Goal: Task Accomplishment & Management: Use online tool/utility

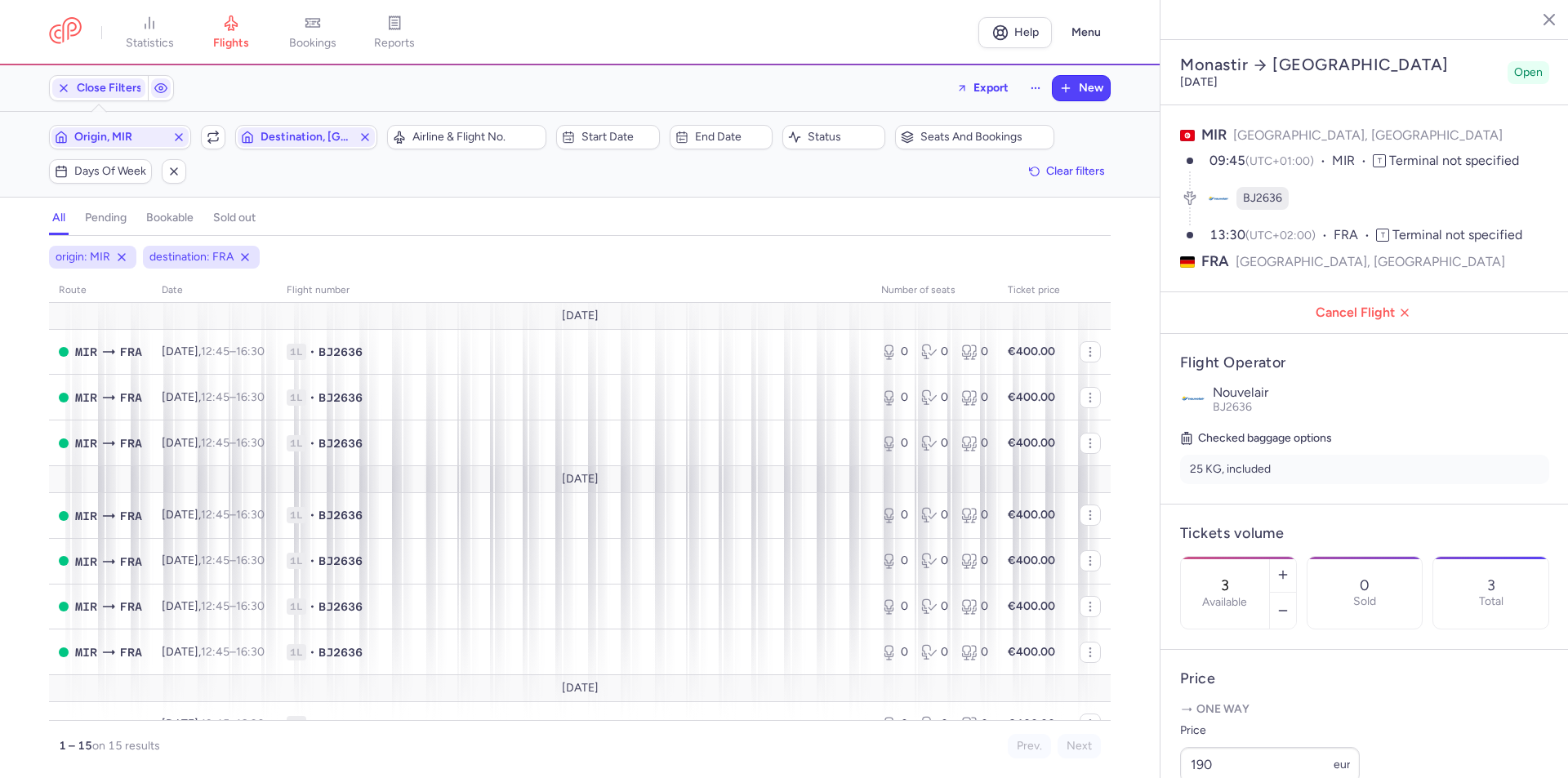
select select "days"
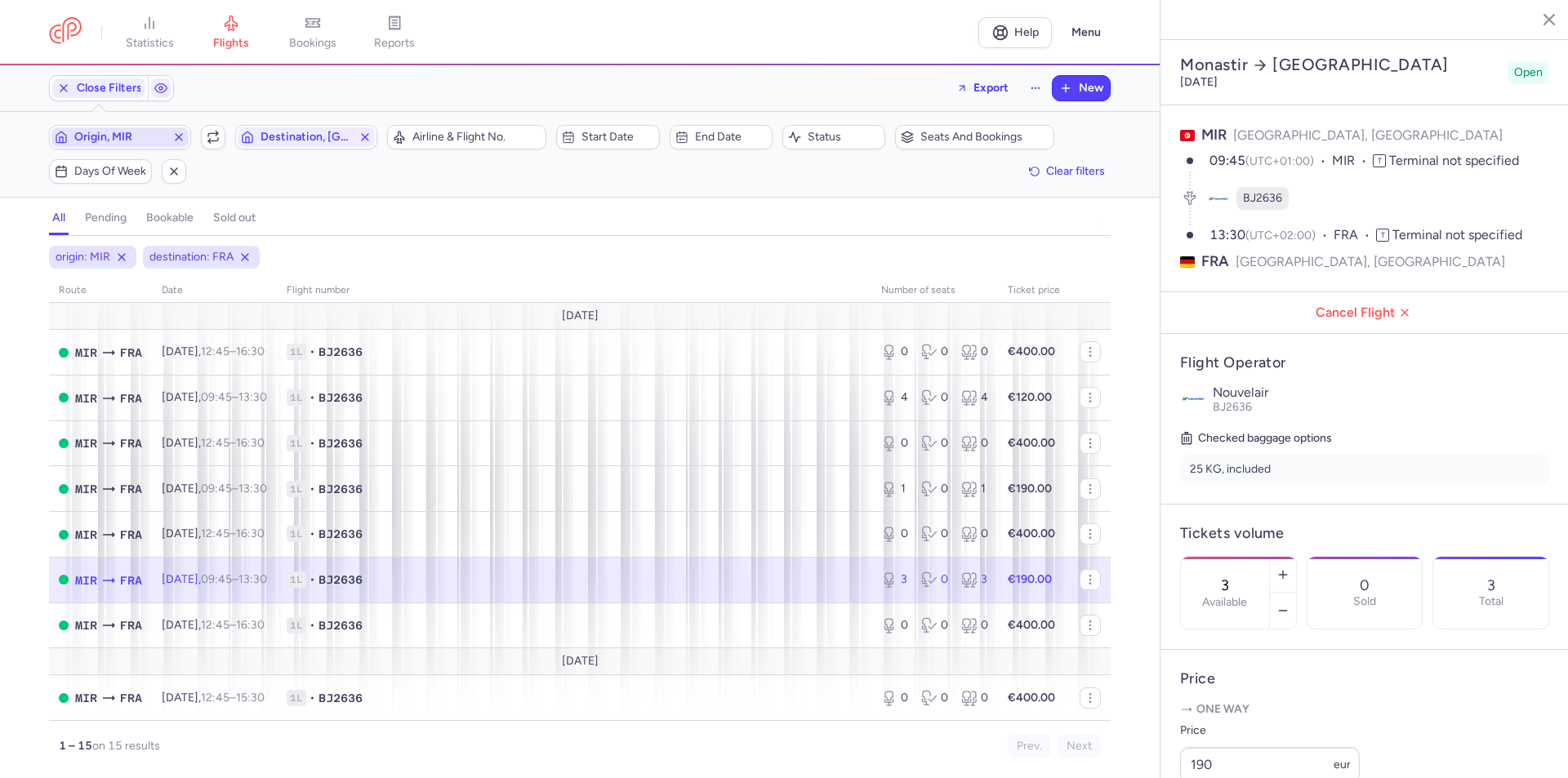
click at [175, 137] on icon "button" at bounding box center [179, 137] width 13 height 13
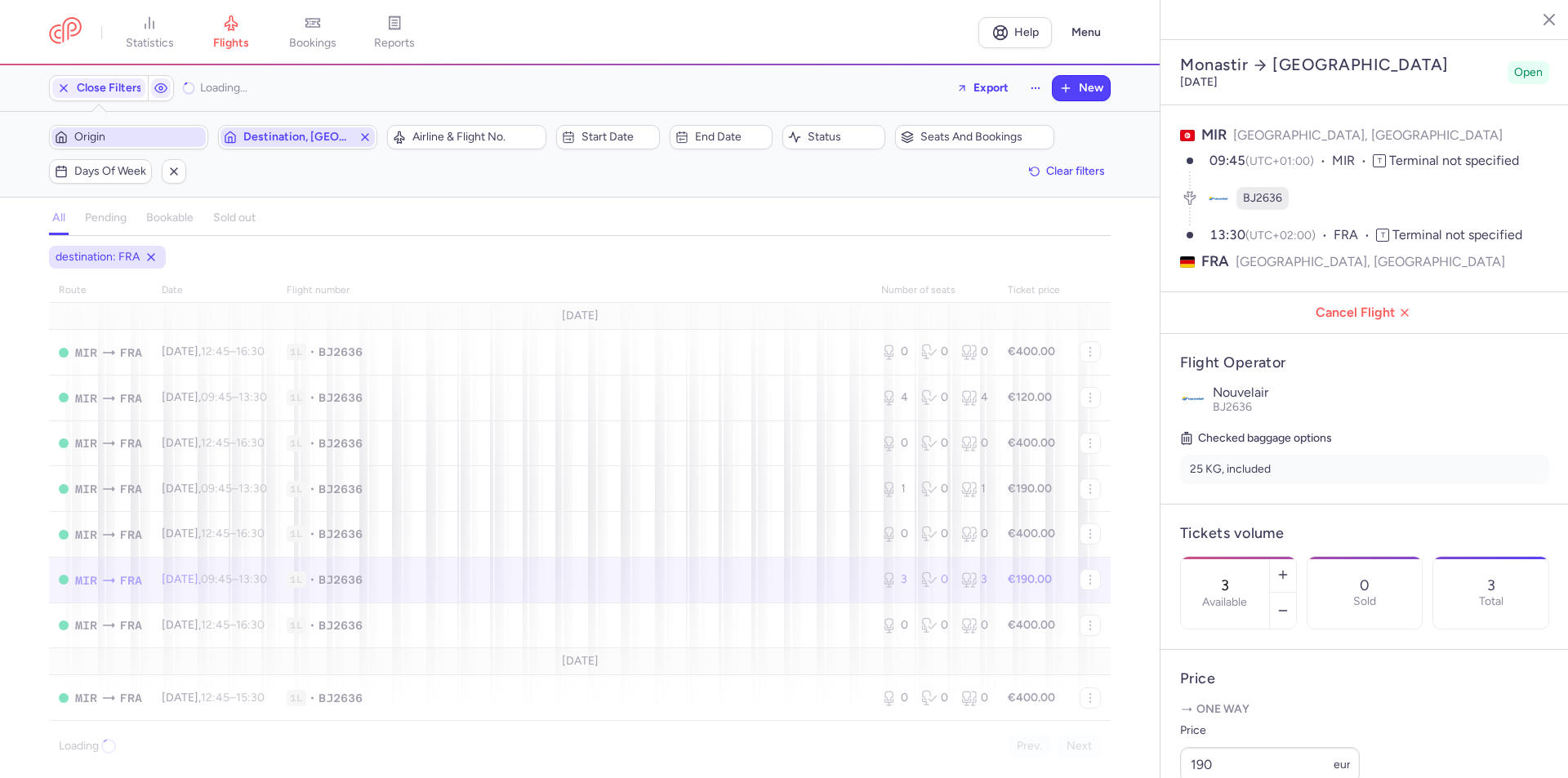
click at [362, 137] on icon "button" at bounding box center [365, 137] width 13 height 13
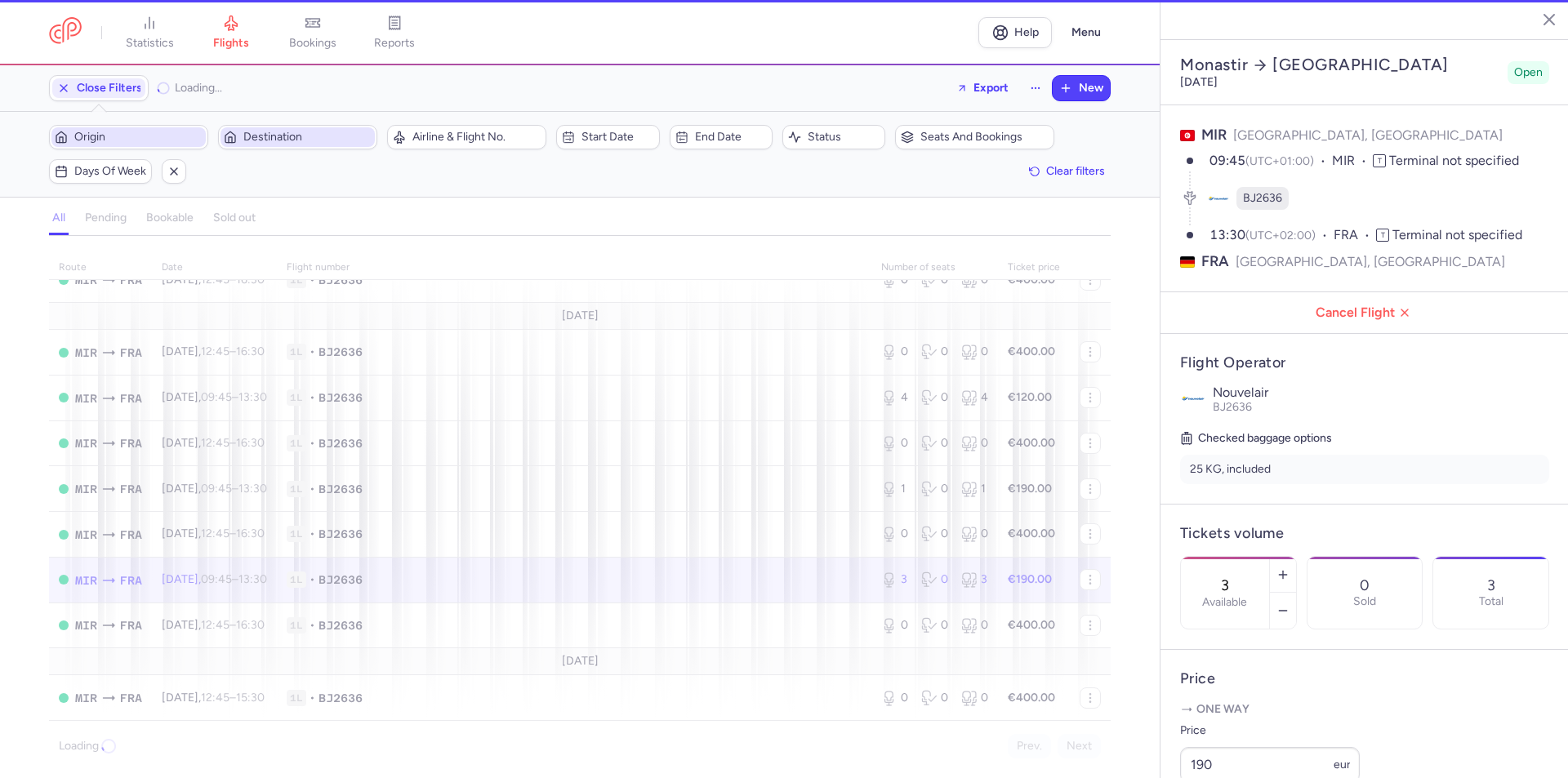
scroll to position [391, 0]
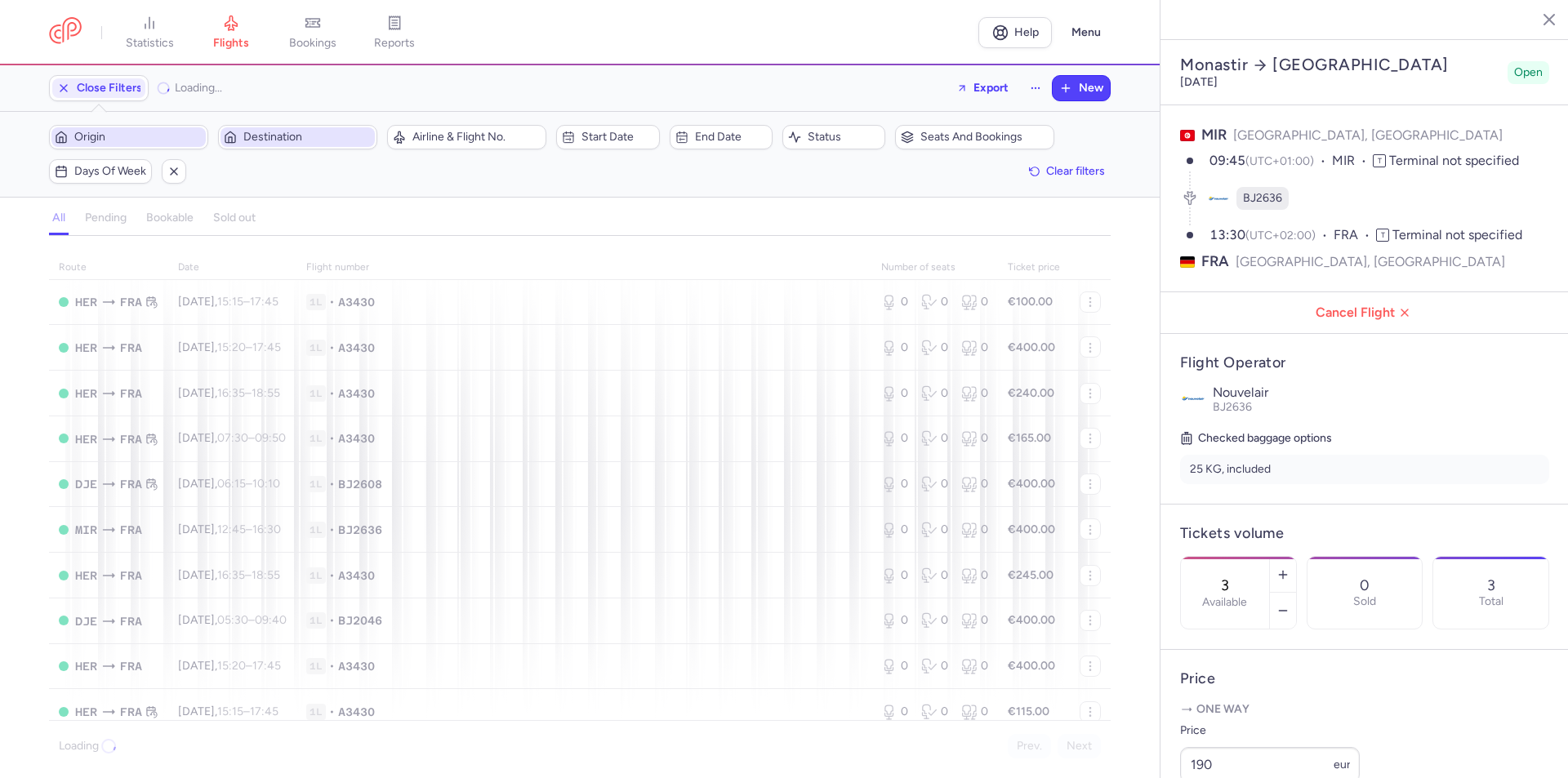
click at [120, 137] on span "Origin" at bounding box center [138, 137] width 128 height 13
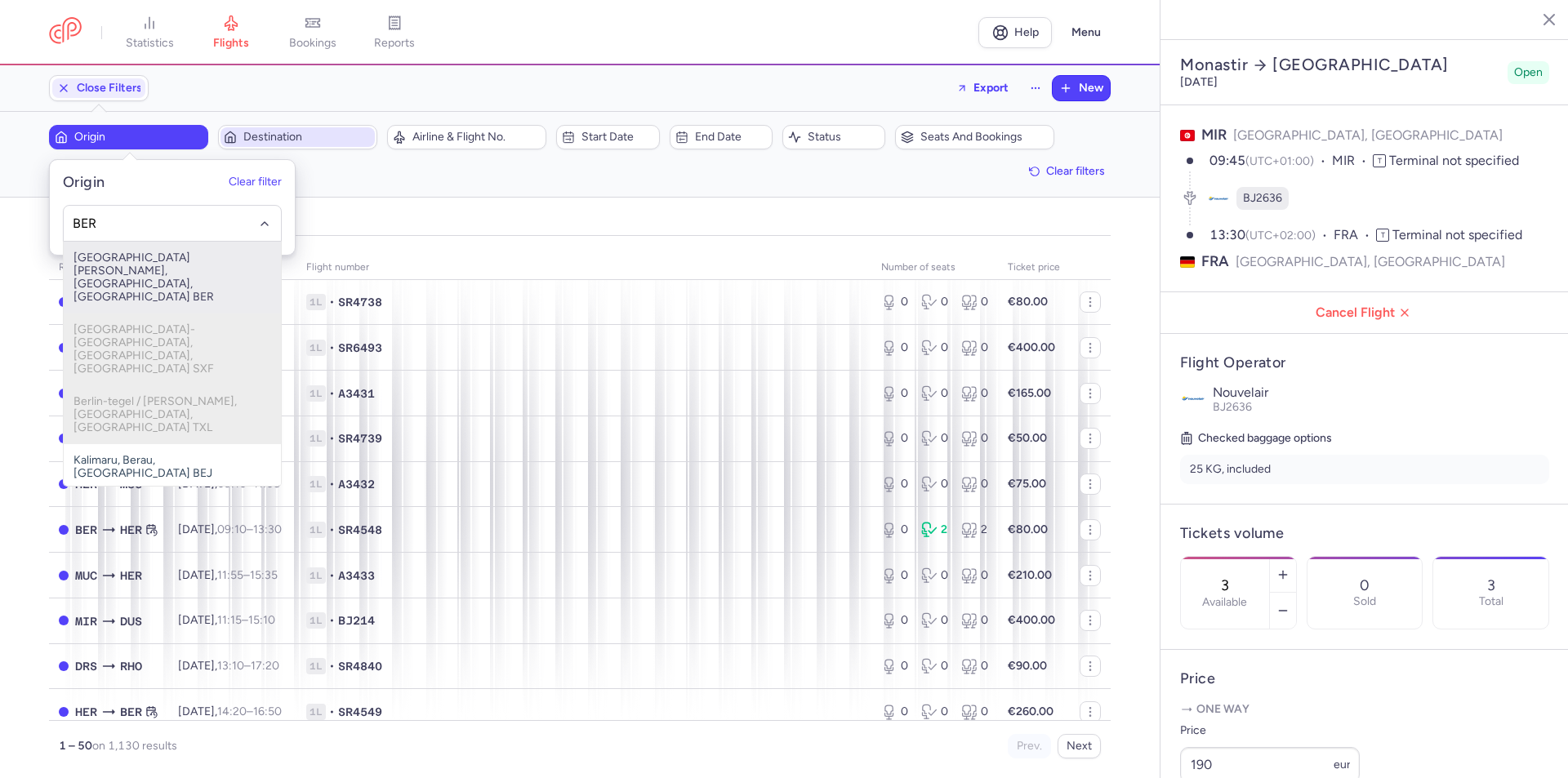
click at [113, 256] on span "[GEOGRAPHIC_DATA][PERSON_NAME], [GEOGRAPHIC_DATA], [GEOGRAPHIC_DATA] BER" at bounding box center [172, 277] width 217 height 72
type input "BER"
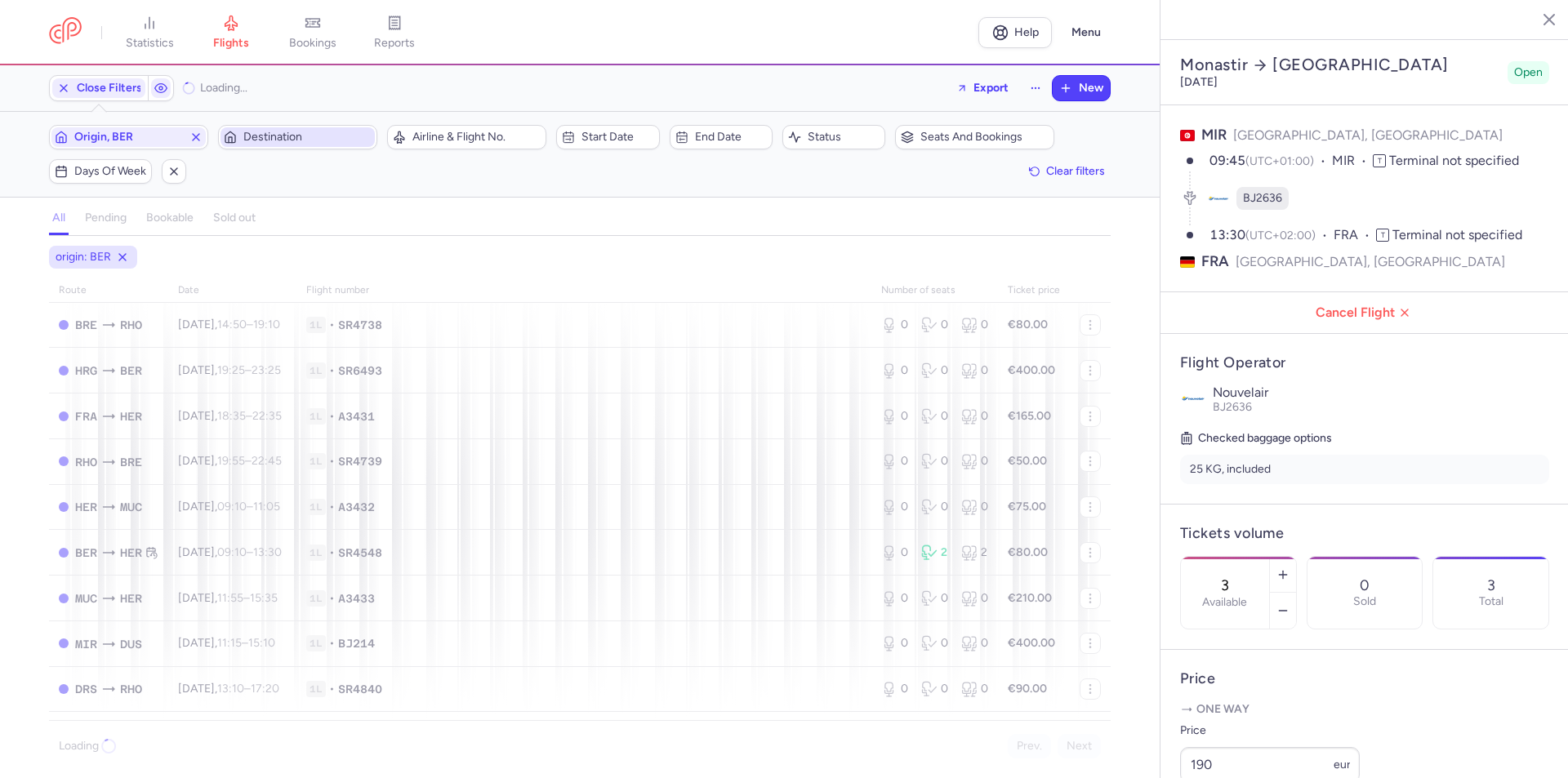
click at [296, 135] on span "Destination" at bounding box center [307, 137] width 128 height 13
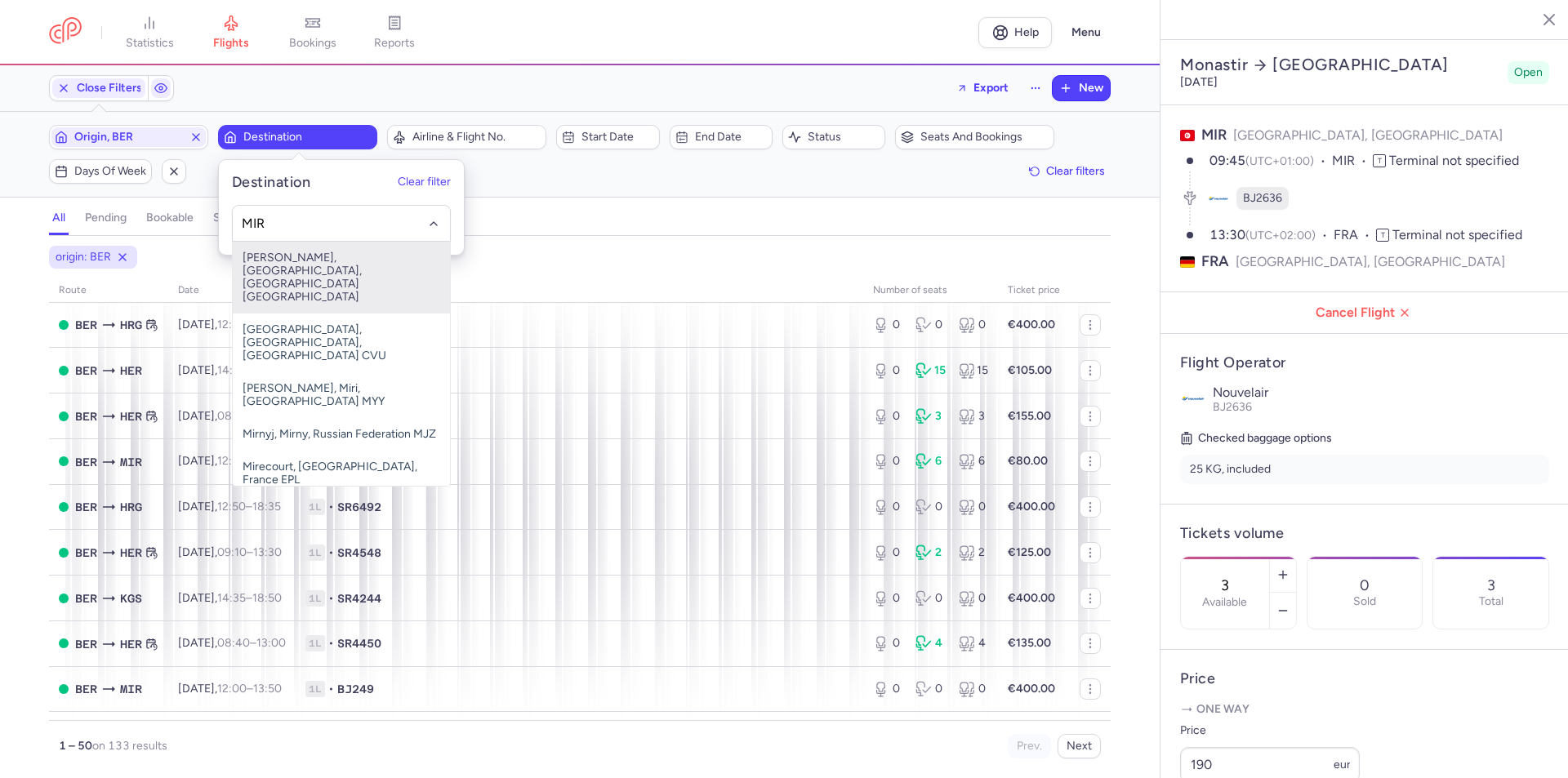
drag, startPoint x: 269, startPoint y: 254, endPoint x: 277, endPoint y: 271, distance: 18.8
click at [270, 254] on span "[PERSON_NAME], [GEOGRAPHIC_DATA], [GEOGRAPHIC_DATA] [GEOGRAPHIC_DATA]" at bounding box center [340, 277] width 217 height 72
type input "MIR"
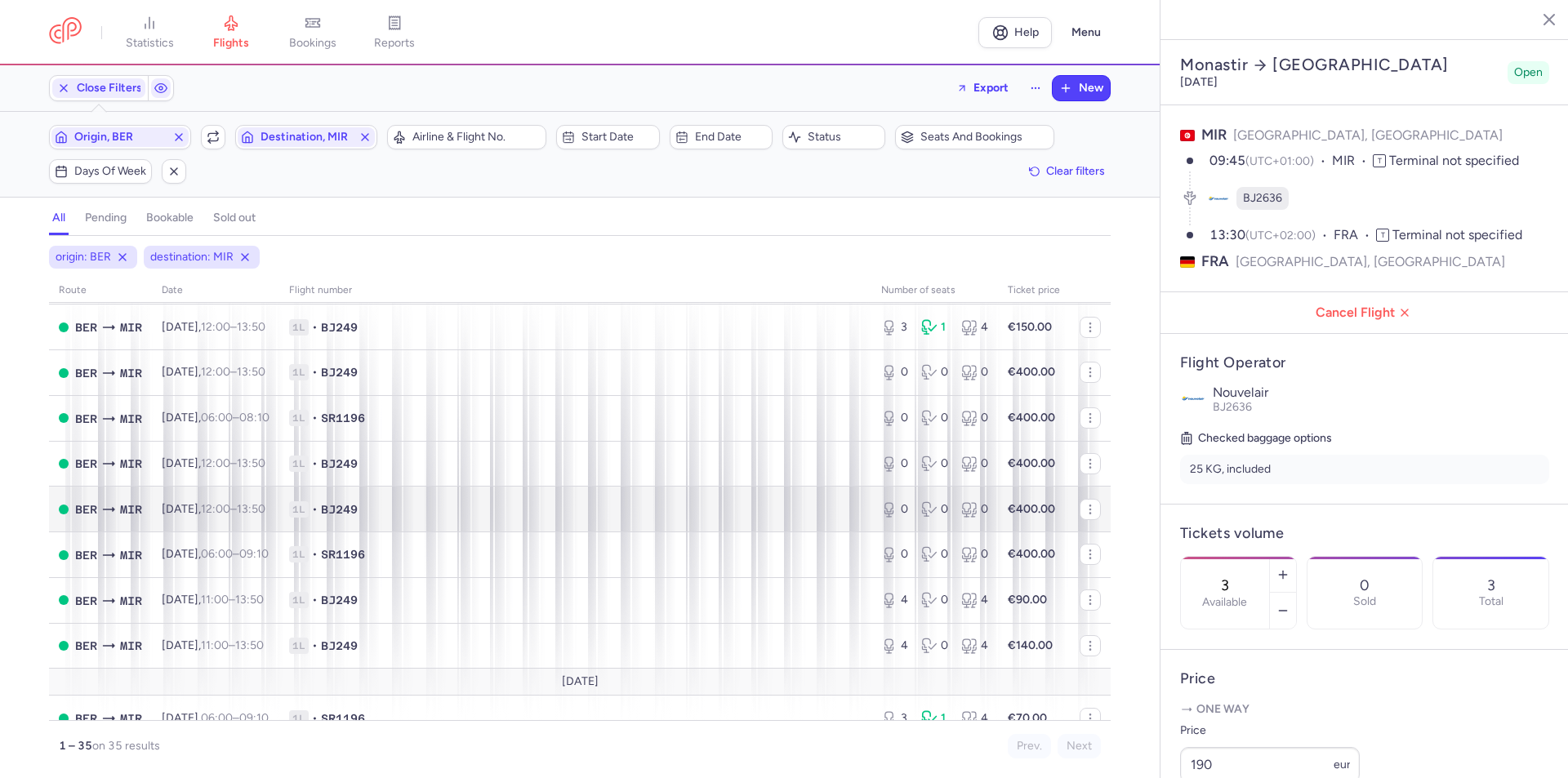
scroll to position [1282, 0]
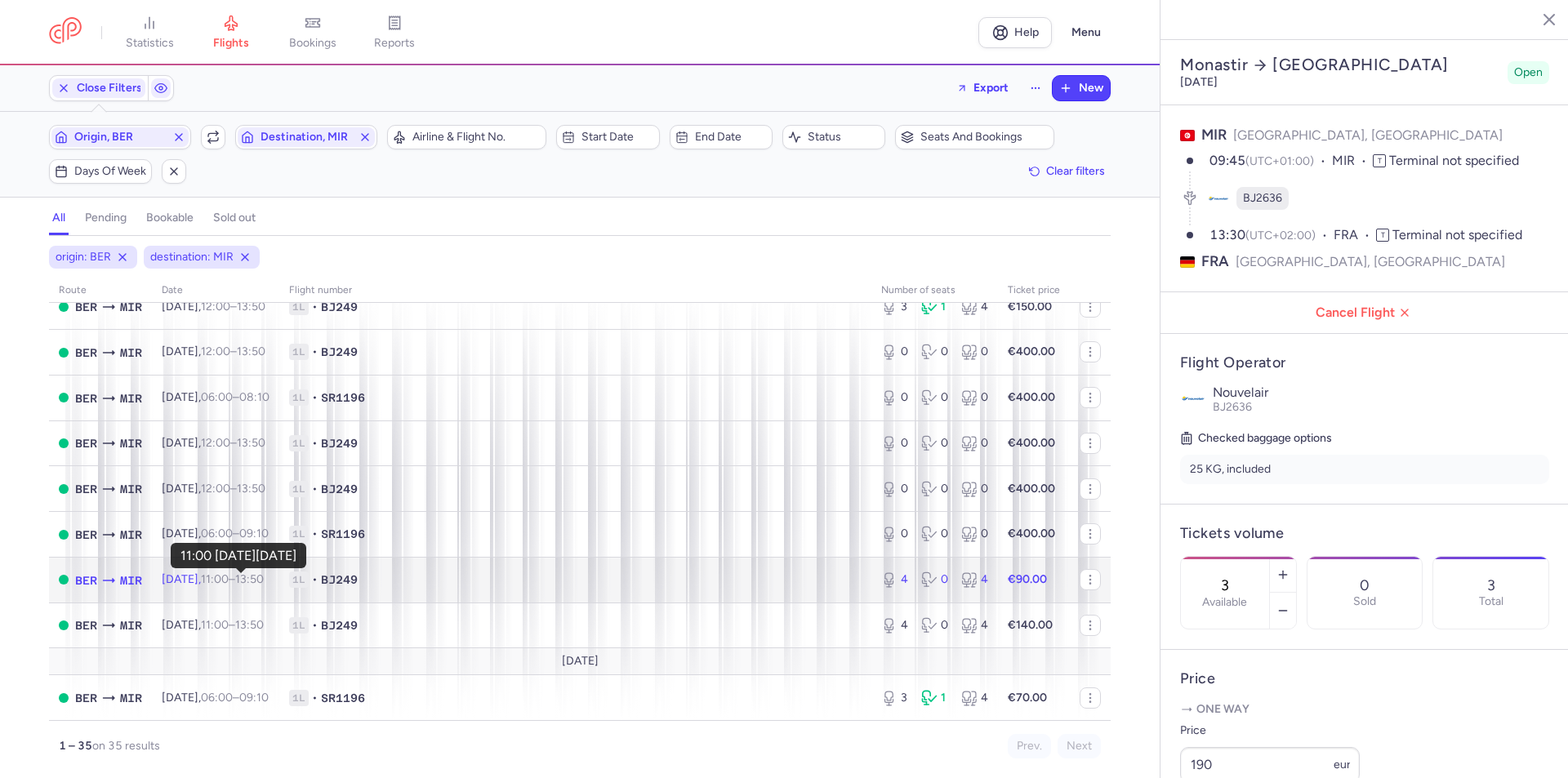
click at [228, 581] on time "11:00" at bounding box center [214, 578] width 28 height 14
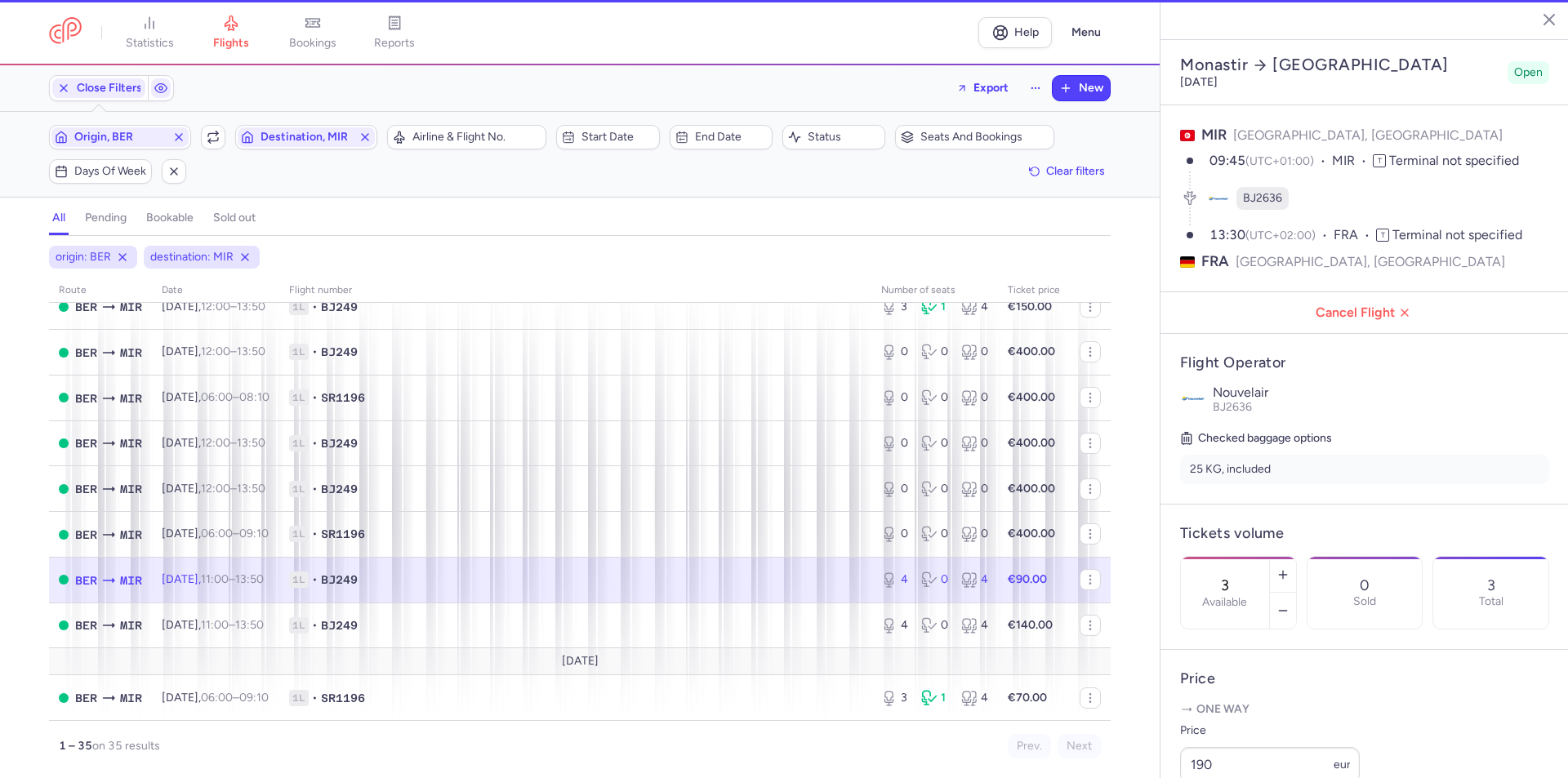
type input "4"
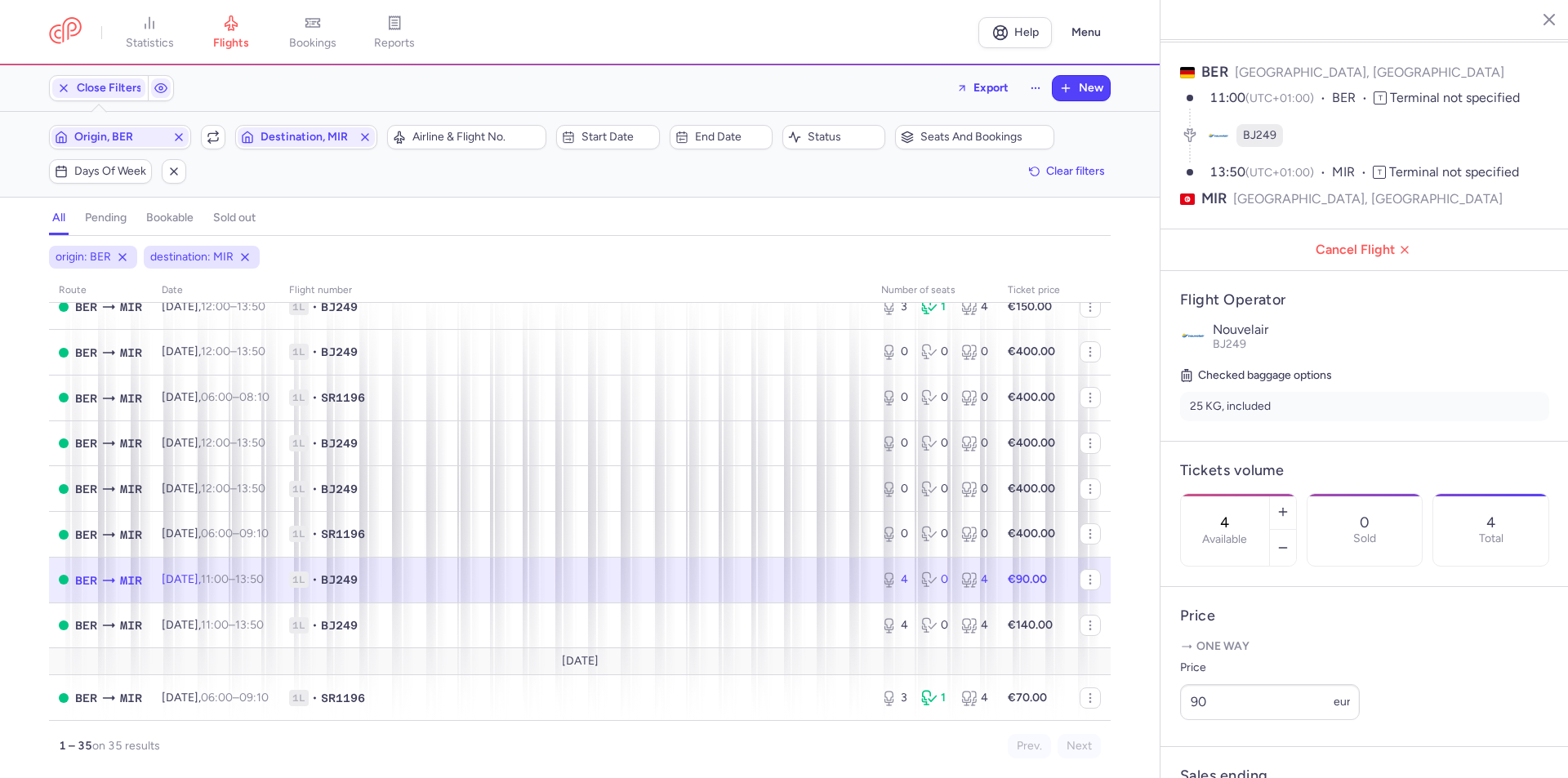
scroll to position [386, 0]
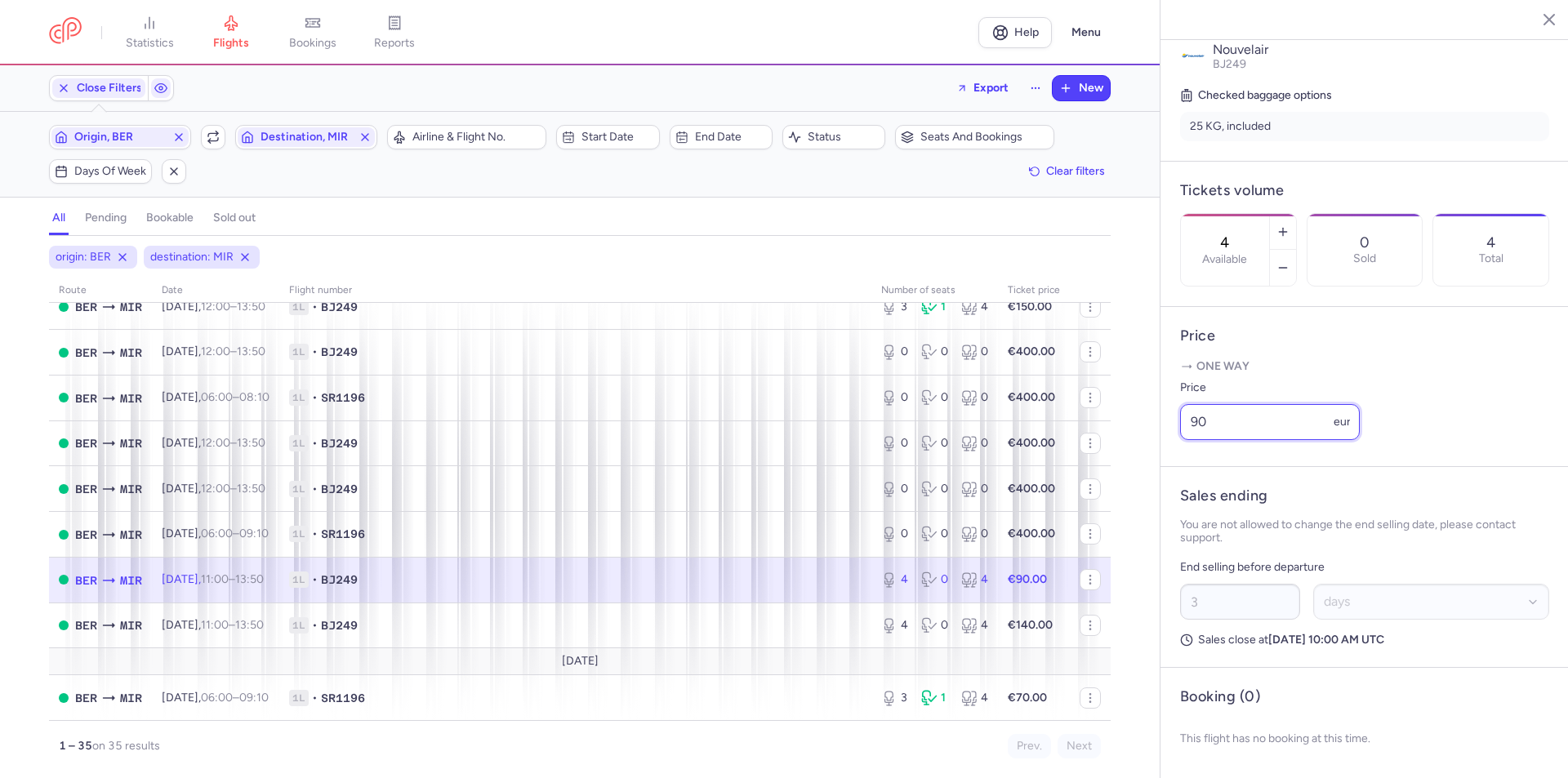
drag, startPoint x: 1229, startPoint y: 421, endPoint x: 1130, endPoint y: 429, distance: 99.3
click at [1130, 429] on div "statistics flights bookings reports Help Menu Close Filters Export New Filters …" at bounding box center [784, 389] width 1568 height 778
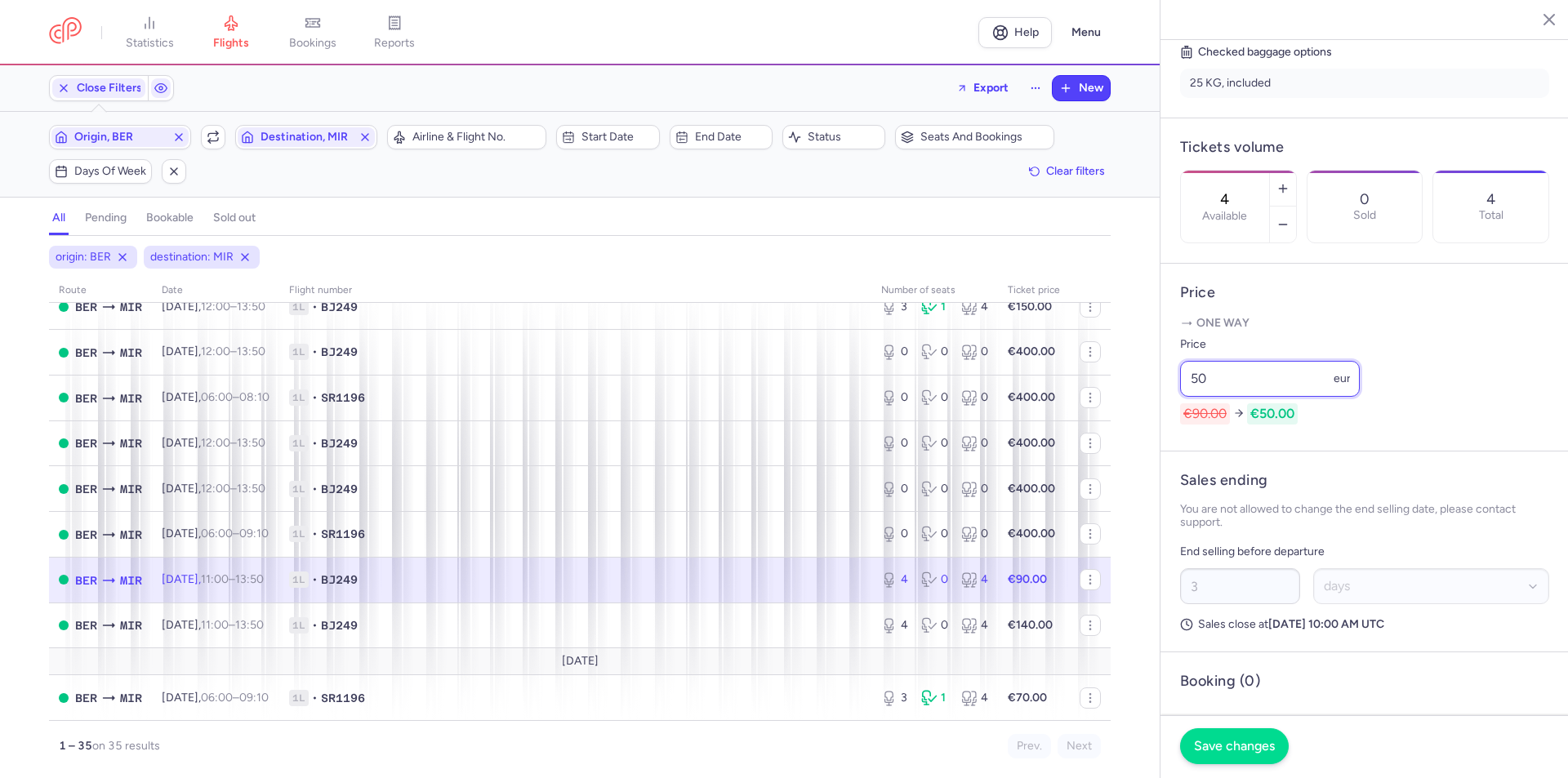
type input "50"
drag, startPoint x: 1236, startPoint y: 743, endPoint x: 1242, endPoint y: 776, distance: 33.5
click at [1235, 743] on span "Save changes" at bounding box center [1234, 746] width 81 height 15
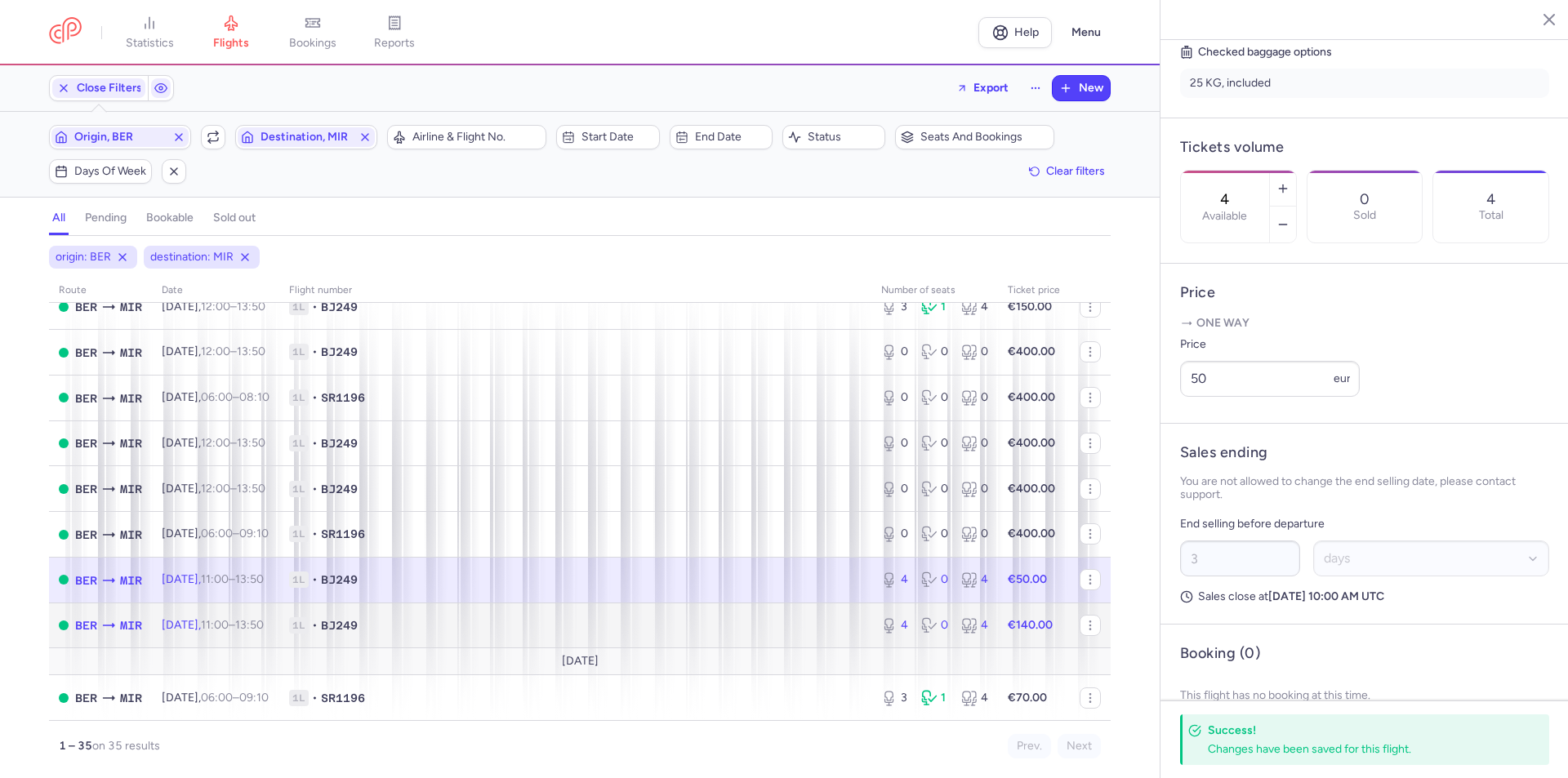
click at [228, 627] on time "11:00" at bounding box center [214, 624] width 28 height 14
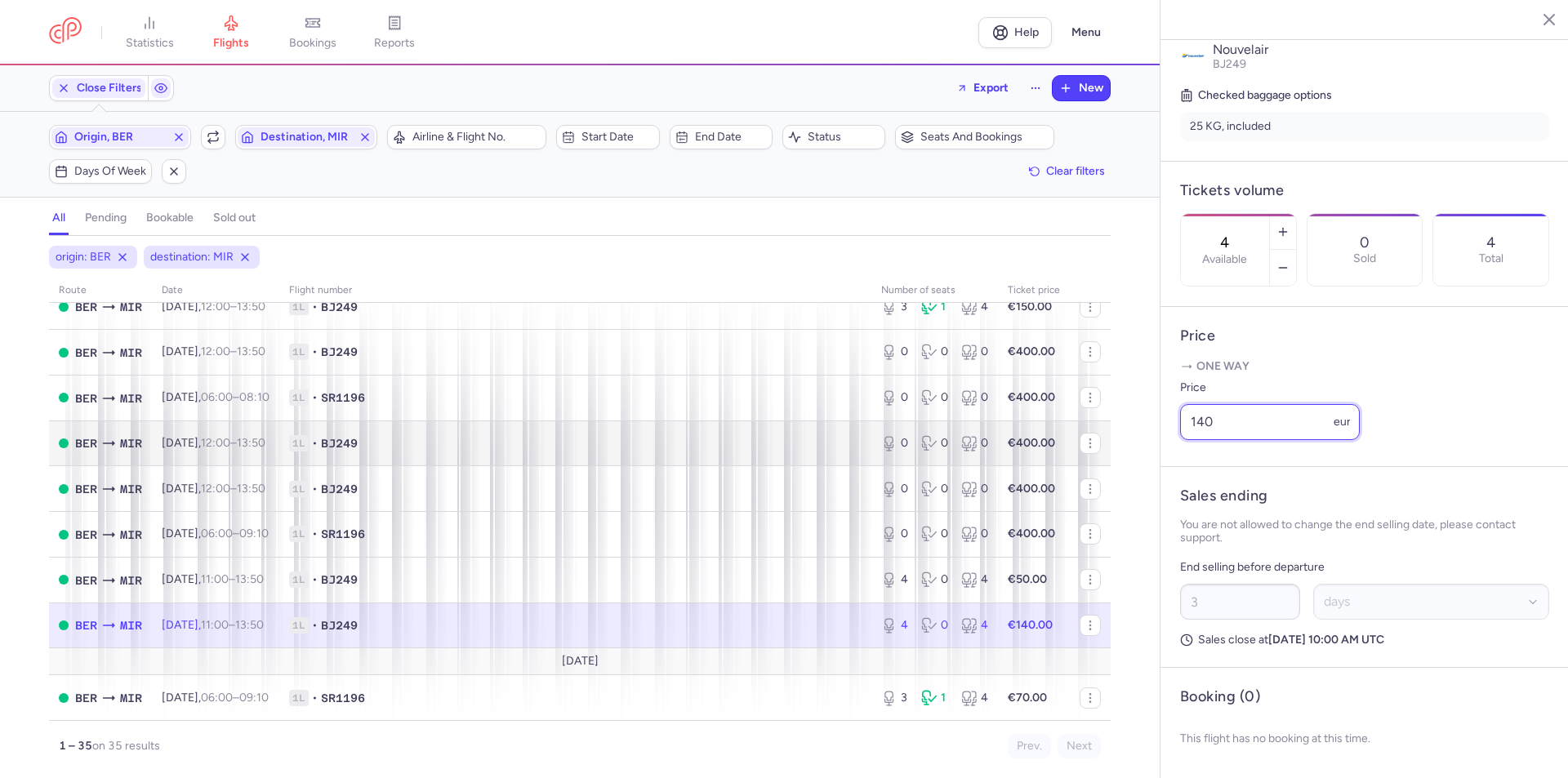
drag, startPoint x: 1241, startPoint y: 422, endPoint x: 1063, endPoint y: 426, distance: 178.0
click at [1063, 426] on div "statistics flights bookings reports Help Menu Close Filters Export New Filters …" at bounding box center [784, 389] width 1568 height 778
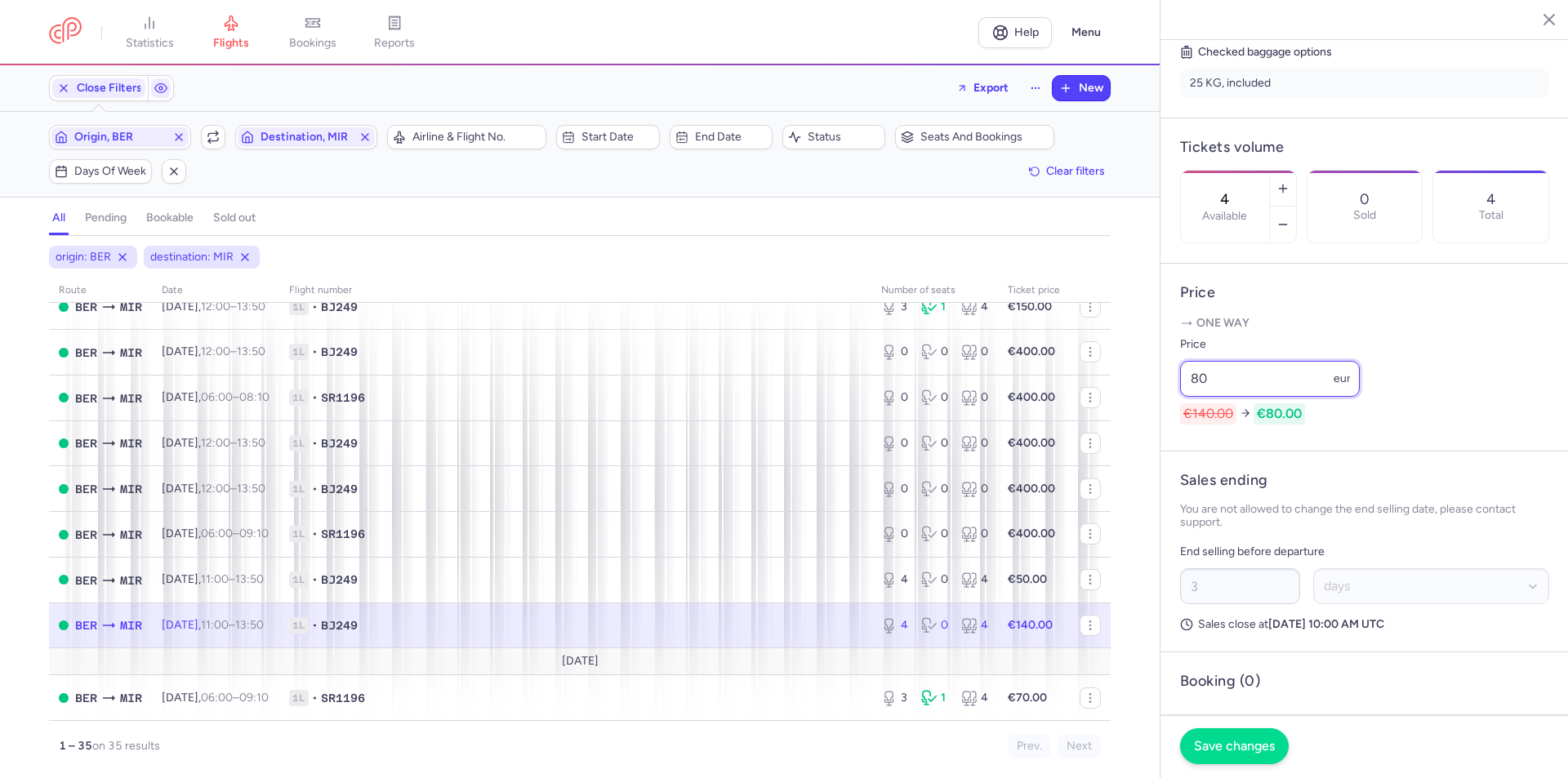
type input "80"
click at [1232, 742] on span "Save changes" at bounding box center [1234, 746] width 81 height 15
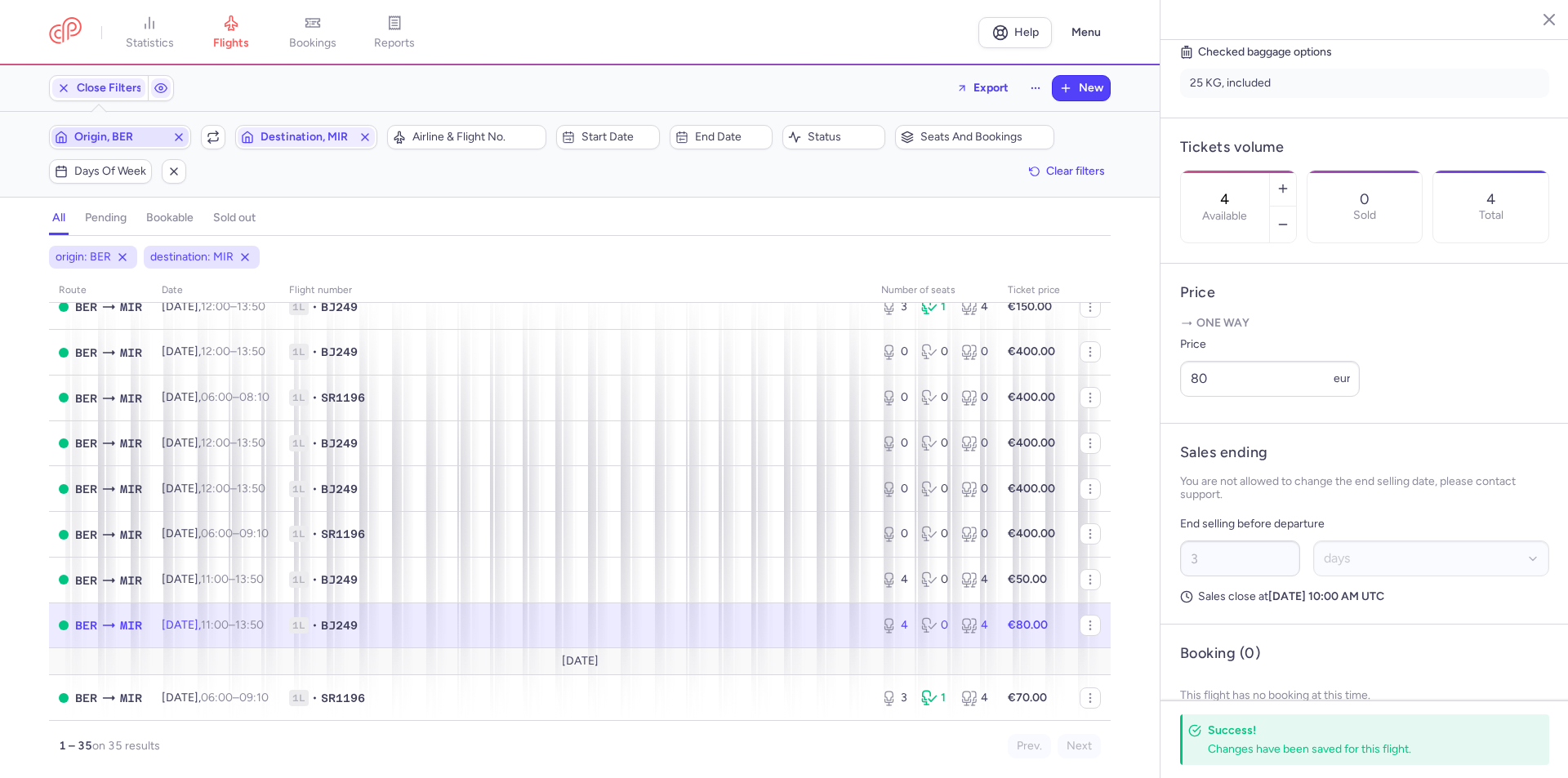
click at [142, 140] on span "Origin, BER" at bounding box center [120, 137] width 92 height 13
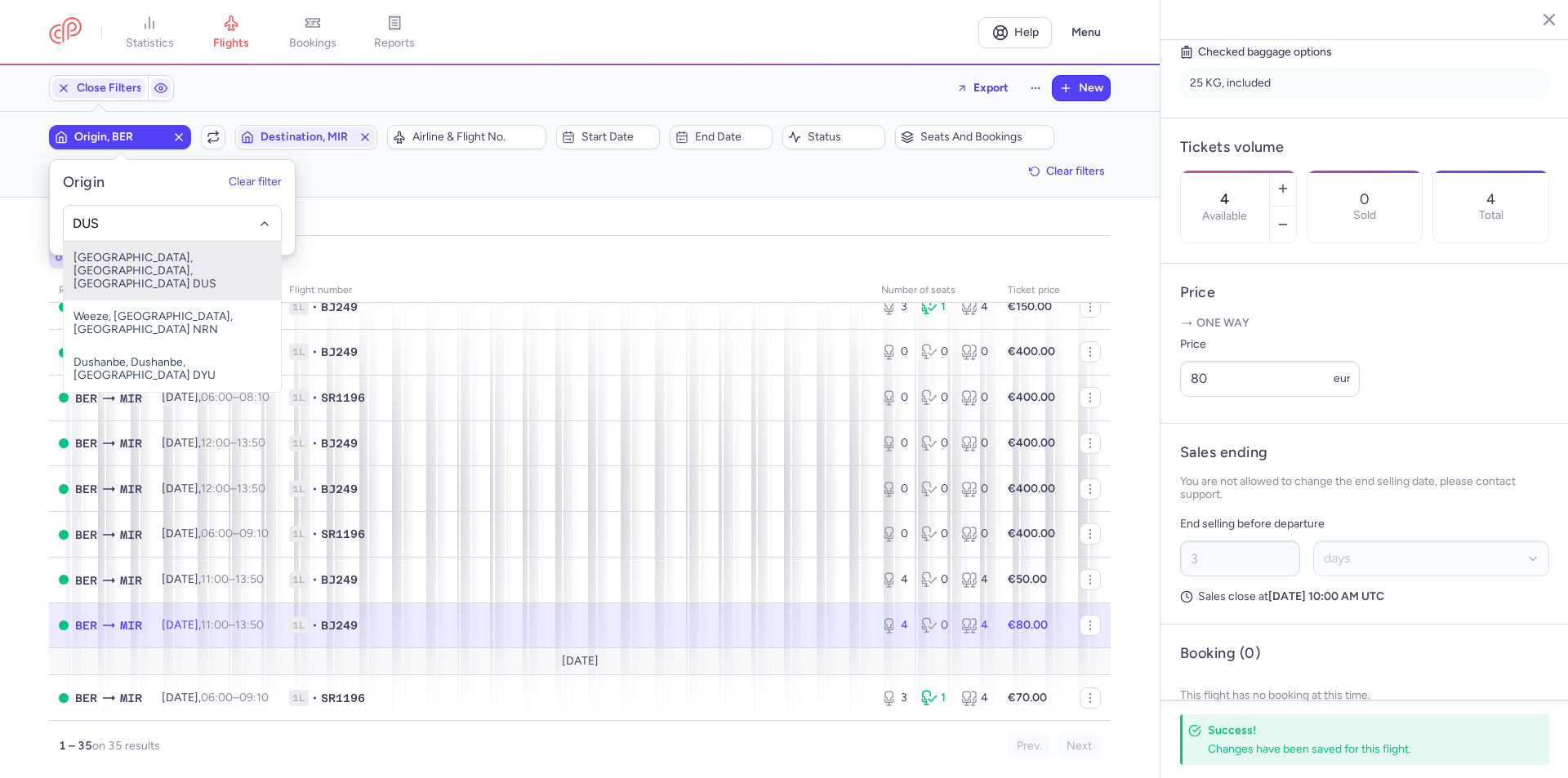
click at [119, 262] on span "[GEOGRAPHIC_DATA], [GEOGRAPHIC_DATA], [GEOGRAPHIC_DATA] DUS" at bounding box center [172, 271] width 217 height 59
type input "DUS"
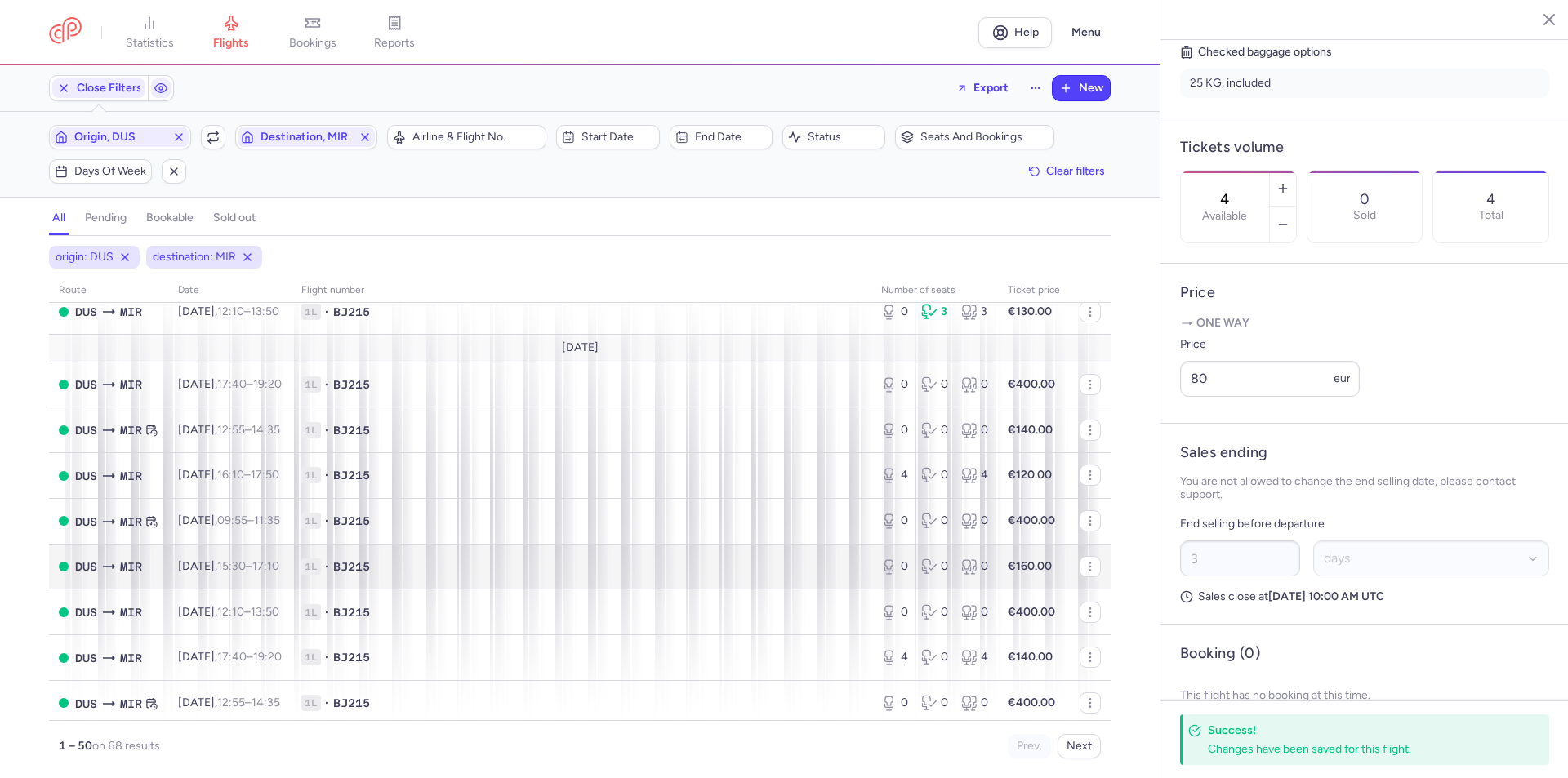
scroll to position [730, 0]
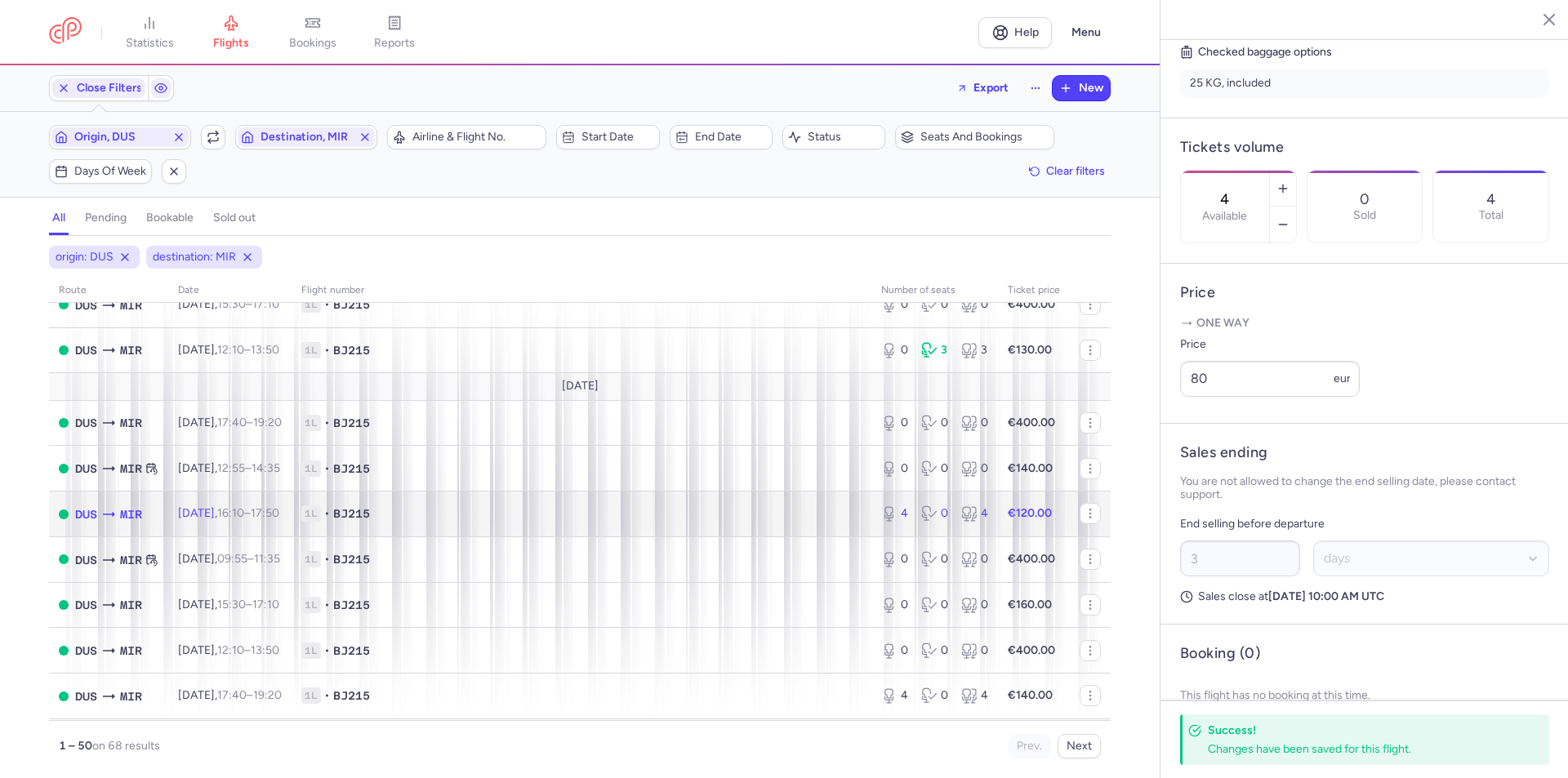
drag, startPoint x: 232, startPoint y: 519, endPoint x: 285, endPoint y: 524, distance: 53.2
click at [232, 519] on span "[DATE] 16:10 – 17:50 +0" at bounding box center [228, 513] width 101 height 14
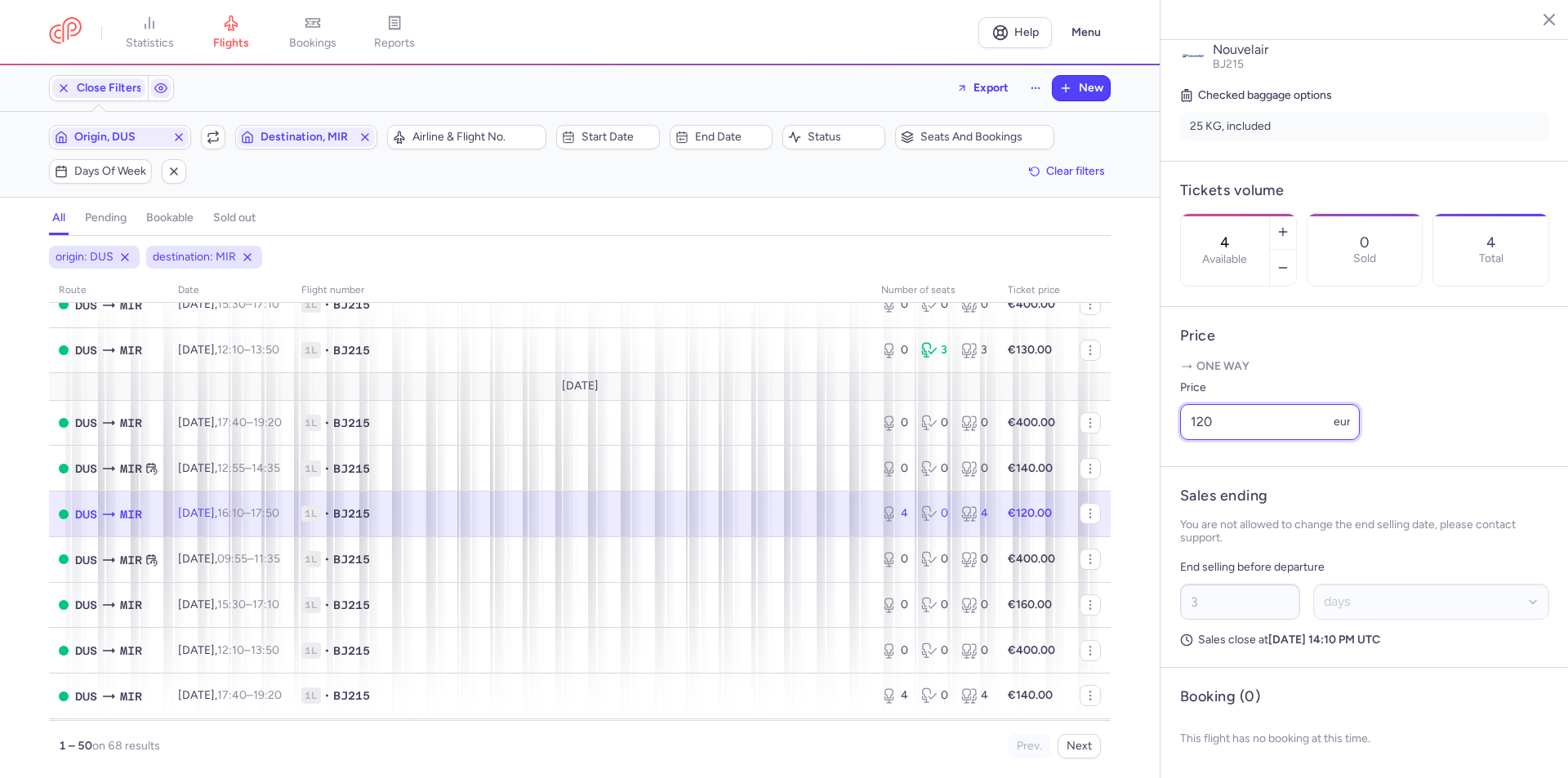
drag, startPoint x: 1232, startPoint y: 425, endPoint x: 1160, endPoint y: 427, distance: 72.0
click at [1160, 427] on article "Price One way Price 120 eur" at bounding box center [1364, 387] width 408 height 160
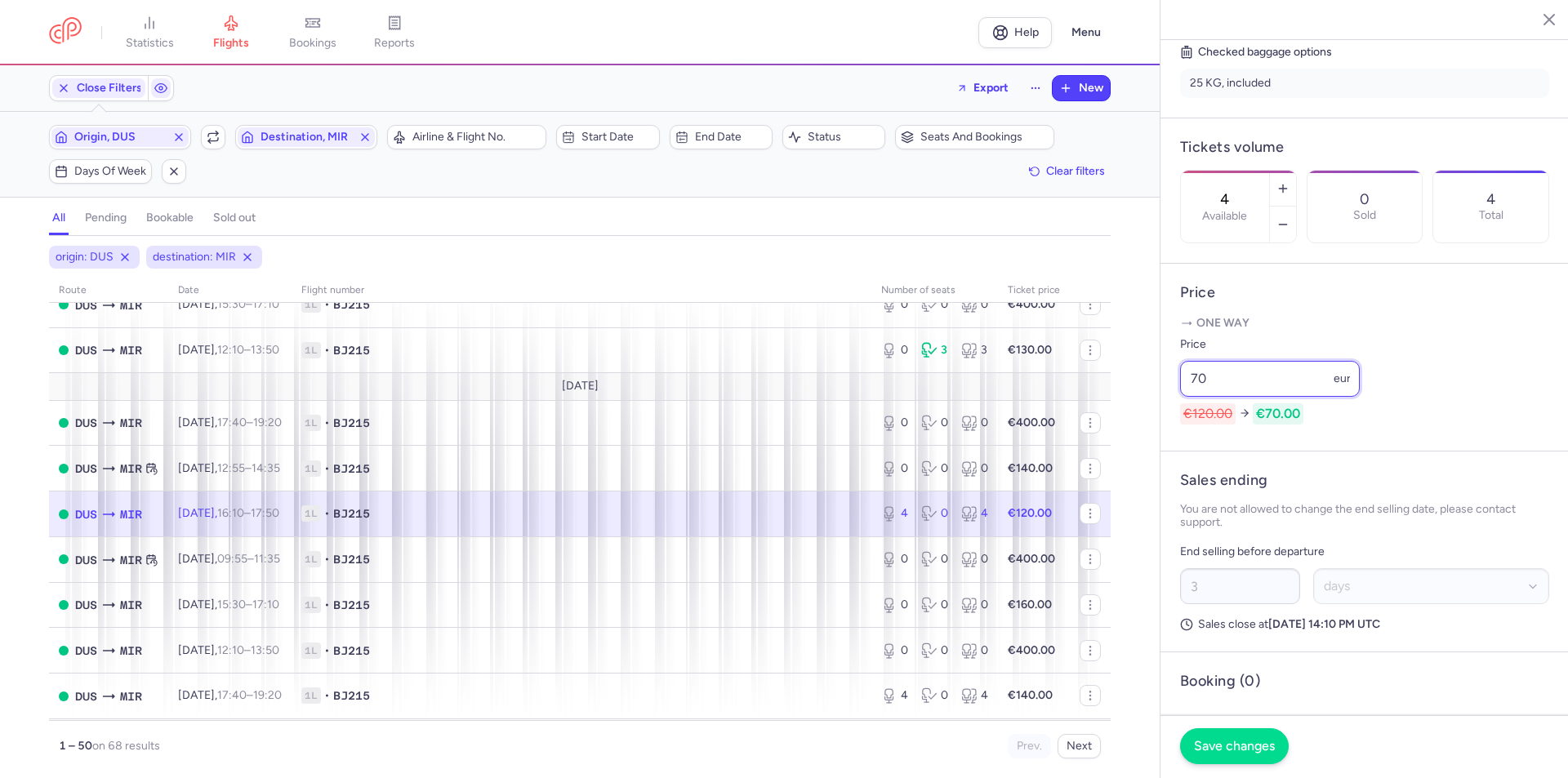
type input "70"
click at [1259, 743] on span "Save changes" at bounding box center [1234, 746] width 81 height 15
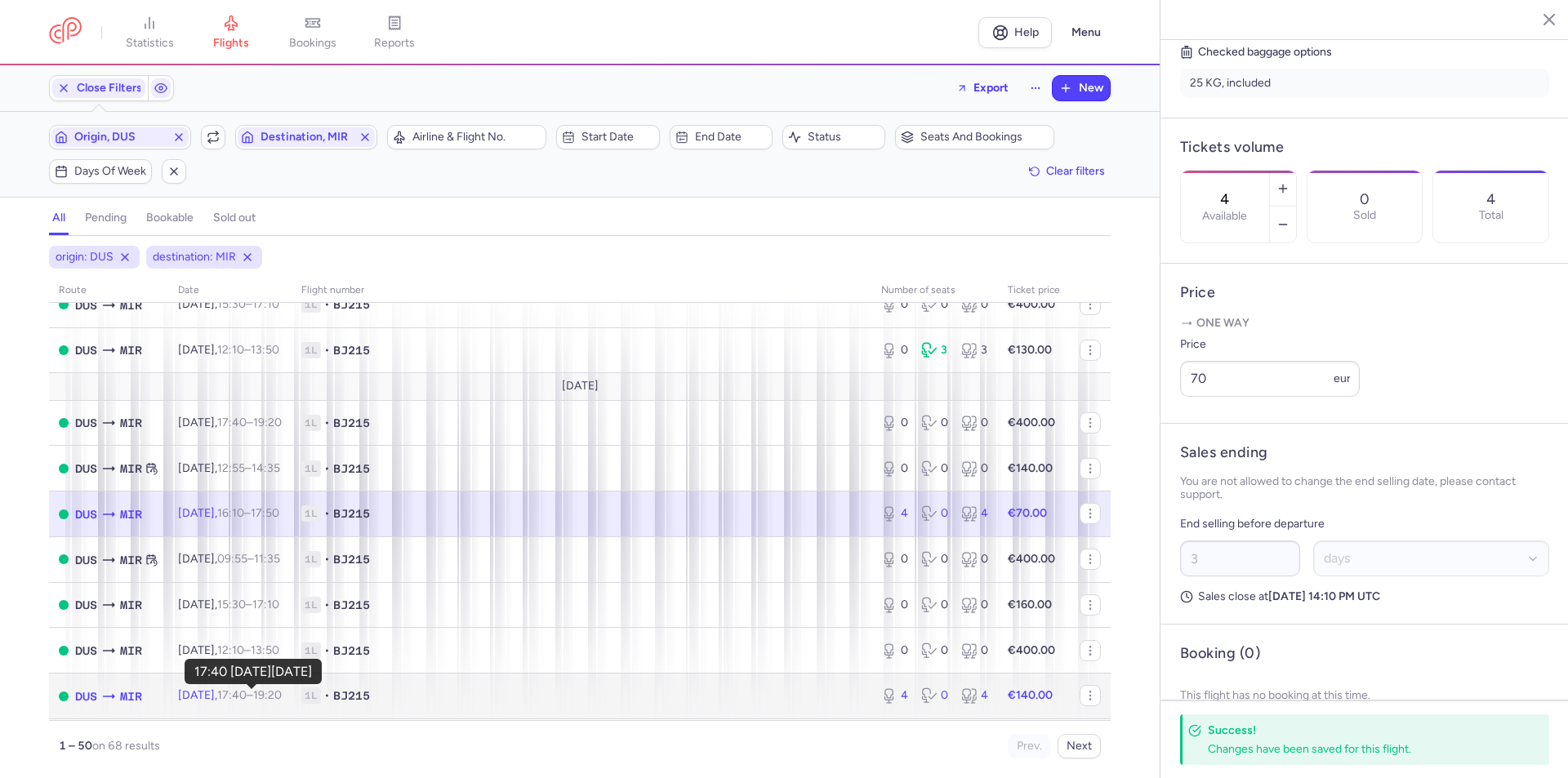
click at [239, 688] on time "17:40" at bounding box center [232, 695] width 29 height 14
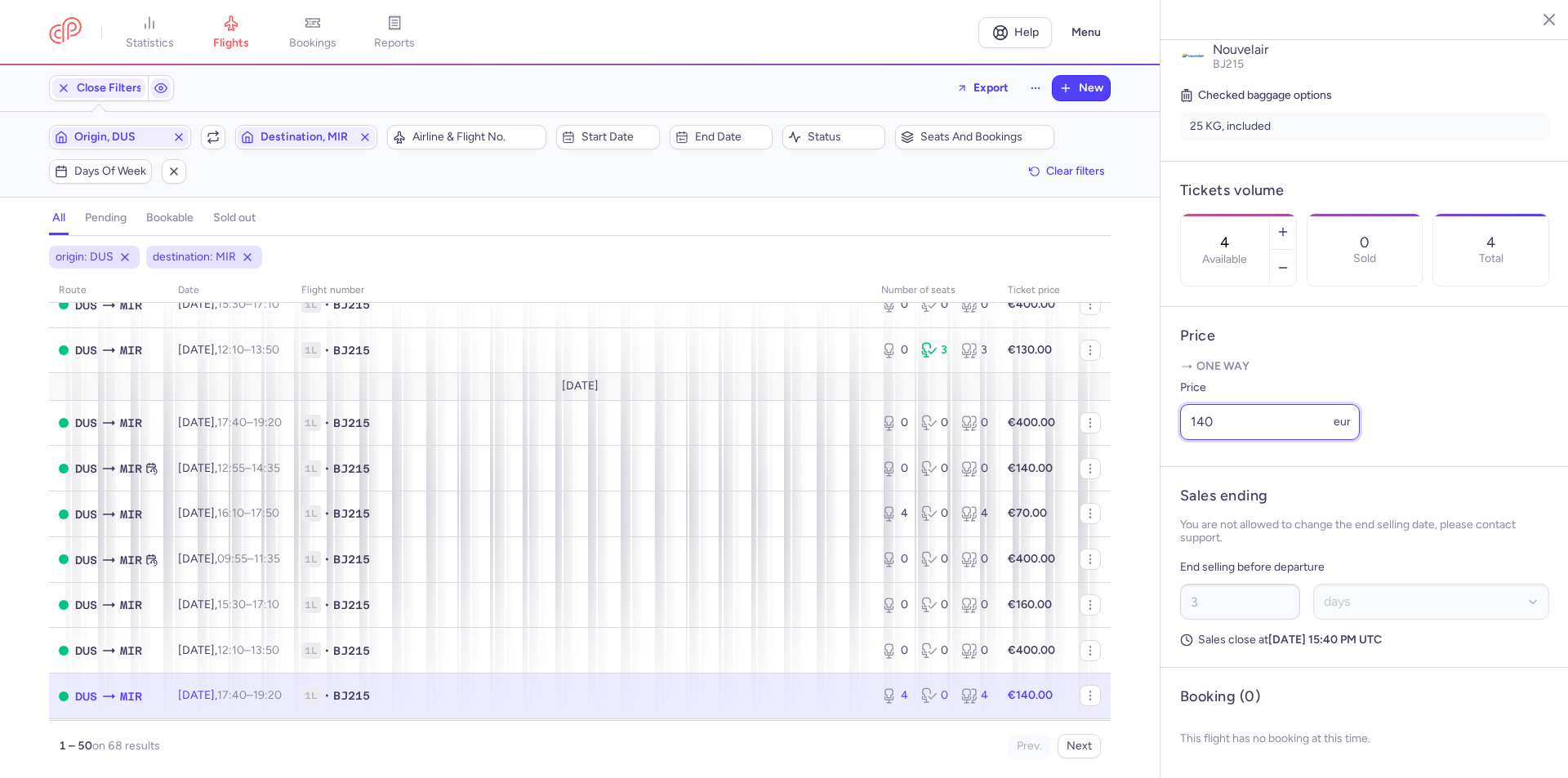
drag, startPoint x: 1241, startPoint y: 423, endPoint x: 1164, endPoint y: 422, distance: 77.0
click at [1164, 422] on article "Price One way Price 140 eur" at bounding box center [1364, 387] width 408 height 160
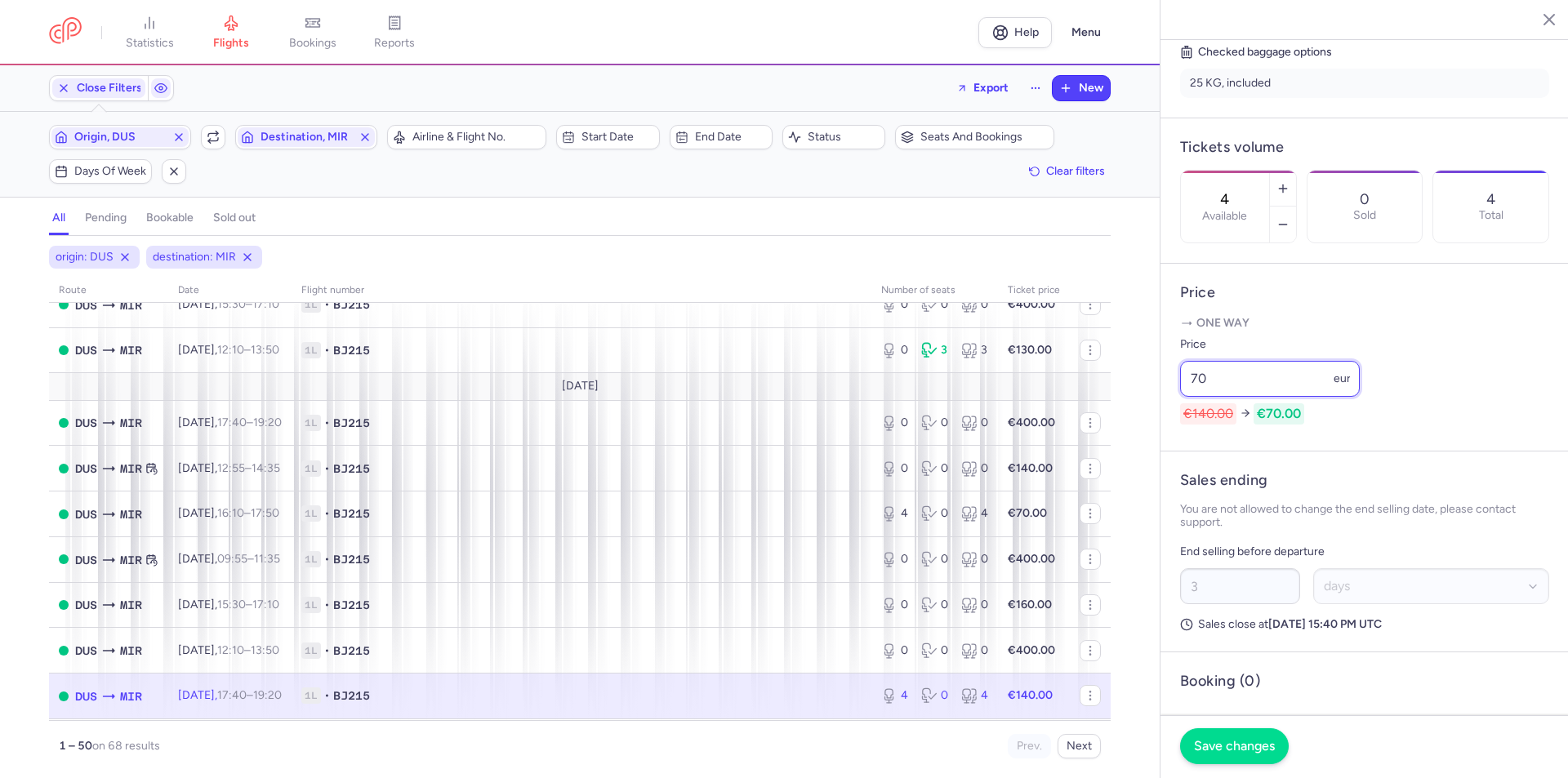
type input "70"
click at [1236, 736] on button "Save changes" at bounding box center [1234, 746] width 109 height 36
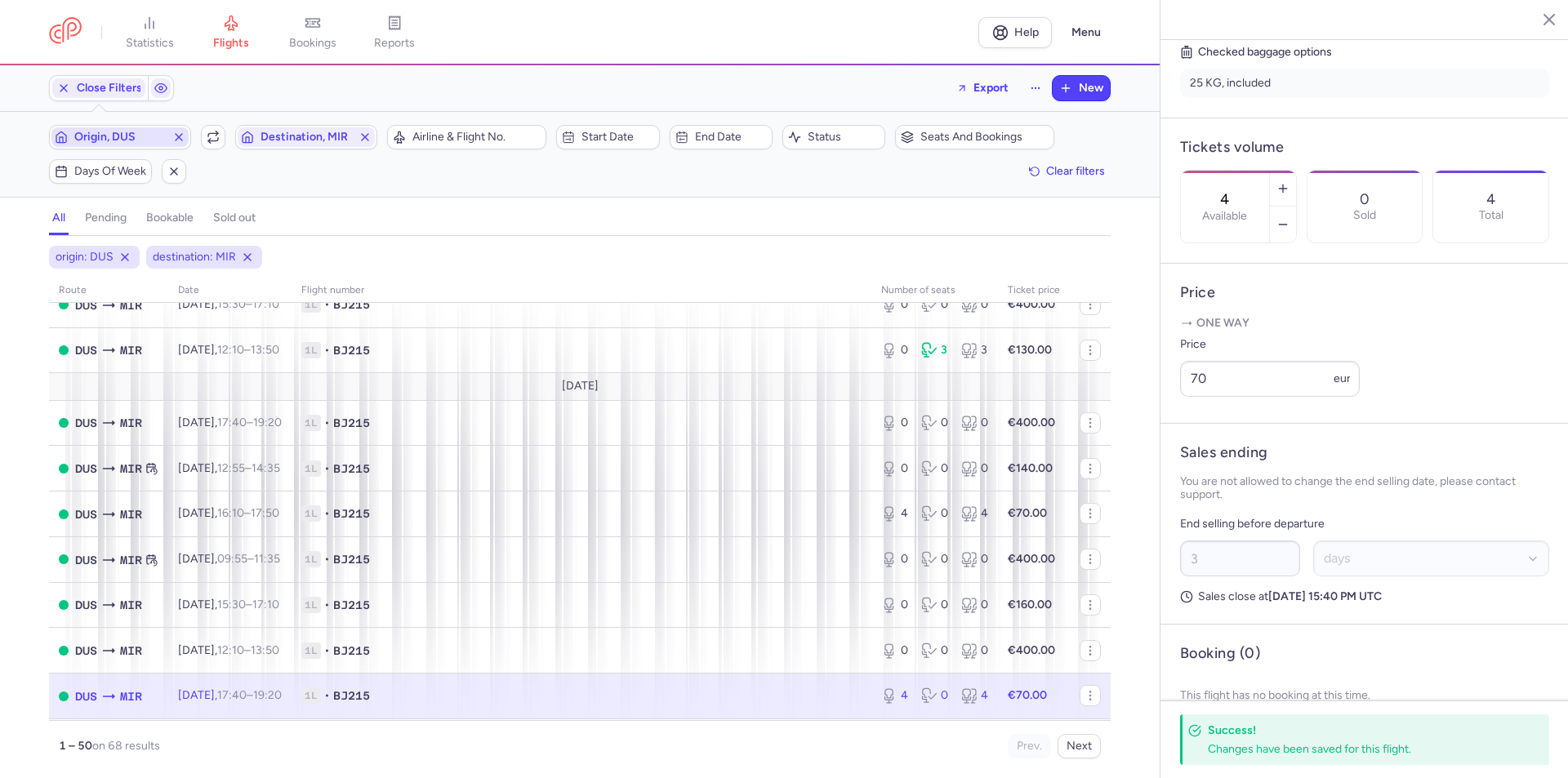
click at [140, 138] on span "Origin, DUS" at bounding box center [120, 137] width 92 height 13
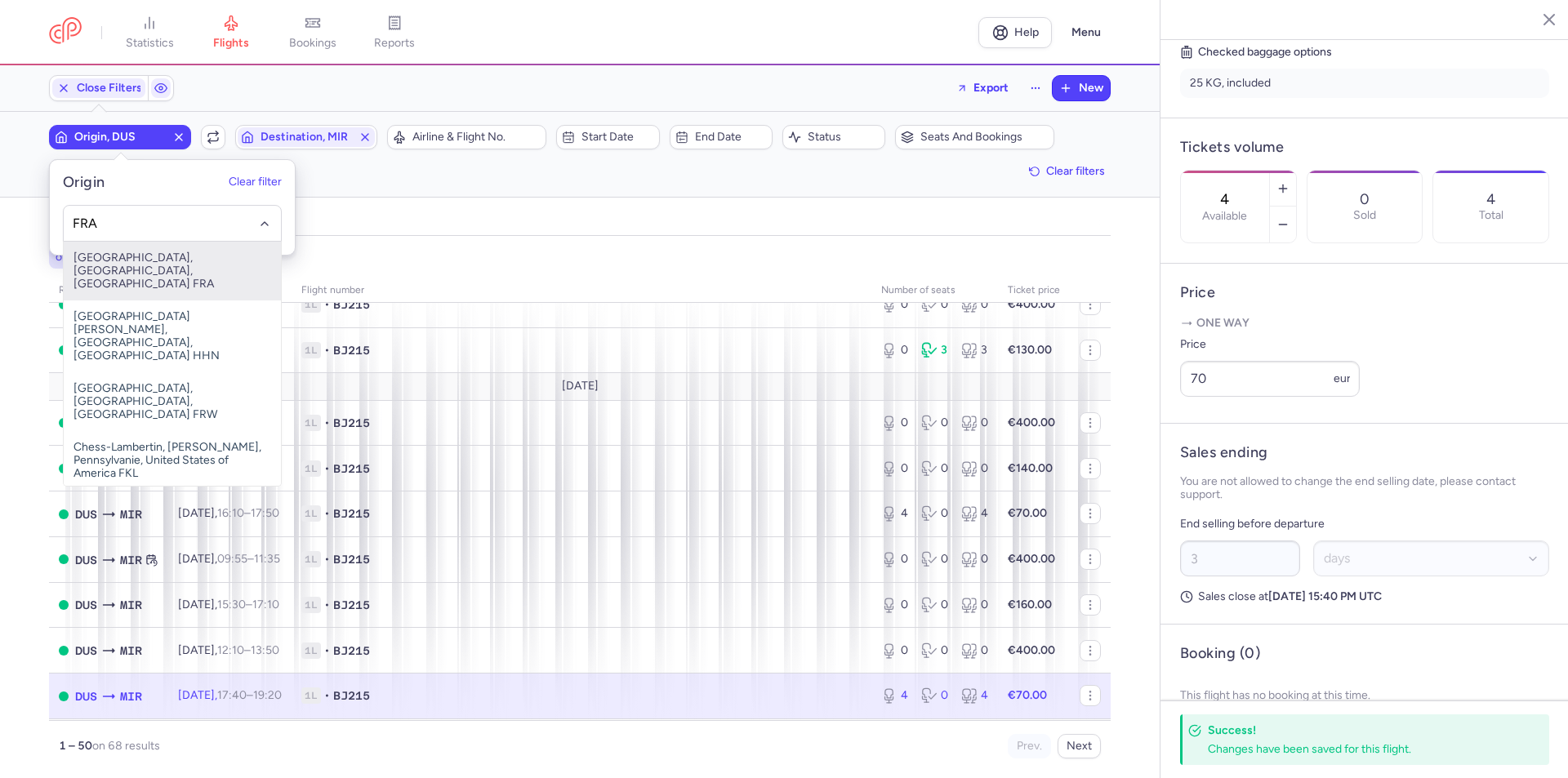
click at [134, 277] on span "[GEOGRAPHIC_DATA], [GEOGRAPHIC_DATA], [GEOGRAPHIC_DATA] FRA" at bounding box center [172, 271] width 217 height 59
type input "FRA"
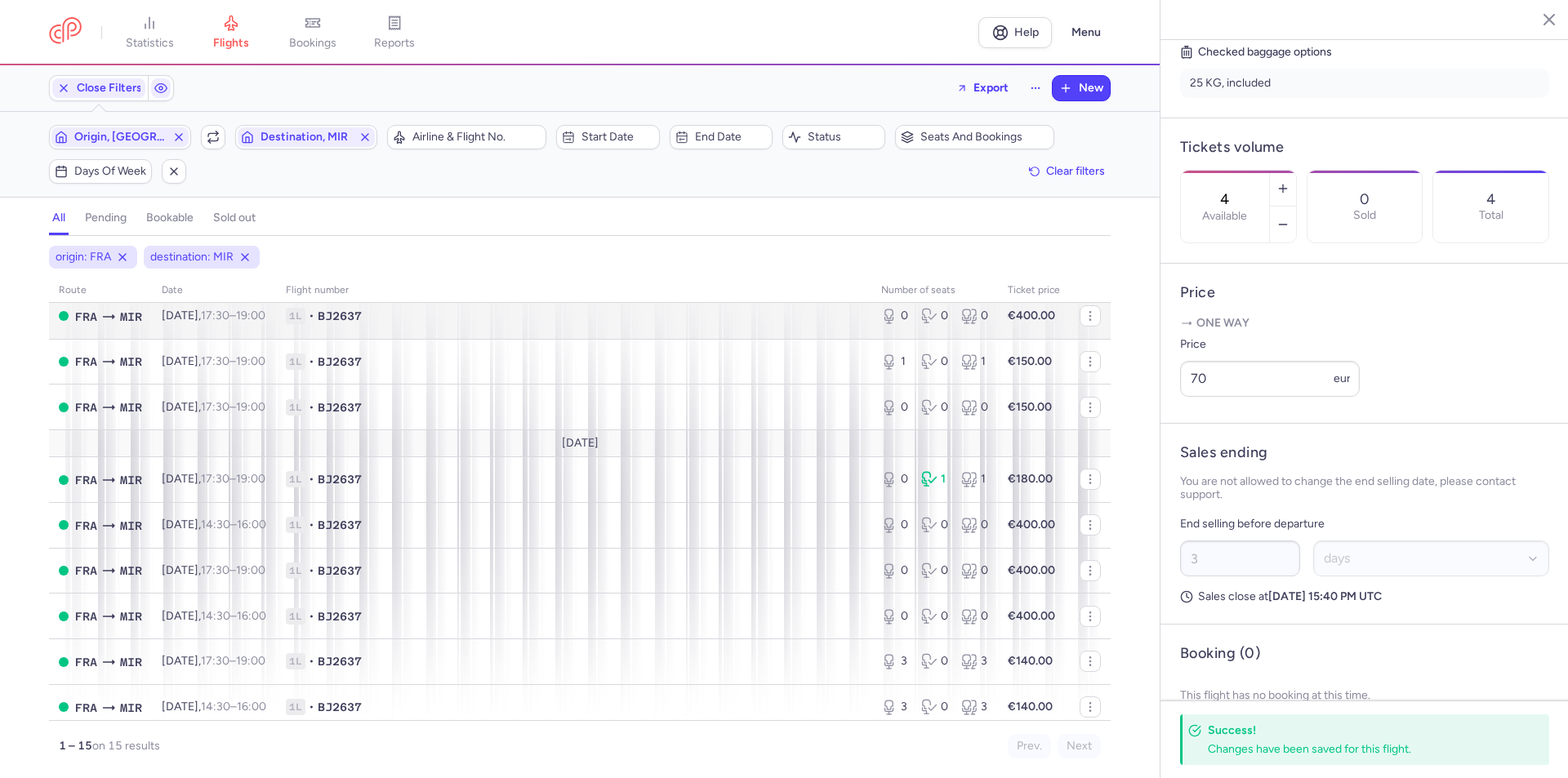
scroll to position [326, 0]
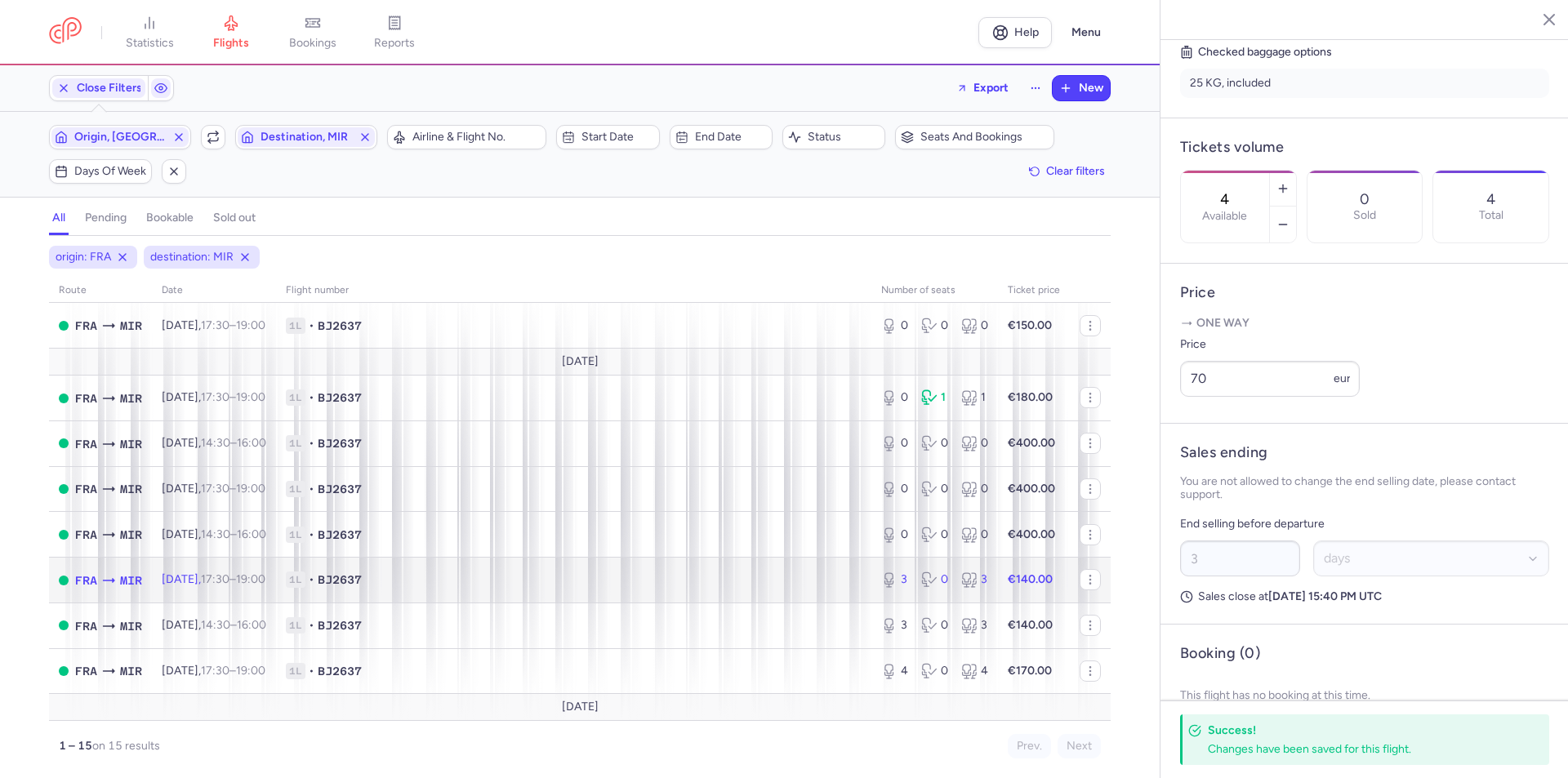
click at [229, 584] on time "17:30" at bounding box center [214, 578] width 29 height 14
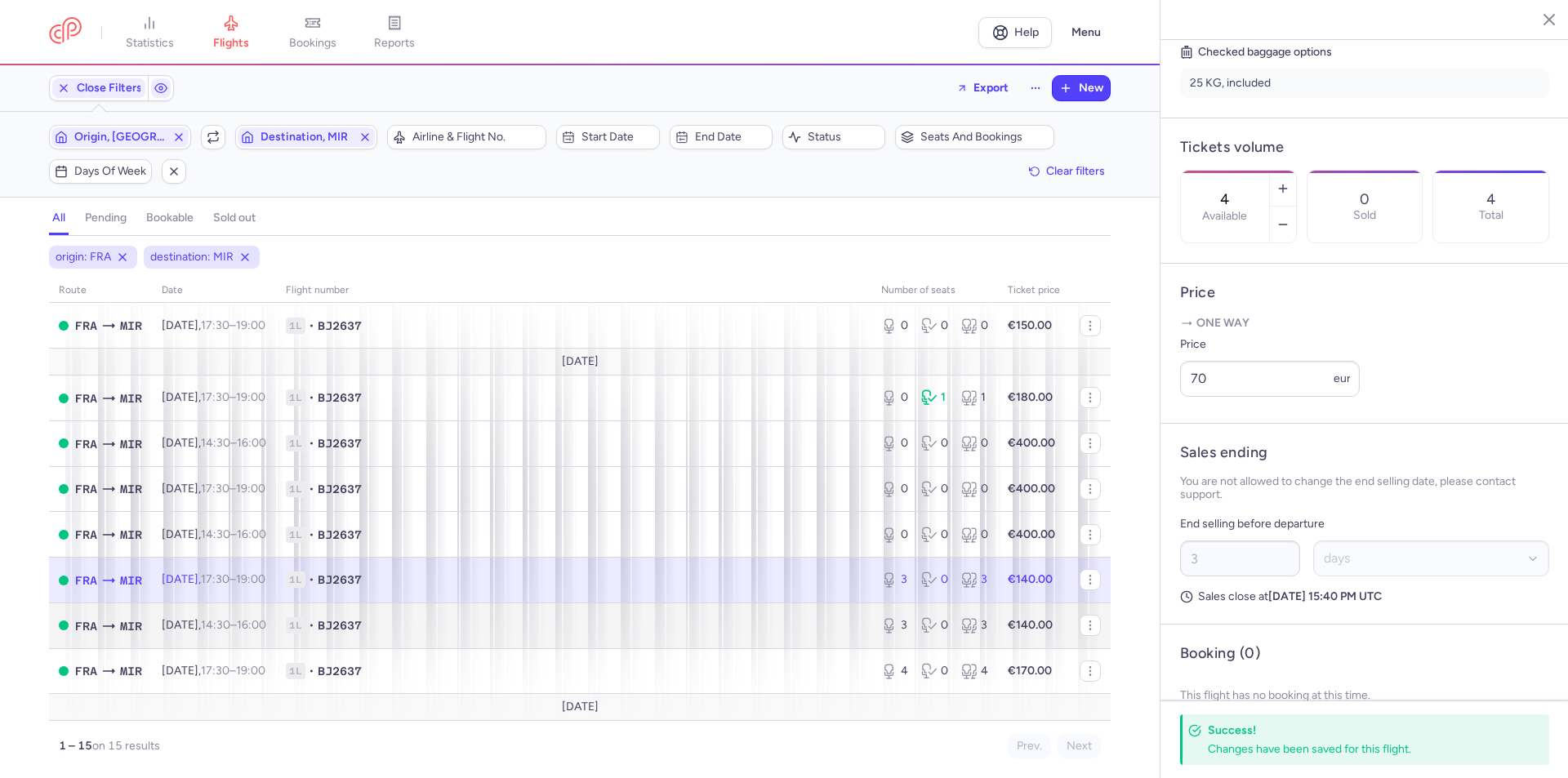
type input "3"
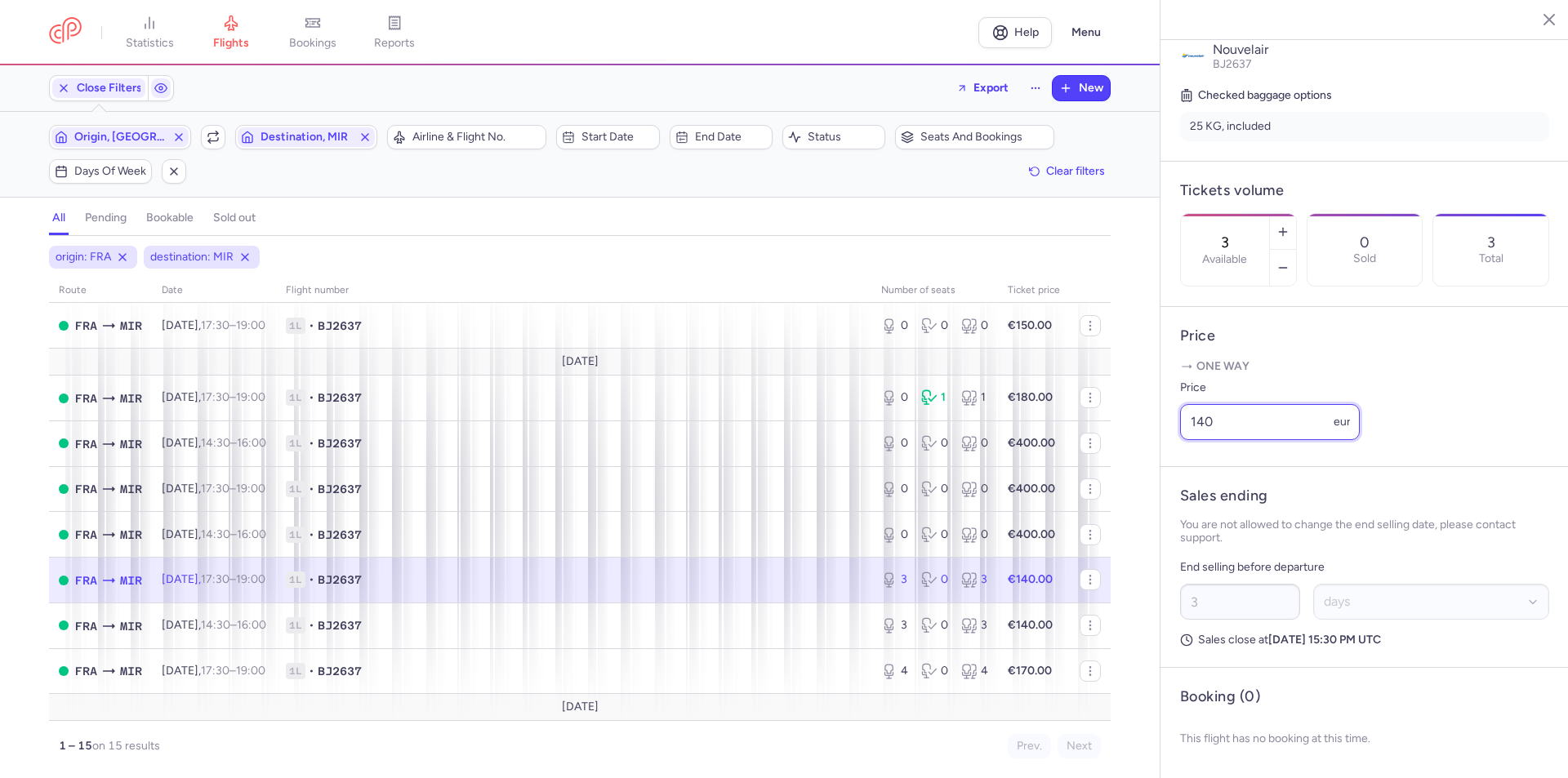
drag, startPoint x: 1241, startPoint y: 428, endPoint x: 1149, endPoint y: 429, distance: 92.0
click at [1149, 429] on div "statistics flights bookings reports Help Menu Close Filters Export New Filters …" at bounding box center [784, 389] width 1568 height 778
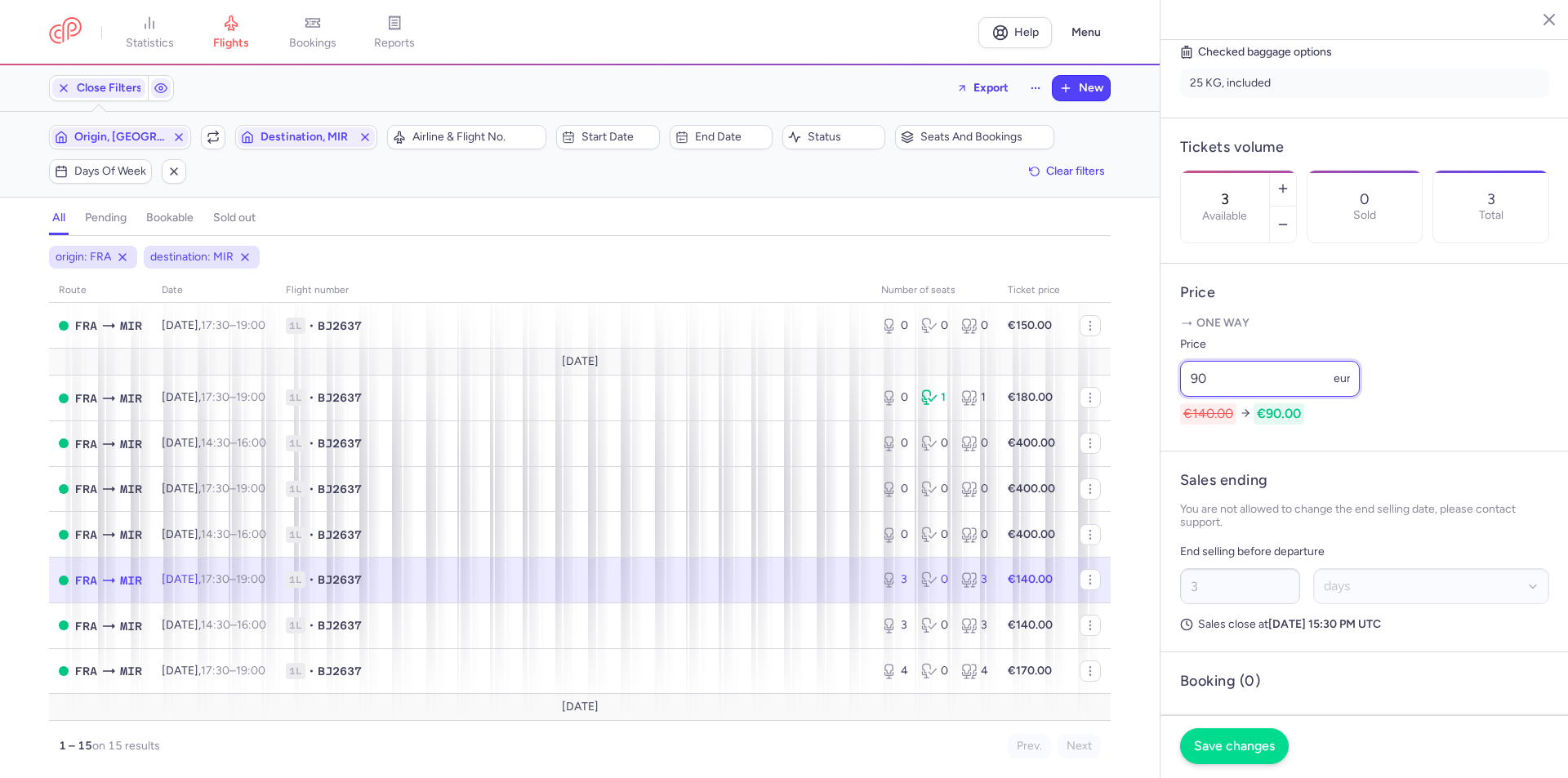
type input "90"
click at [1231, 736] on button "Save changes" at bounding box center [1234, 746] width 109 height 36
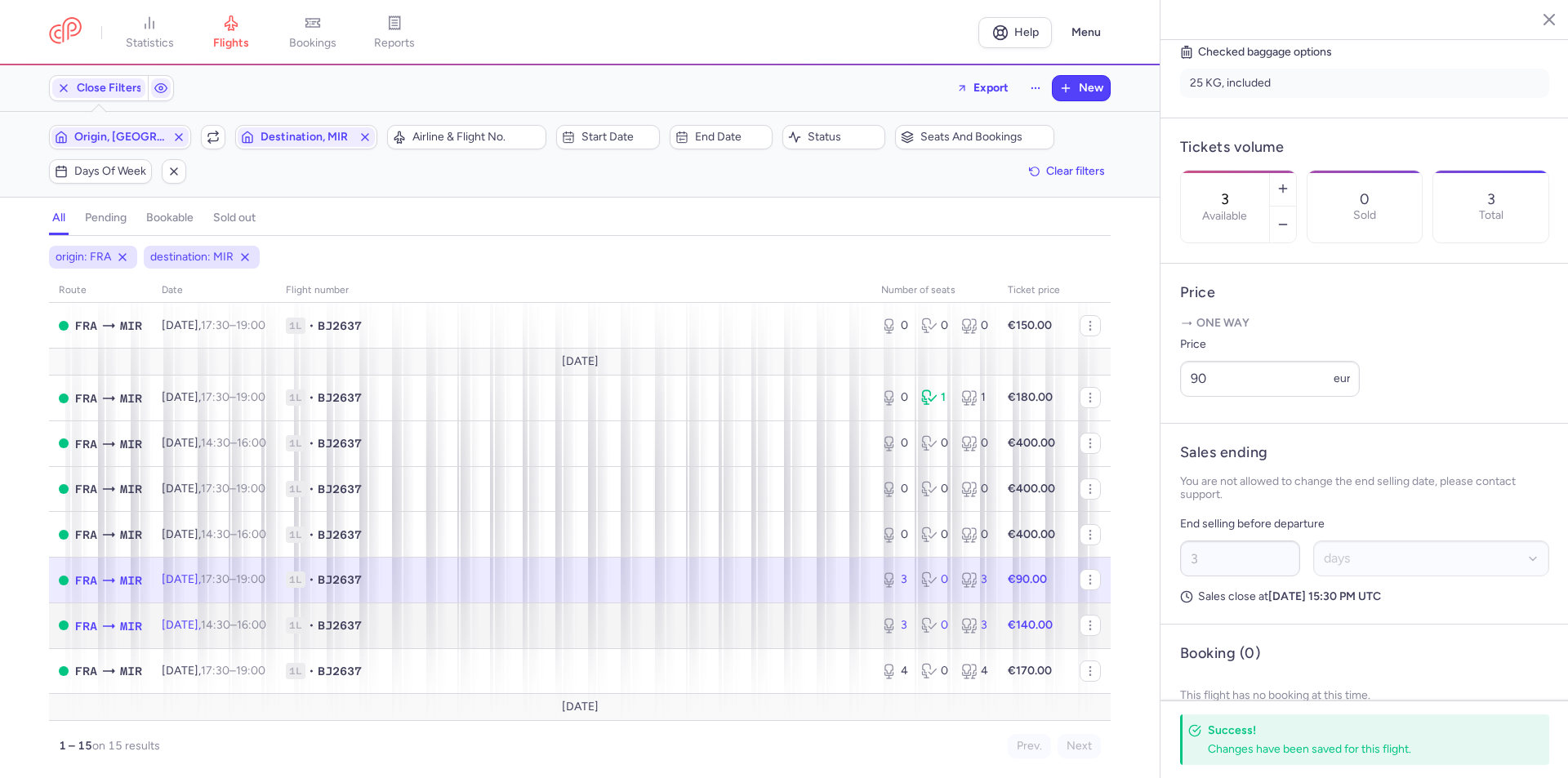
click at [219, 617] on td "[DATE] 14:30 – 16:00 +0" at bounding box center [214, 625] width 124 height 46
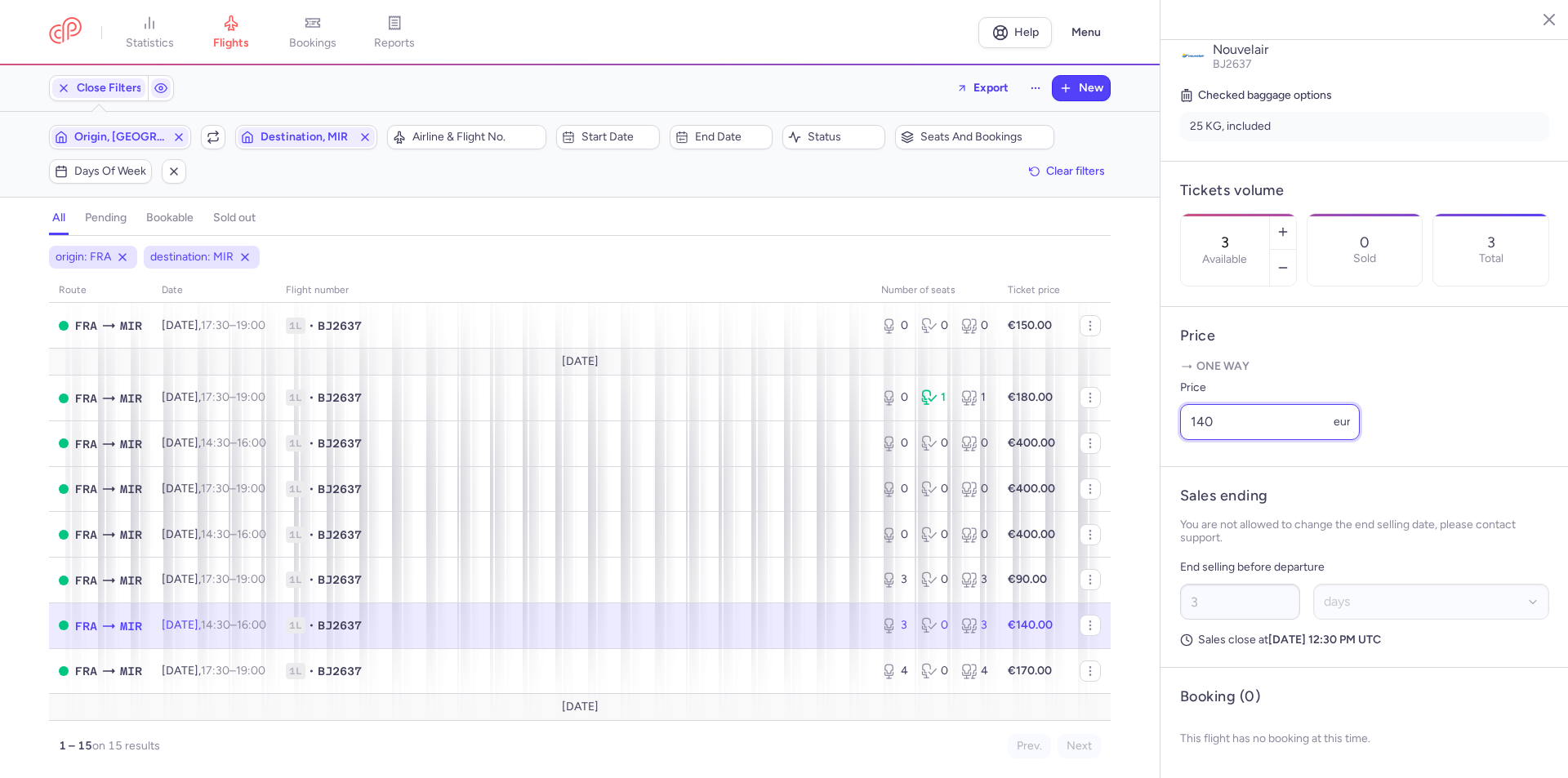
drag, startPoint x: 1256, startPoint y: 419, endPoint x: 1187, endPoint y: 429, distance: 69.7
click at [1187, 429] on input "140" at bounding box center [1269, 422] width 179 height 36
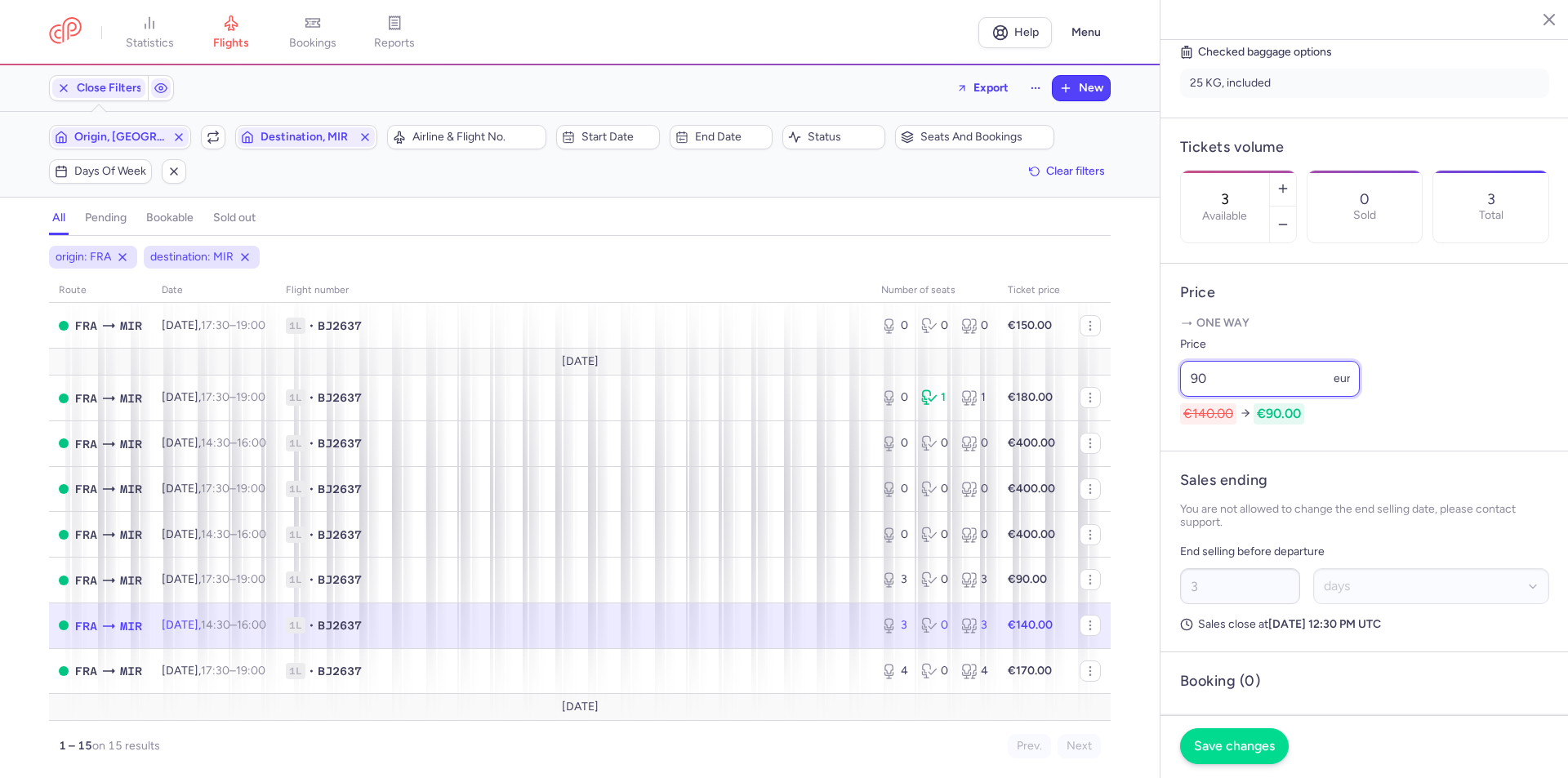
type input "90"
click at [1208, 743] on span "Save changes" at bounding box center [1234, 746] width 81 height 15
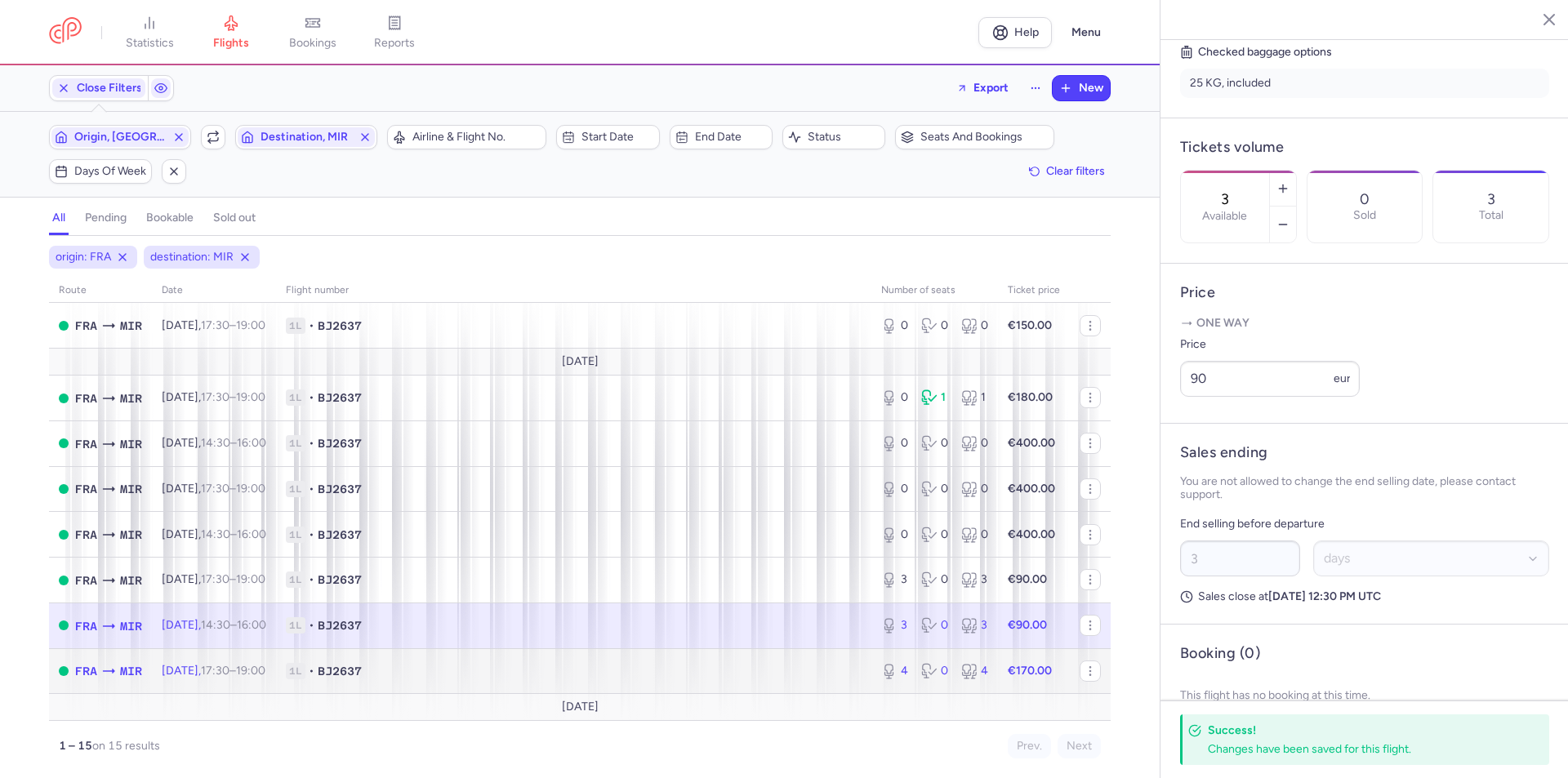
drag, startPoint x: 213, startPoint y: 680, endPoint x: 265, endPoint y: 677, distance: 52.1
click at [213, 680] on td "[DATE] 17:30 – 19:00 +0" at bounding box center [214, 671] width 124 height 46
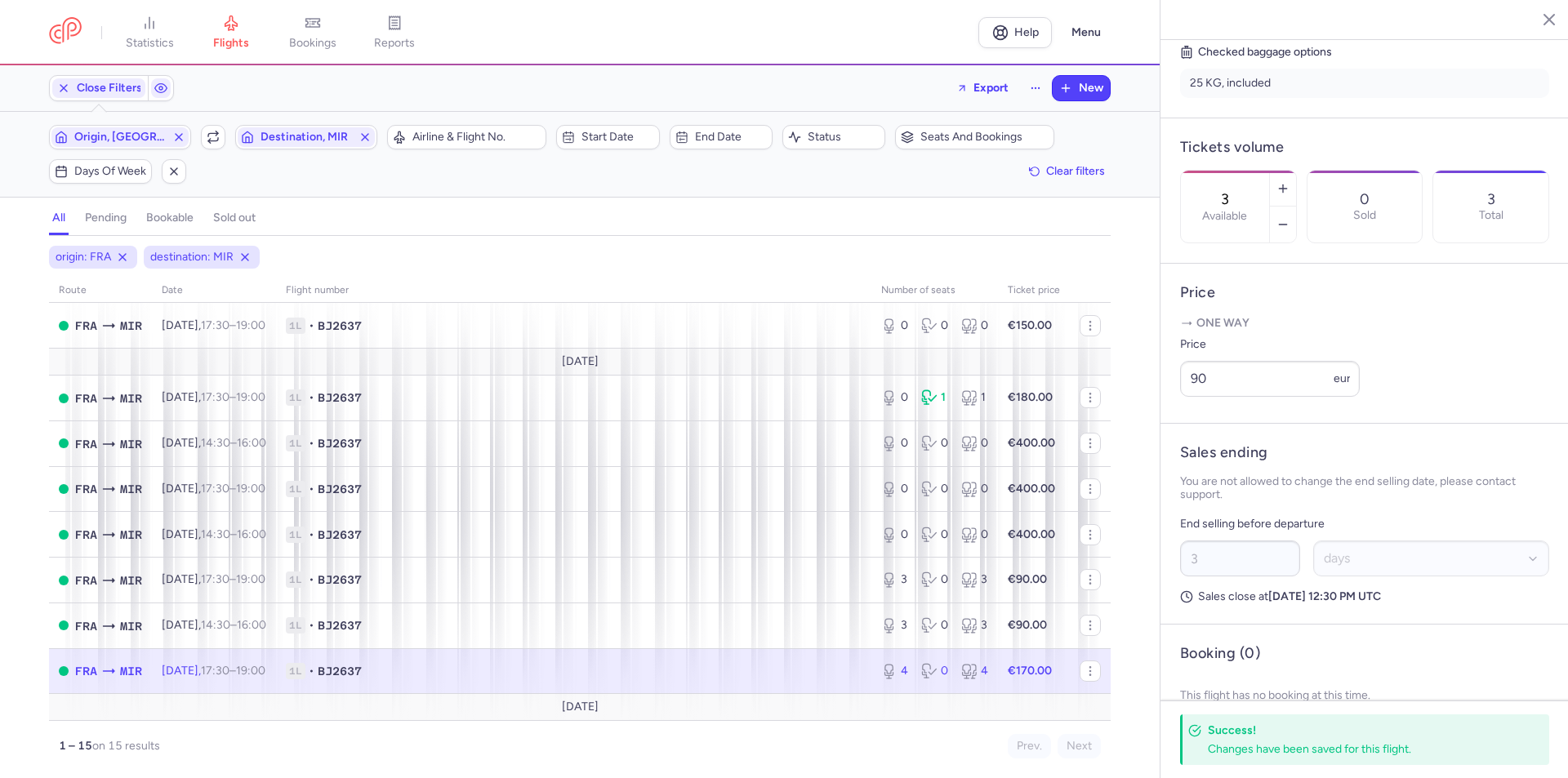
type input "4"
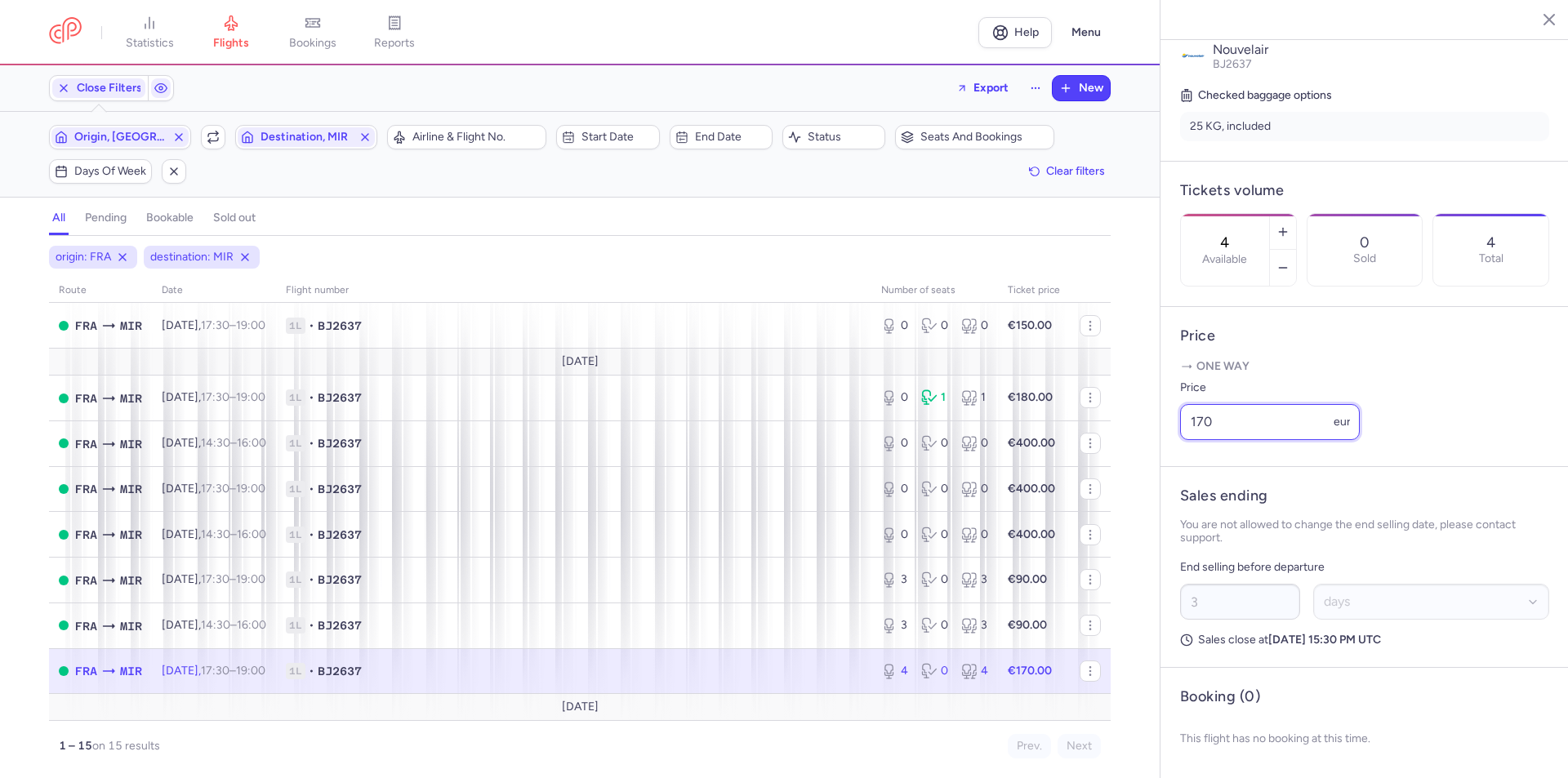
drag, startPoint x: 1225, startPoint y: 420, endPoint x: 1172, endPoint y: 421, distance: 53.0
click at [1172, 421] on article "Price One way Price 170 eur" at bounding box center [1364, 387] width 408 height 160
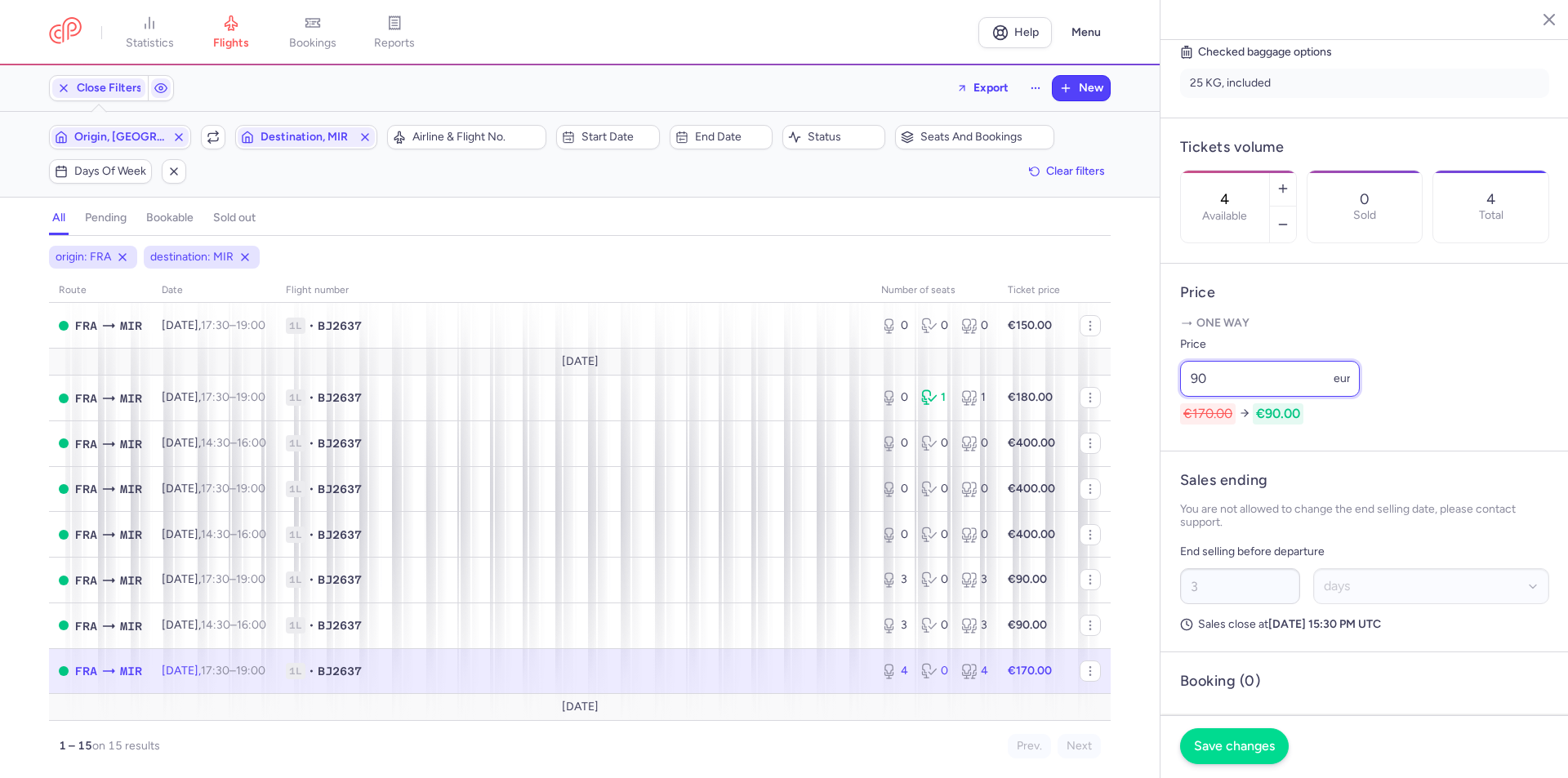
type input "90"
click at [1224, 731] on button "Save changes" at bounding box center [1234, 746] width 109 height 36
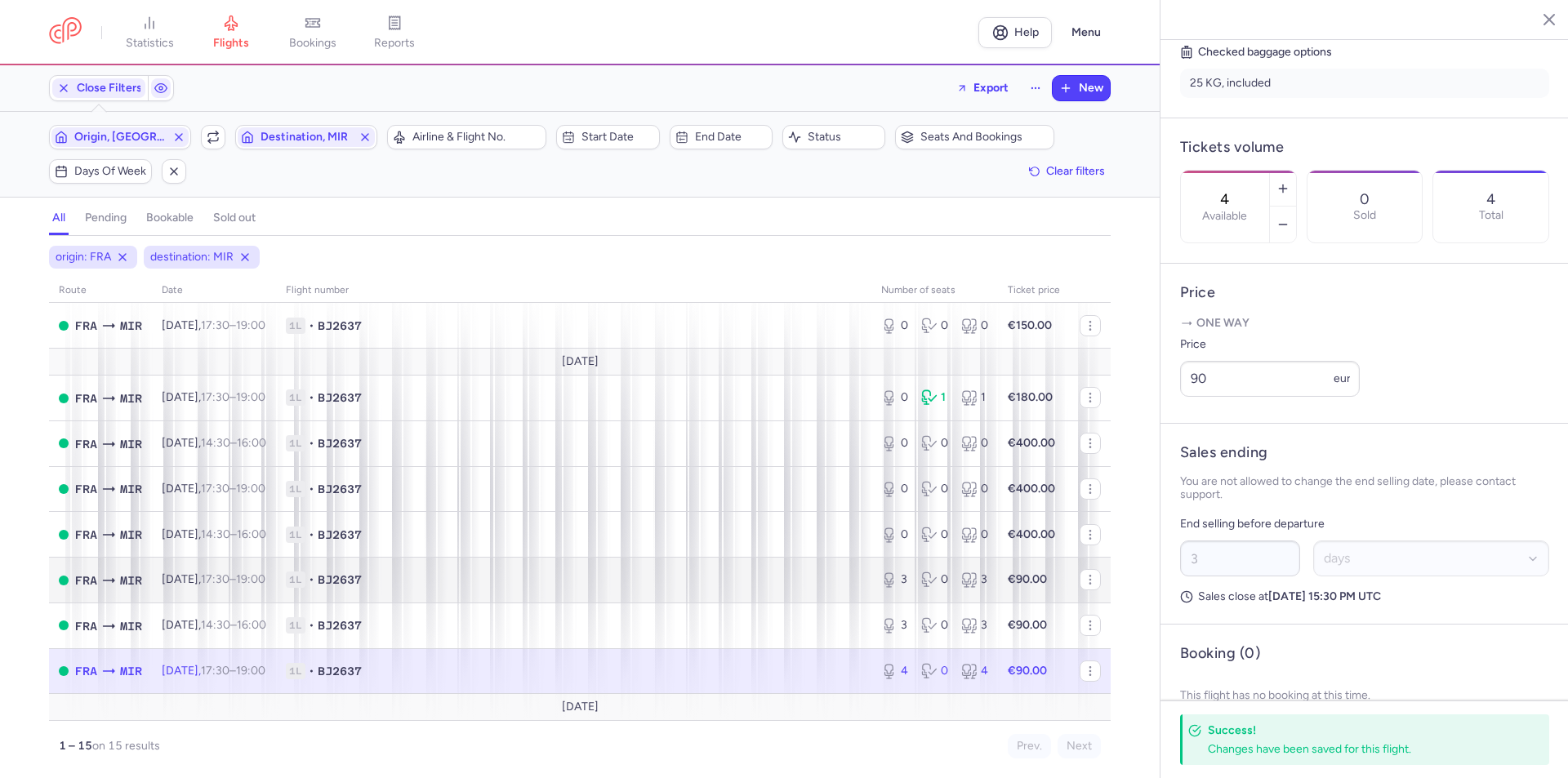
scroll to position [372, 0]
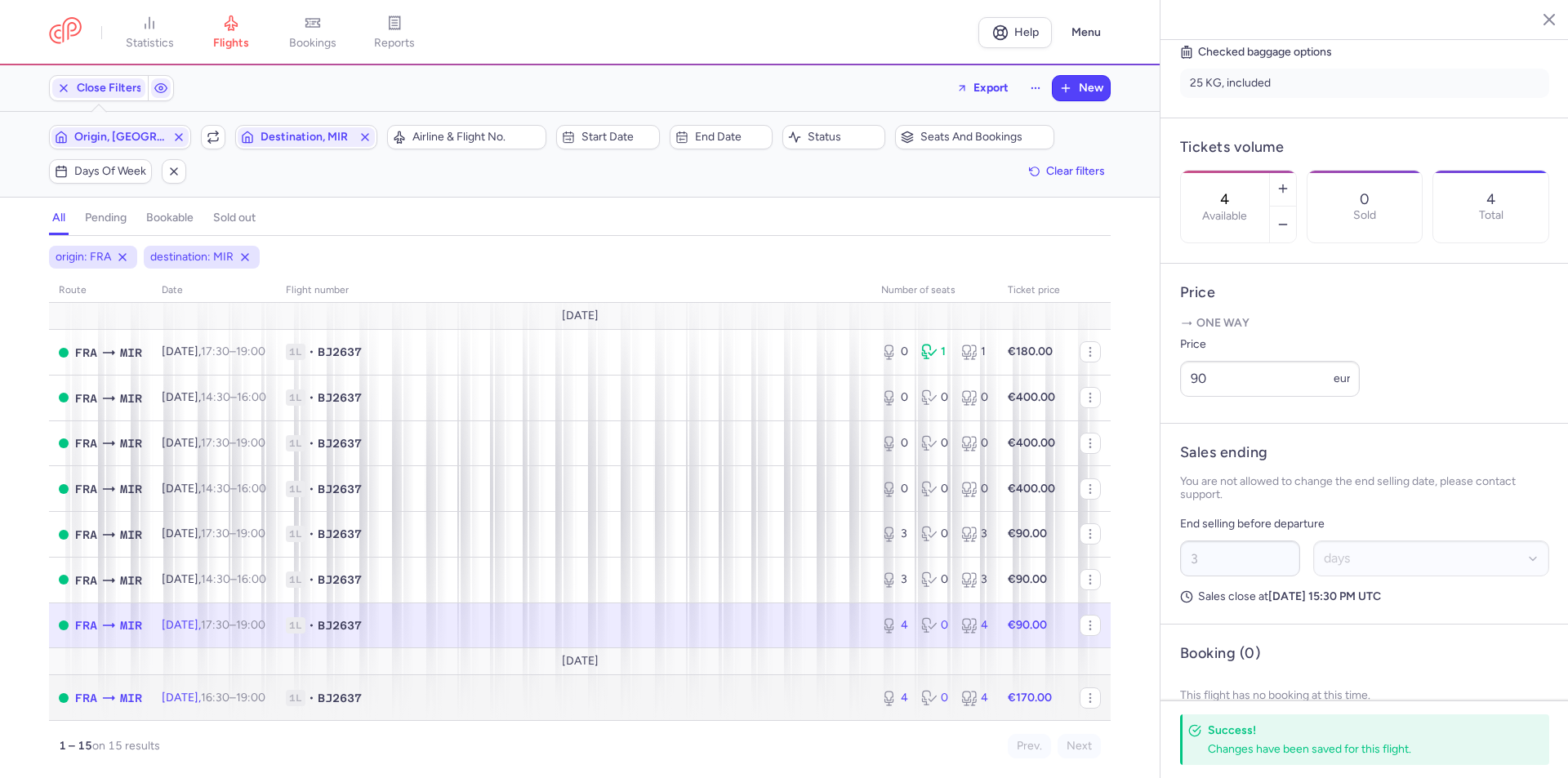
click at [208, 705] on td "[DATE] 16:30 – 19:00 +0" at bounding box center [214, 697] width 124 height 45
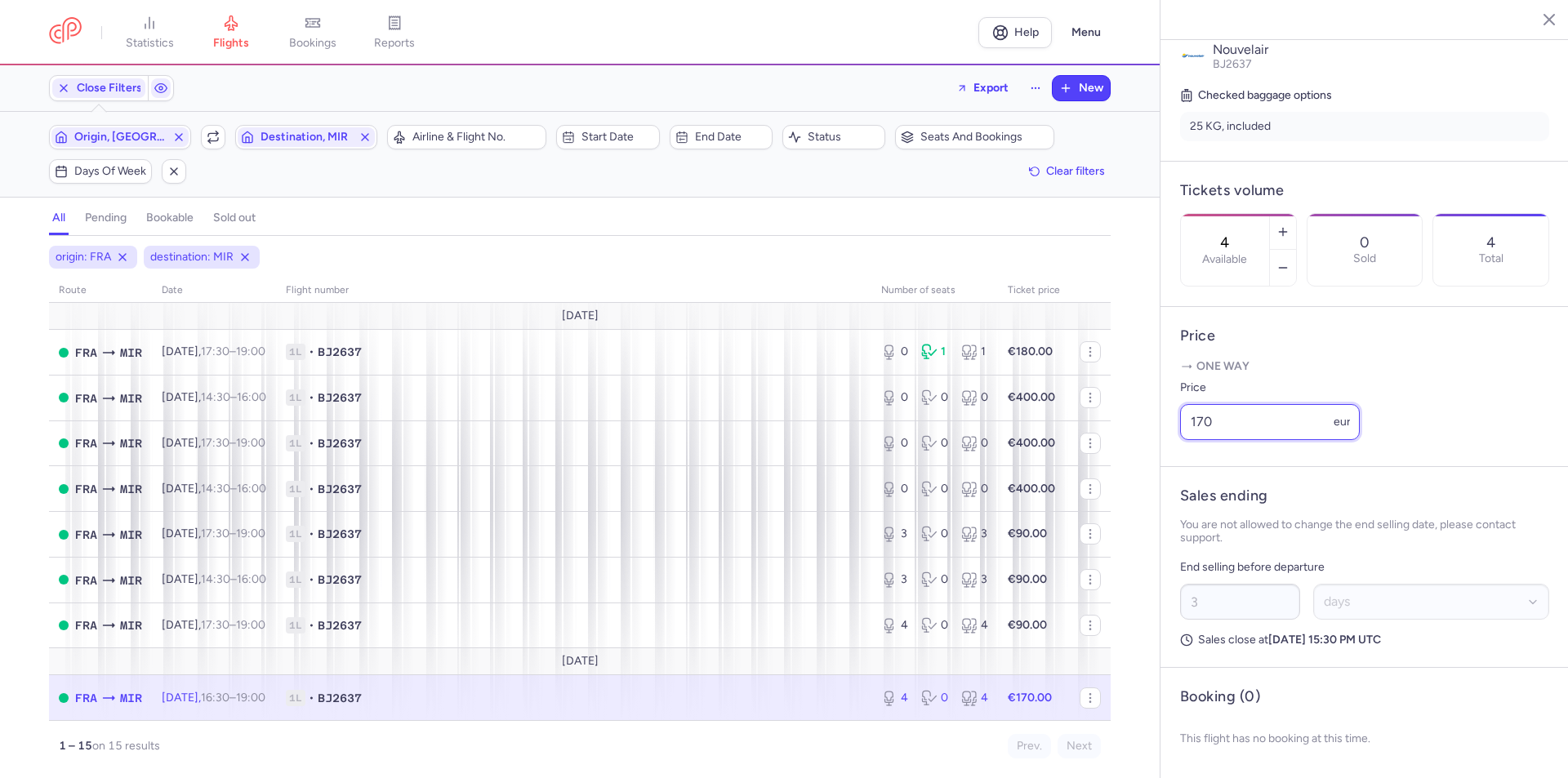
drag, startPoint x: 1234, startPoint y: 432, endPoint x: 1182, endPoint y: 429, distance: 52.1
click at [1182, 429] on input "170" at bounding box center [1269, 422] width 179 height 36
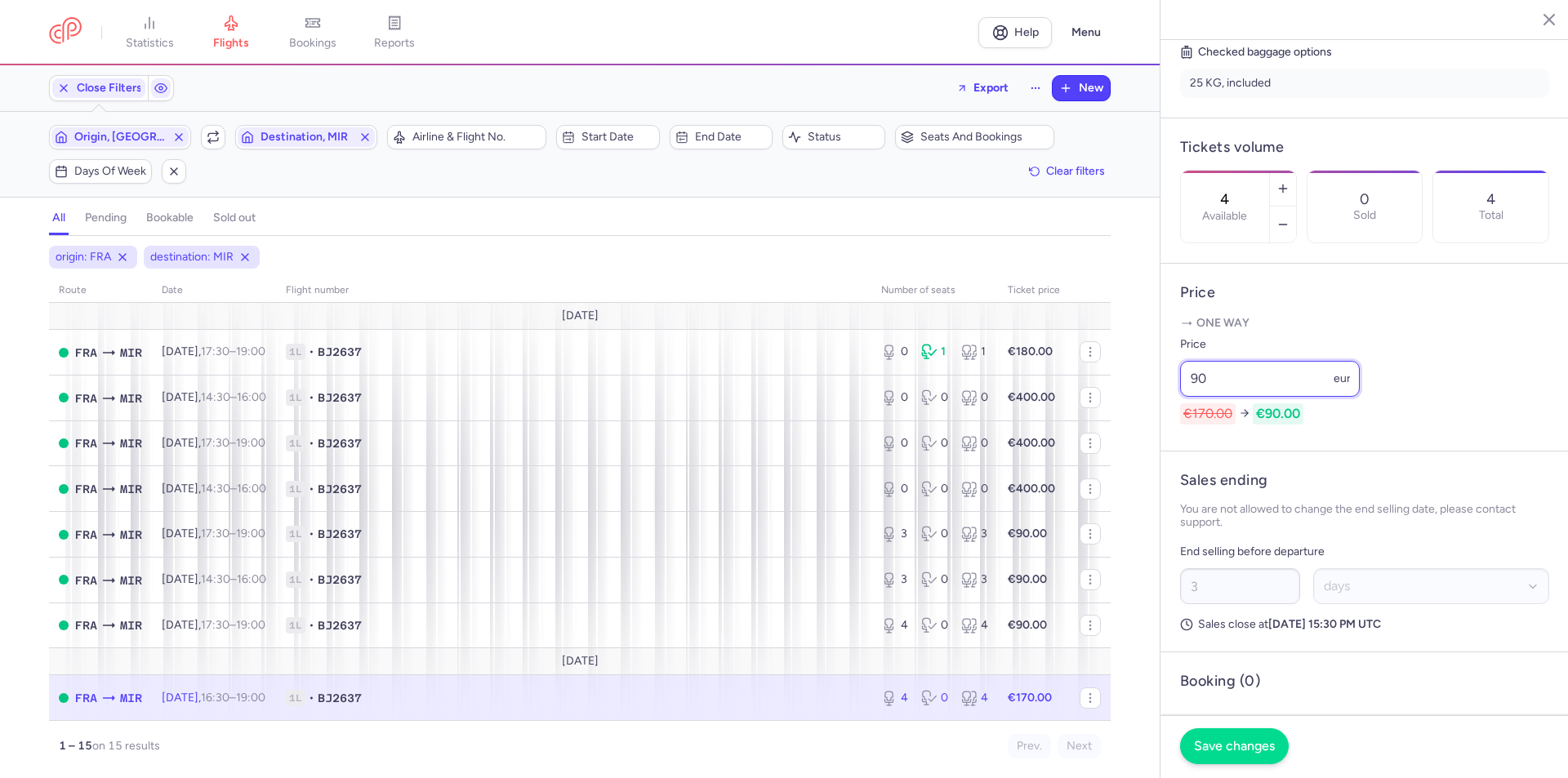
type input "90"
drag, startPoint x: 1230, startPoint y: 736, endPoint x: 1240, endPoint y: 770, distance: 35.4
click at [1228, 737] on button "Save changes" at bounding box center [1234, 746] width 109 height 36
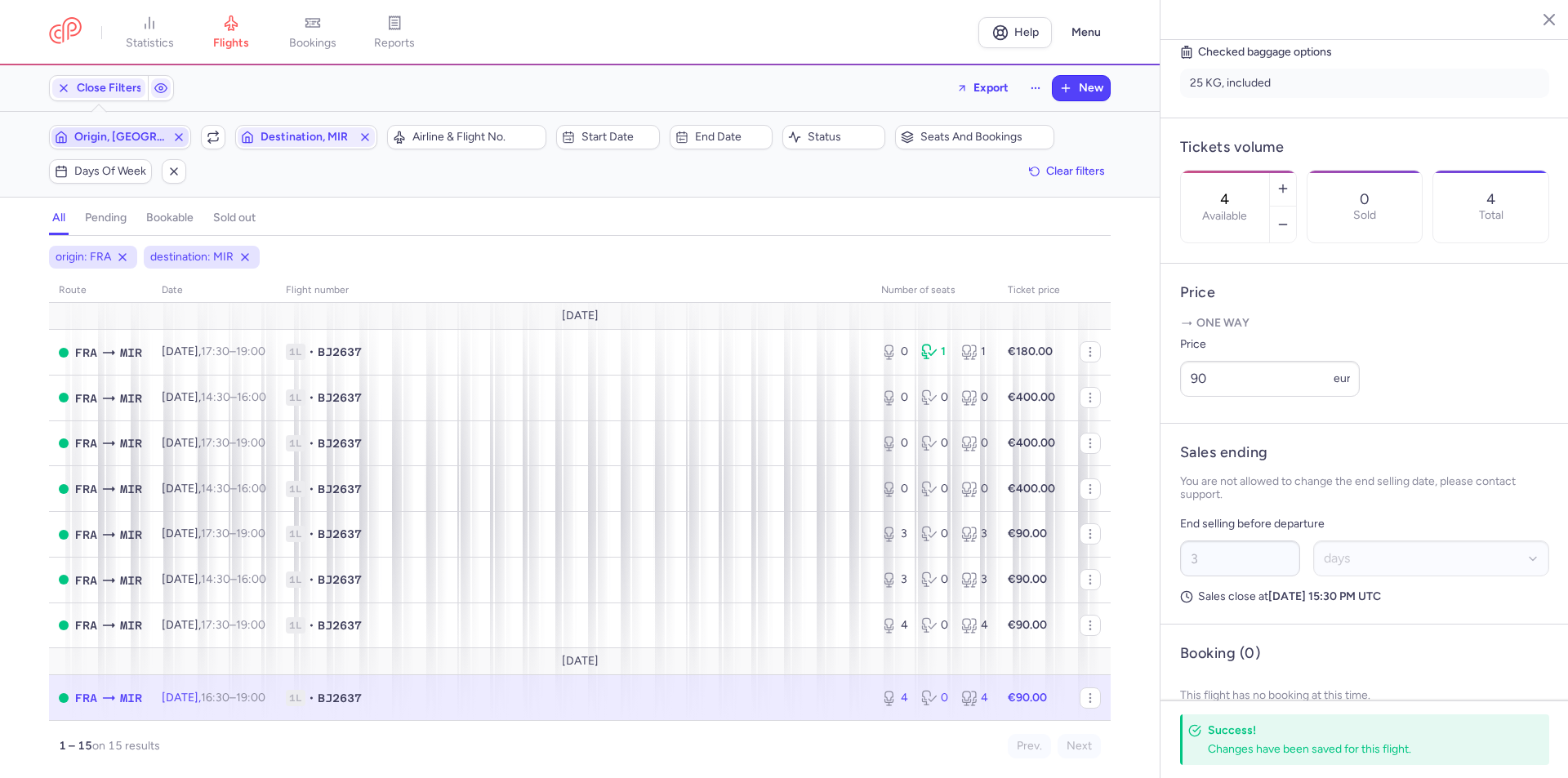
click at [135, 142] on span "Origin, [GEOGRAPHIC_DATA]" at bounding box center [120, 137] width 92 height 13
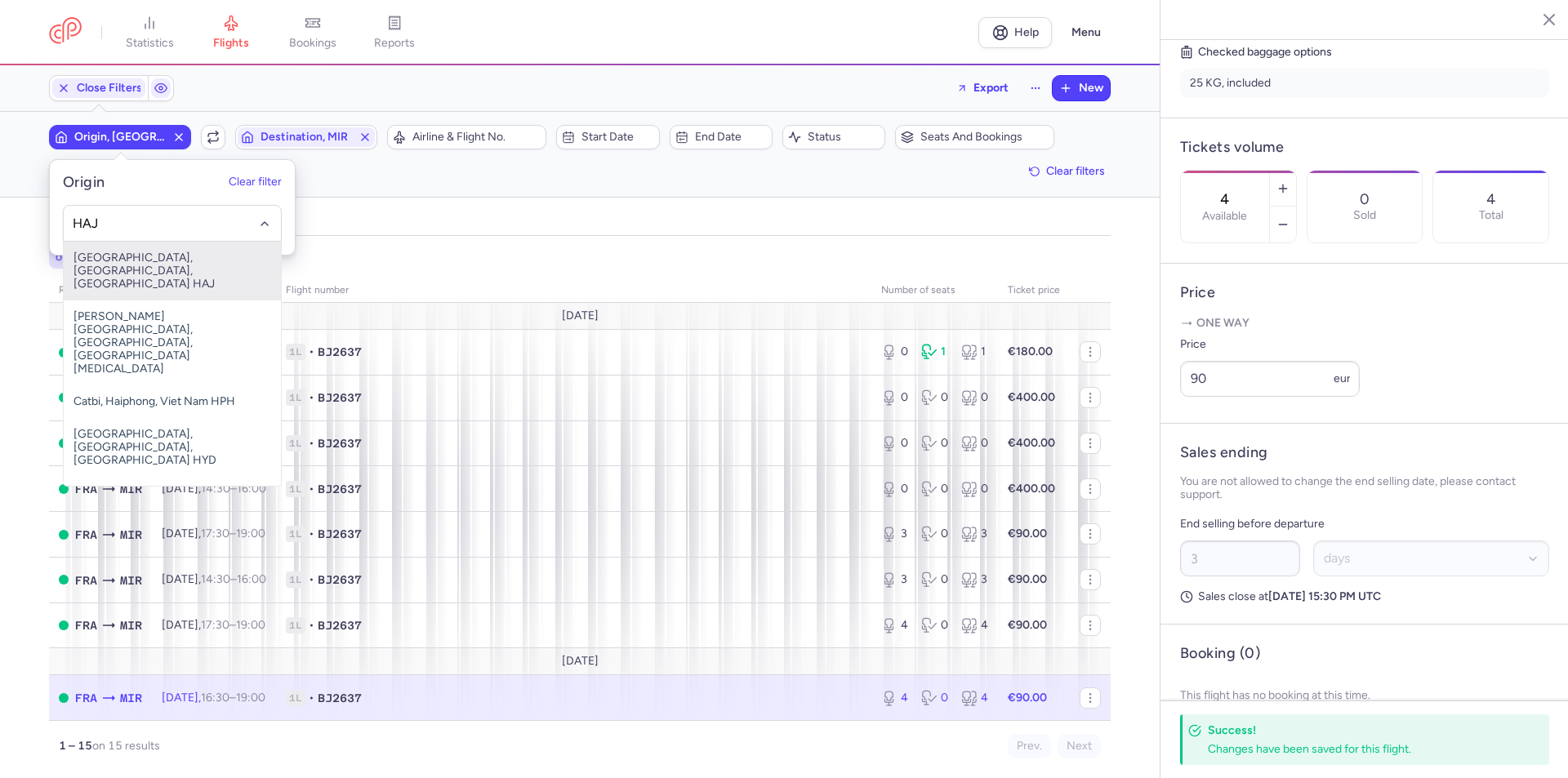
click at [124, 269] on span "[GEOGRAPHIC_DATA], [GEOGRAPHIC_DATA], [GEOGRAPHIC_DATA] HAJ" at bounding box center [172, 271] width 217 height 59
type input "HAJ"
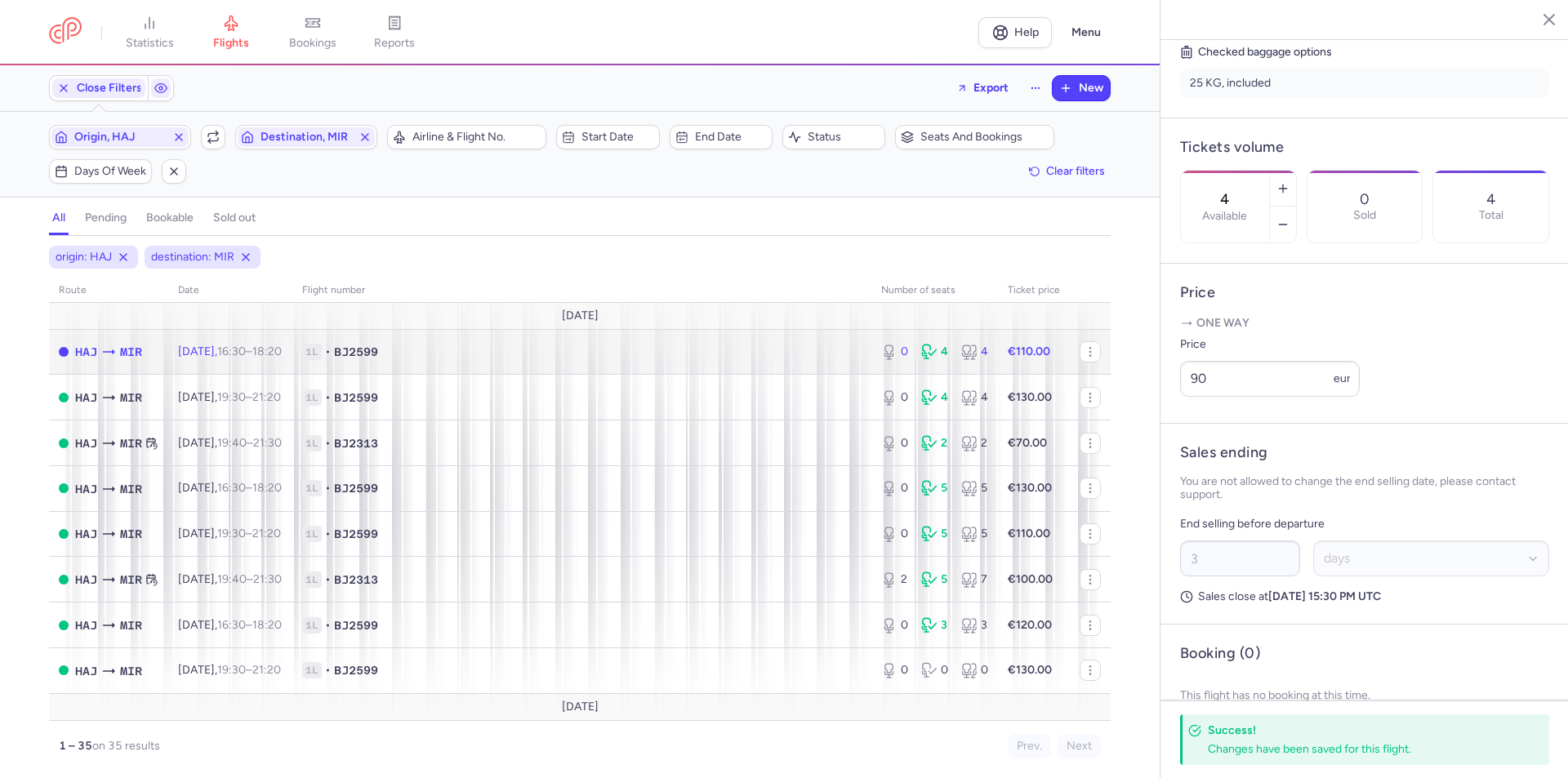
click at [250, 359] on td "[DATE] 16:30 – 18:20 +0" at bounding box center [231, 352] width 124 height 46
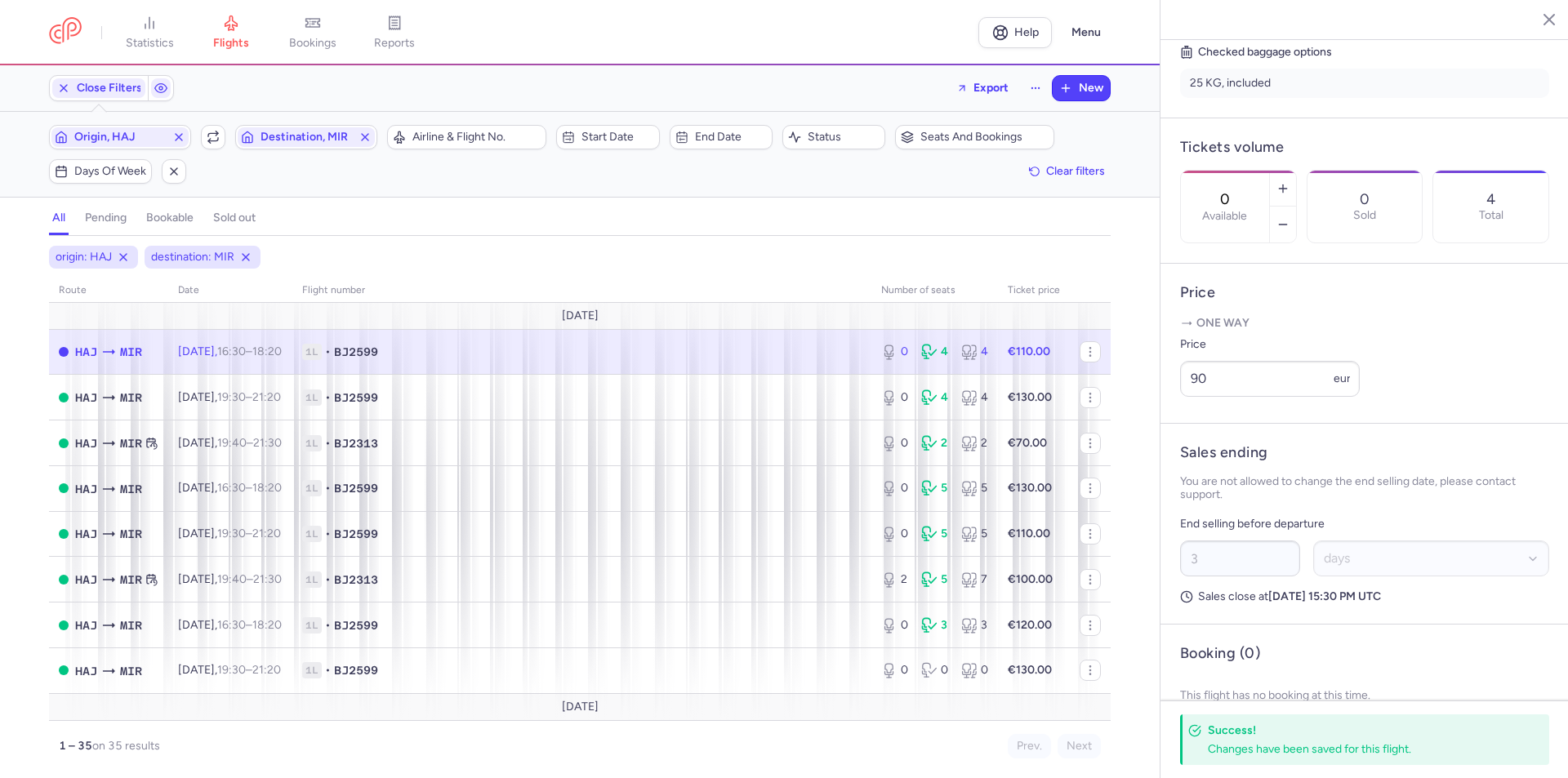
scroll to position [399, 0]
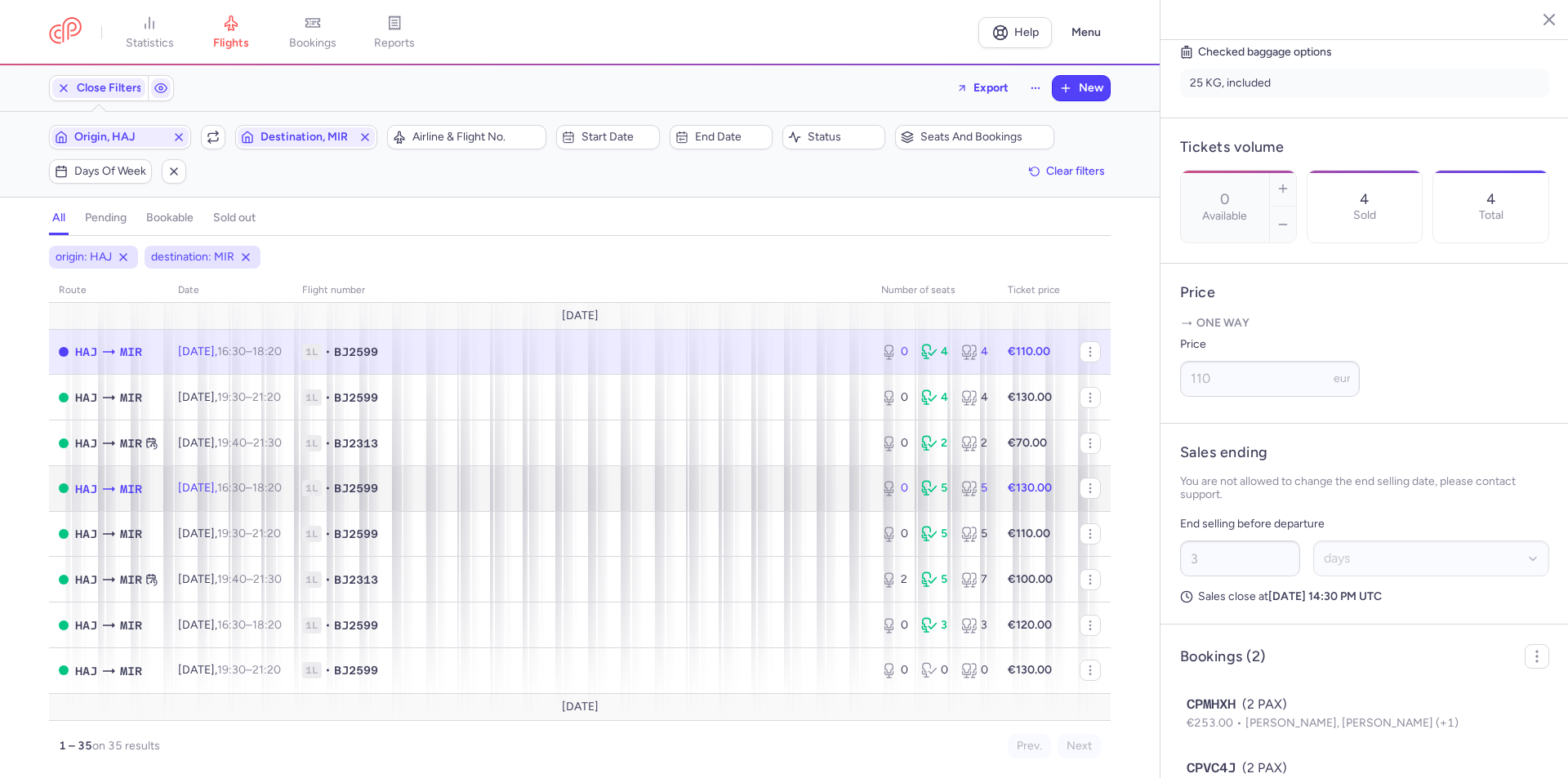
click at [212, 487] on span "[DATE] 16:30 – 18:20 +0" at bounding box center [229, 488] width 104 height 14
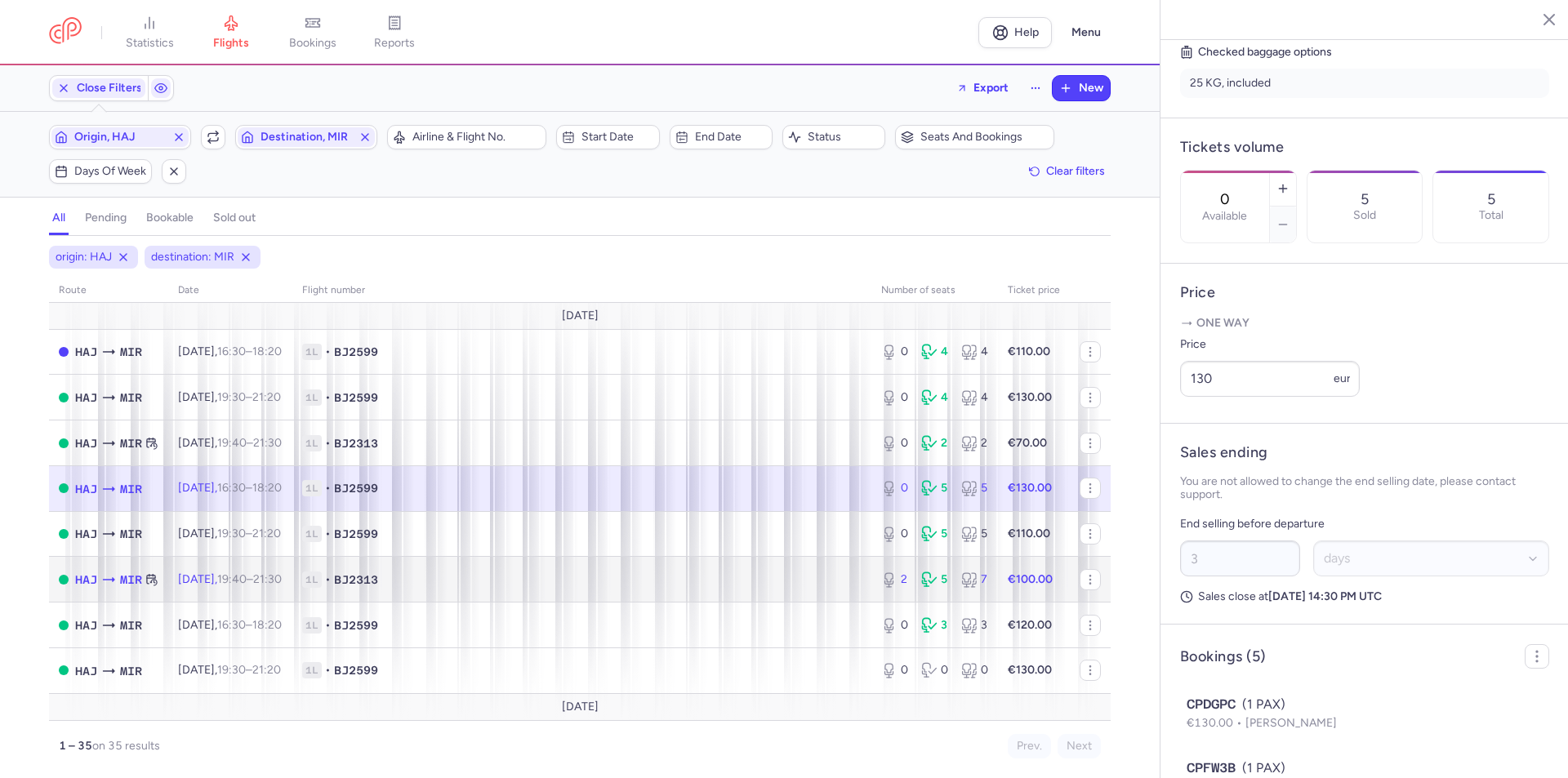
click at [447, 576] on span "1L • BJ2313" at bounding box center [581, 579] width 559 height 16
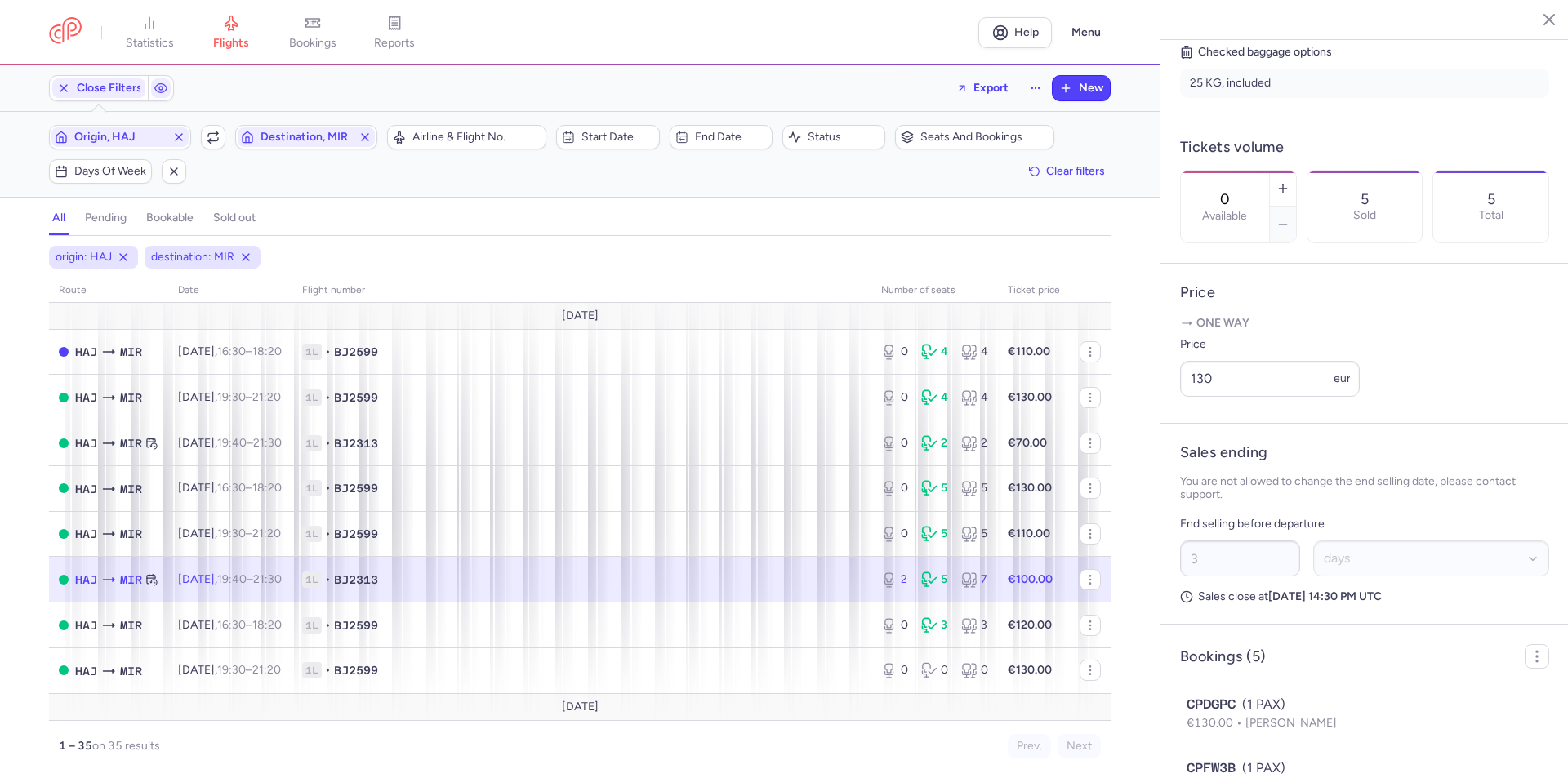
type input "2"
click at [1241, 397] on input "100" at bounding box center [1269, 379] width 179 height 36
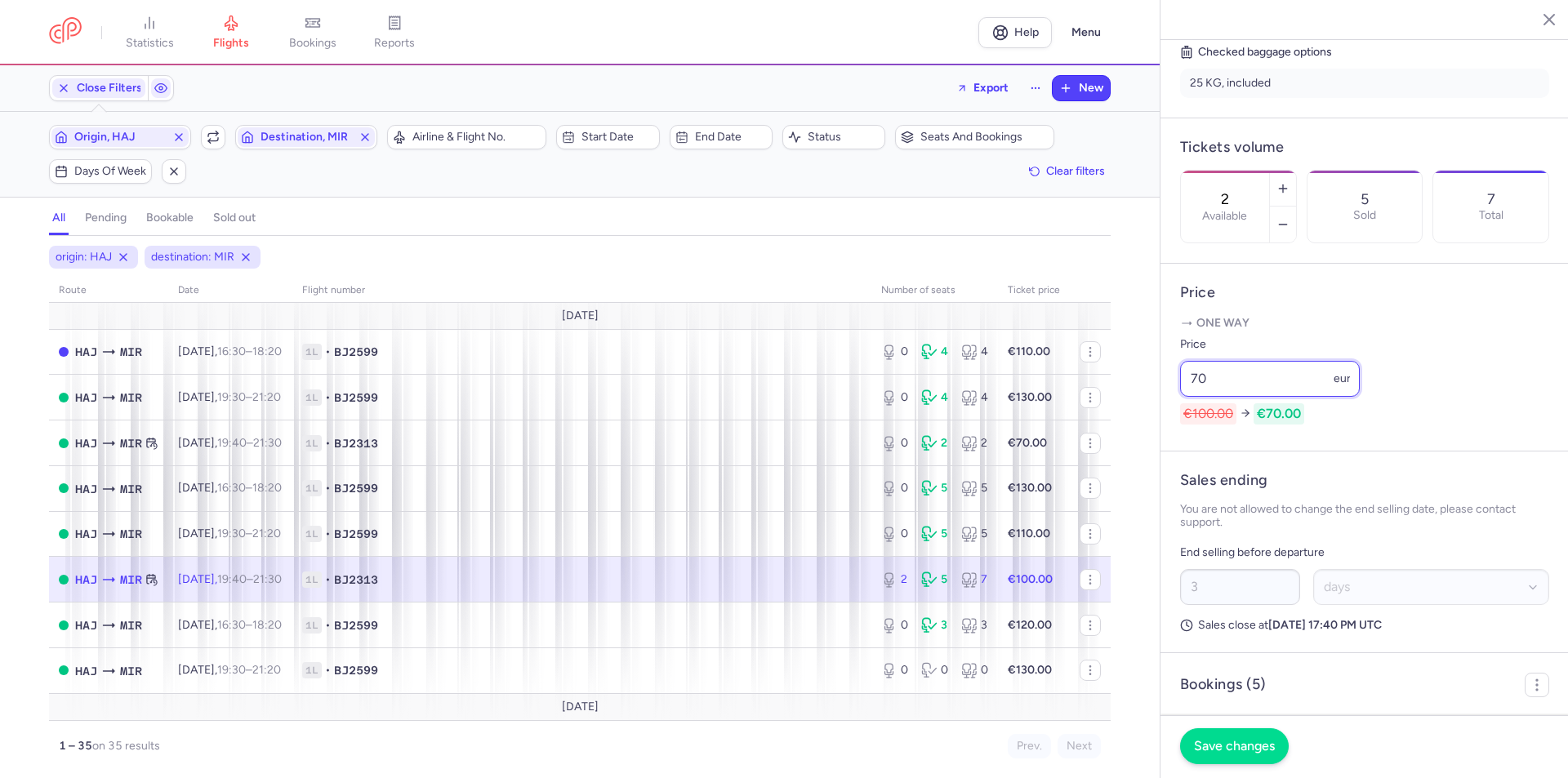
type input "70"
click at [1220, 748] on span "Save changes" at bounding box center [1234, 746] width 81 height 15
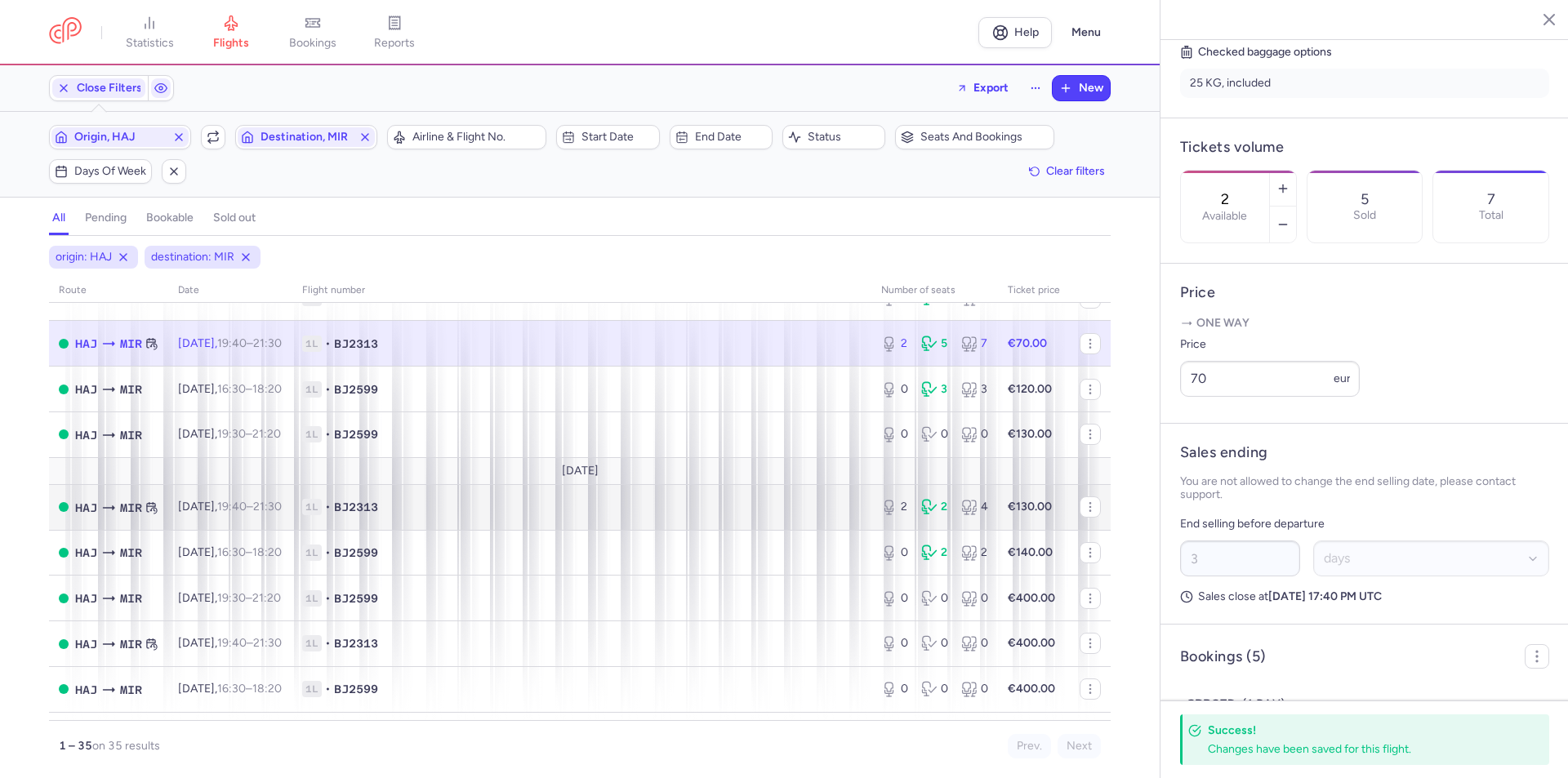
scroll to position [245, 0]
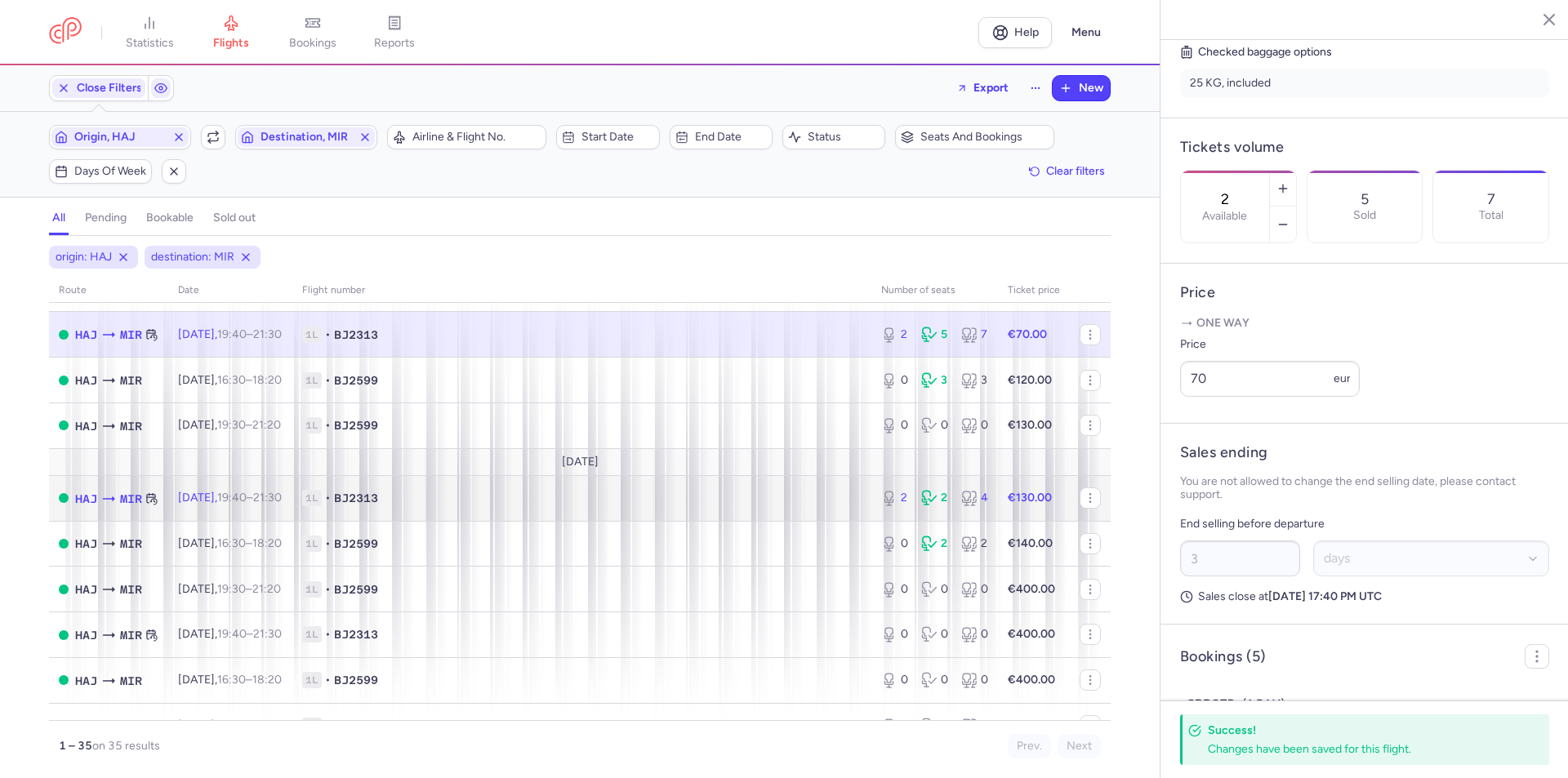
click at [237, 499] on time "19:40" at bounding box center [232, 497] width 29 height 14
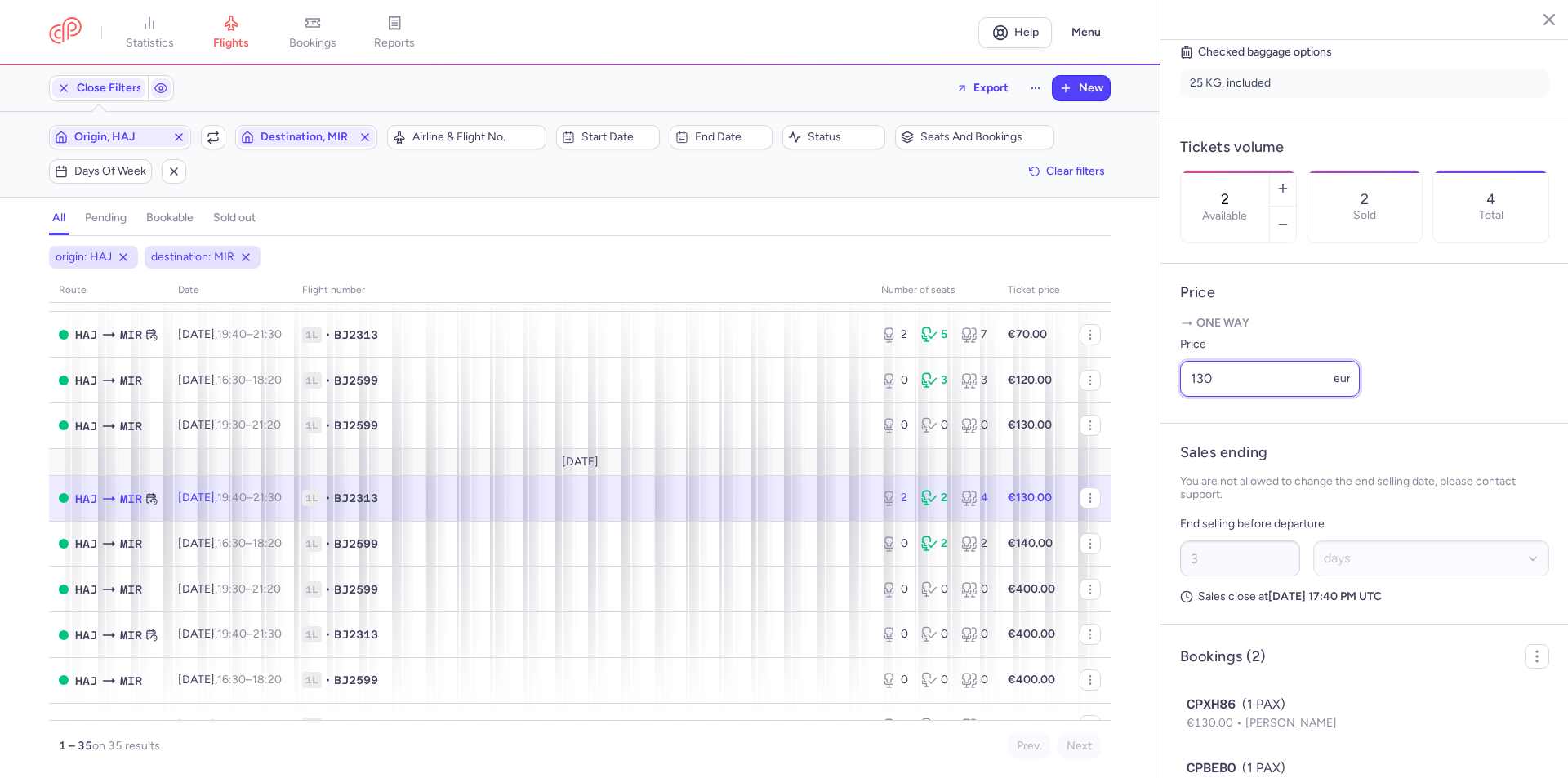
drag, startPoint x: 1300, startPoint y: 419, endPoint x: 1158, endPoint y: 436, distance: 143.0
click at [1158, 436] on div "statistics flights bookings reports Help Menu Close Filters Export New Filters …" at bounding box center [784, 389] width 1568 height 778
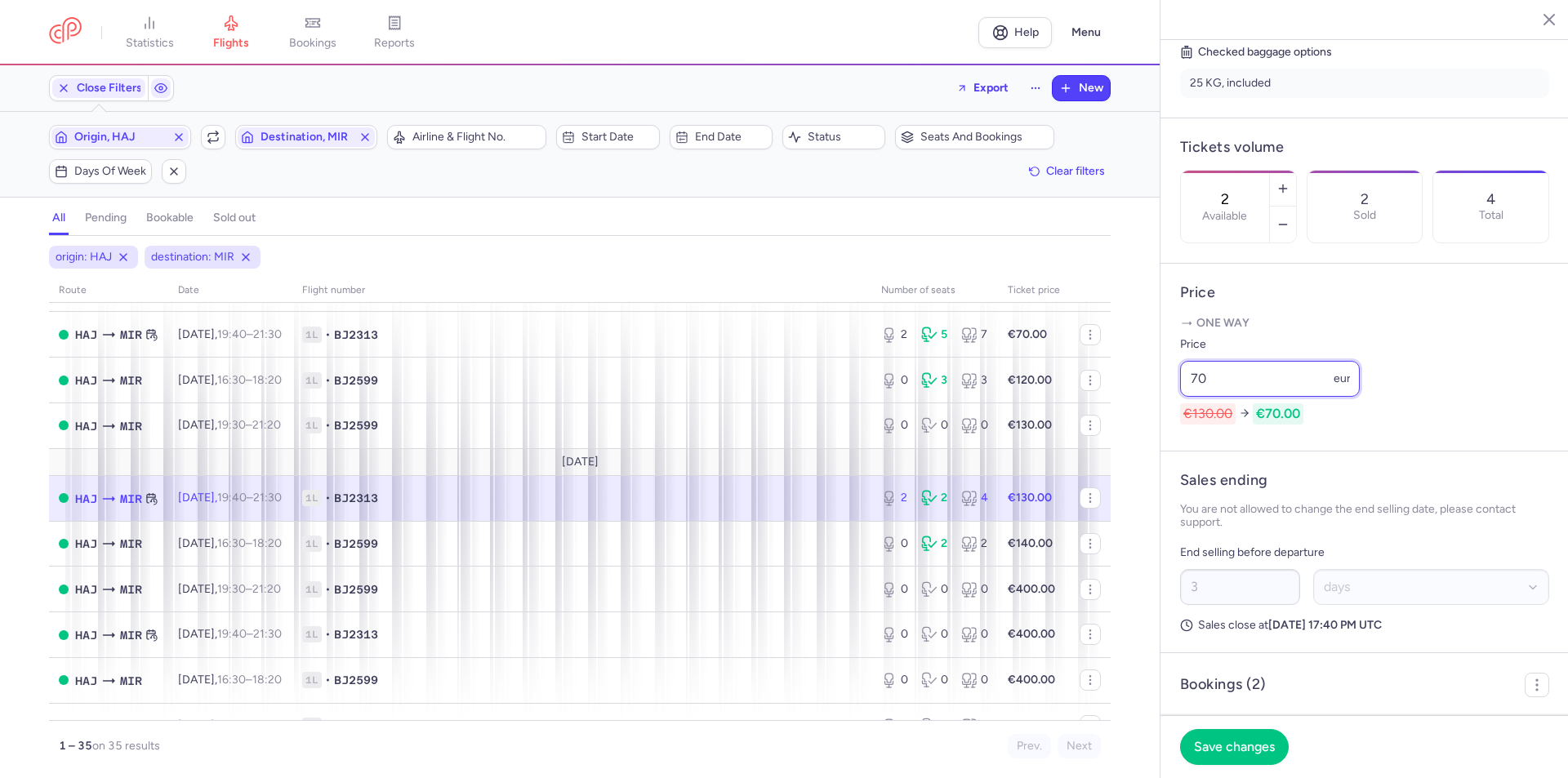
type input "70"
click at [1243, 742] on span "Save changes" at bounding box center [1234, 746] width 81 height 15
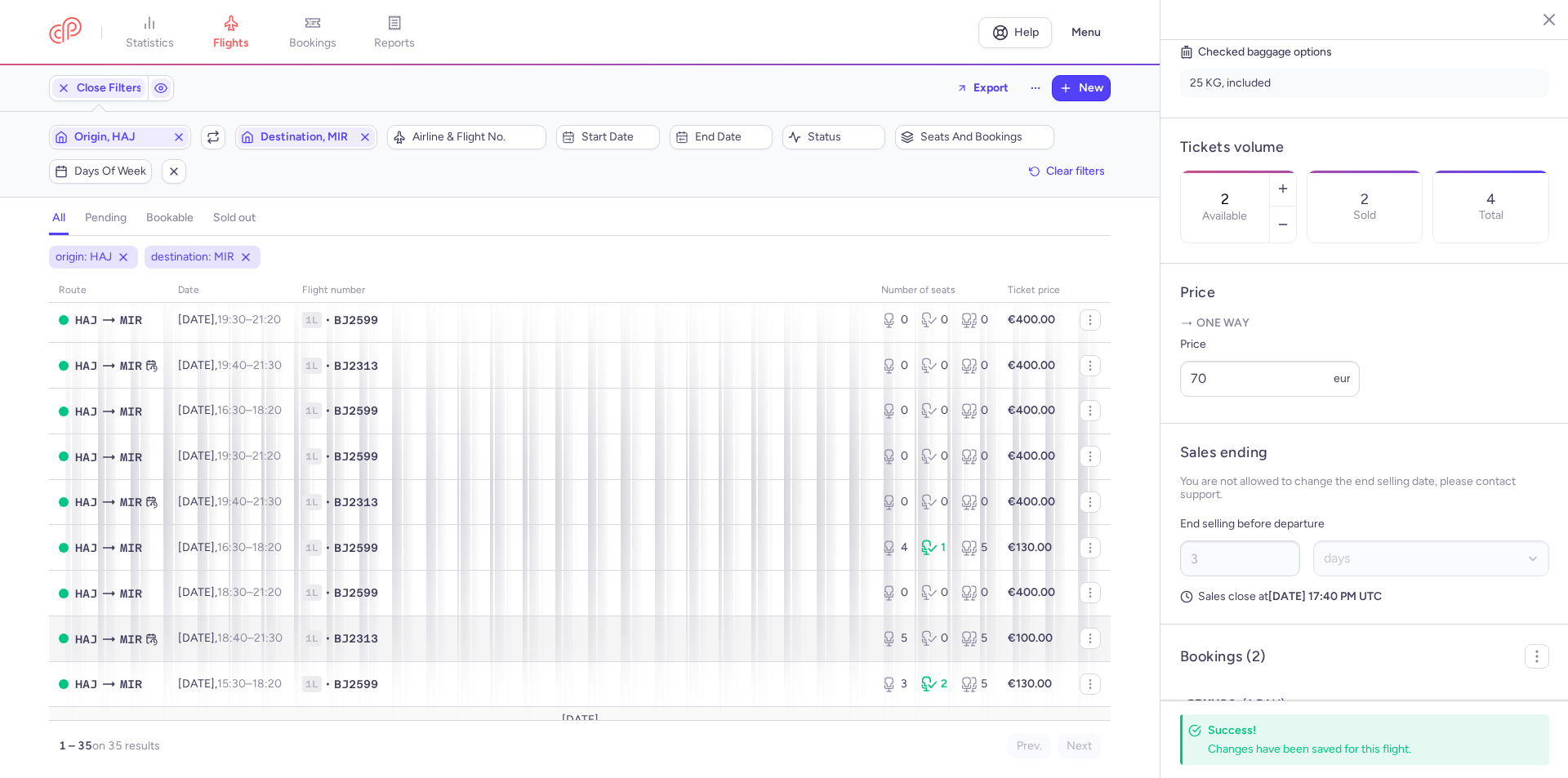
scroll to position [1224, 0]
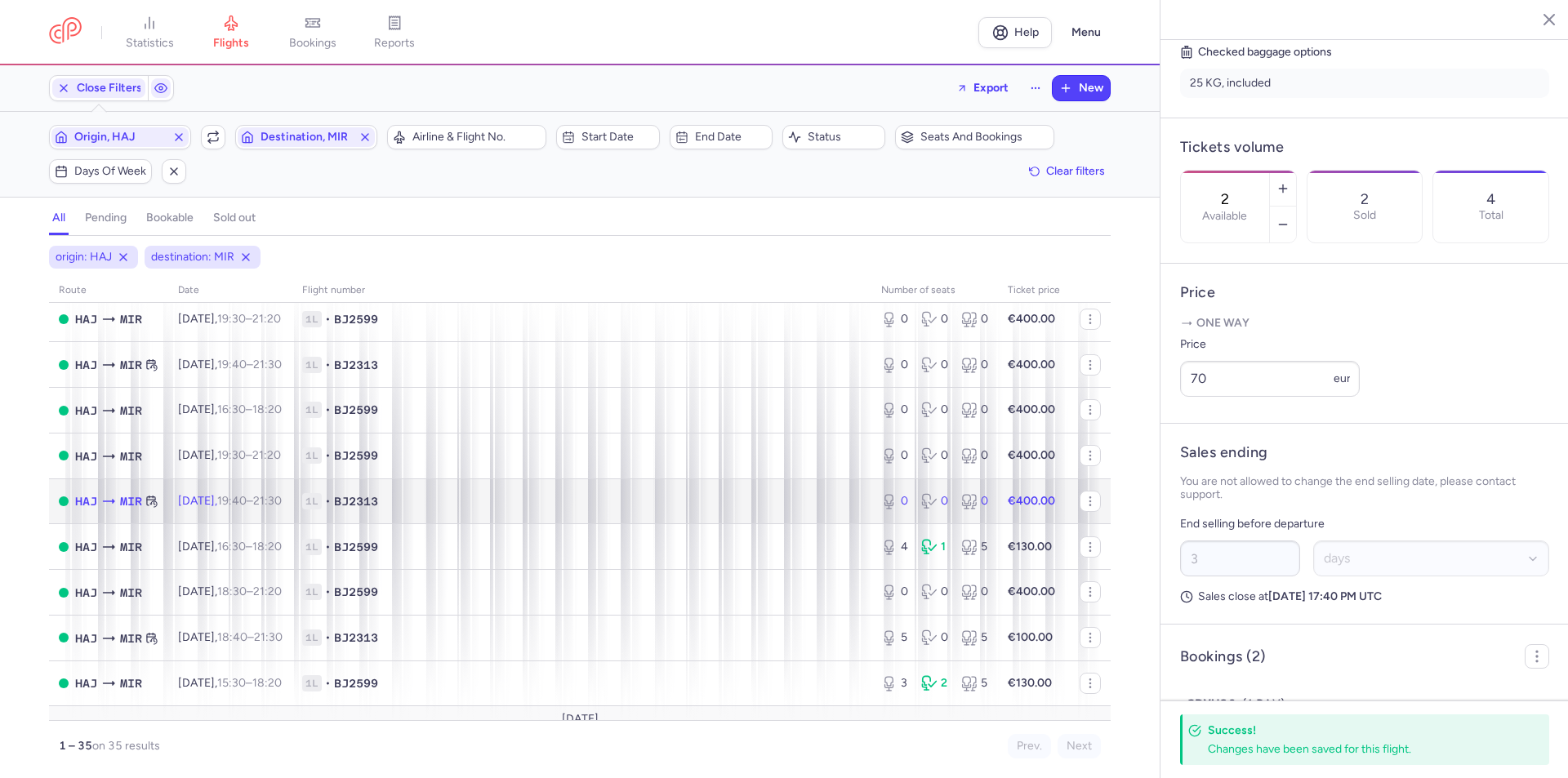
click at [232, 507] on span "[DATE] 19:40 – 21:30 +0" at bounding box center [229, 501] width 104 height 14
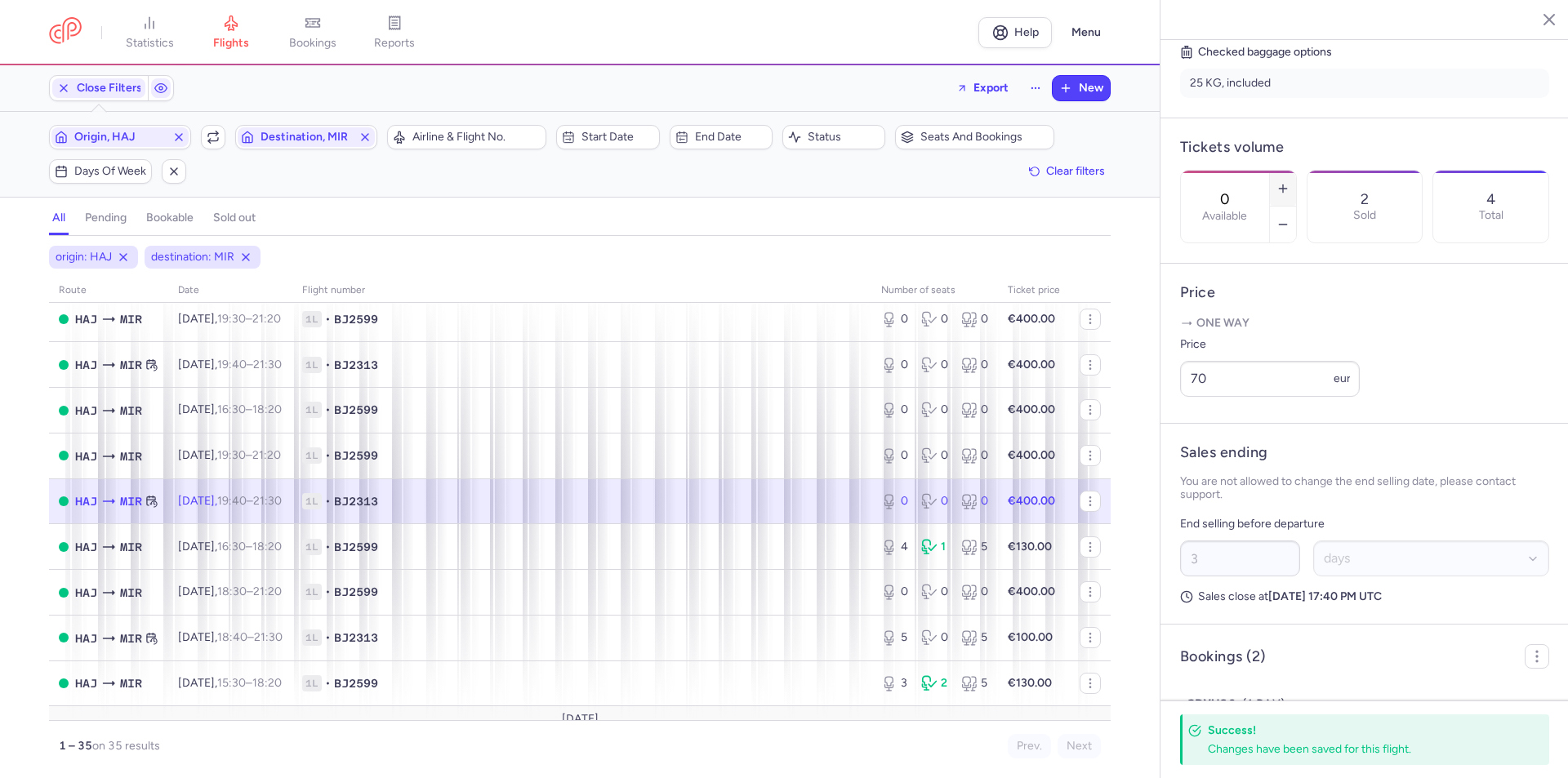
scroll to position [386, 0]
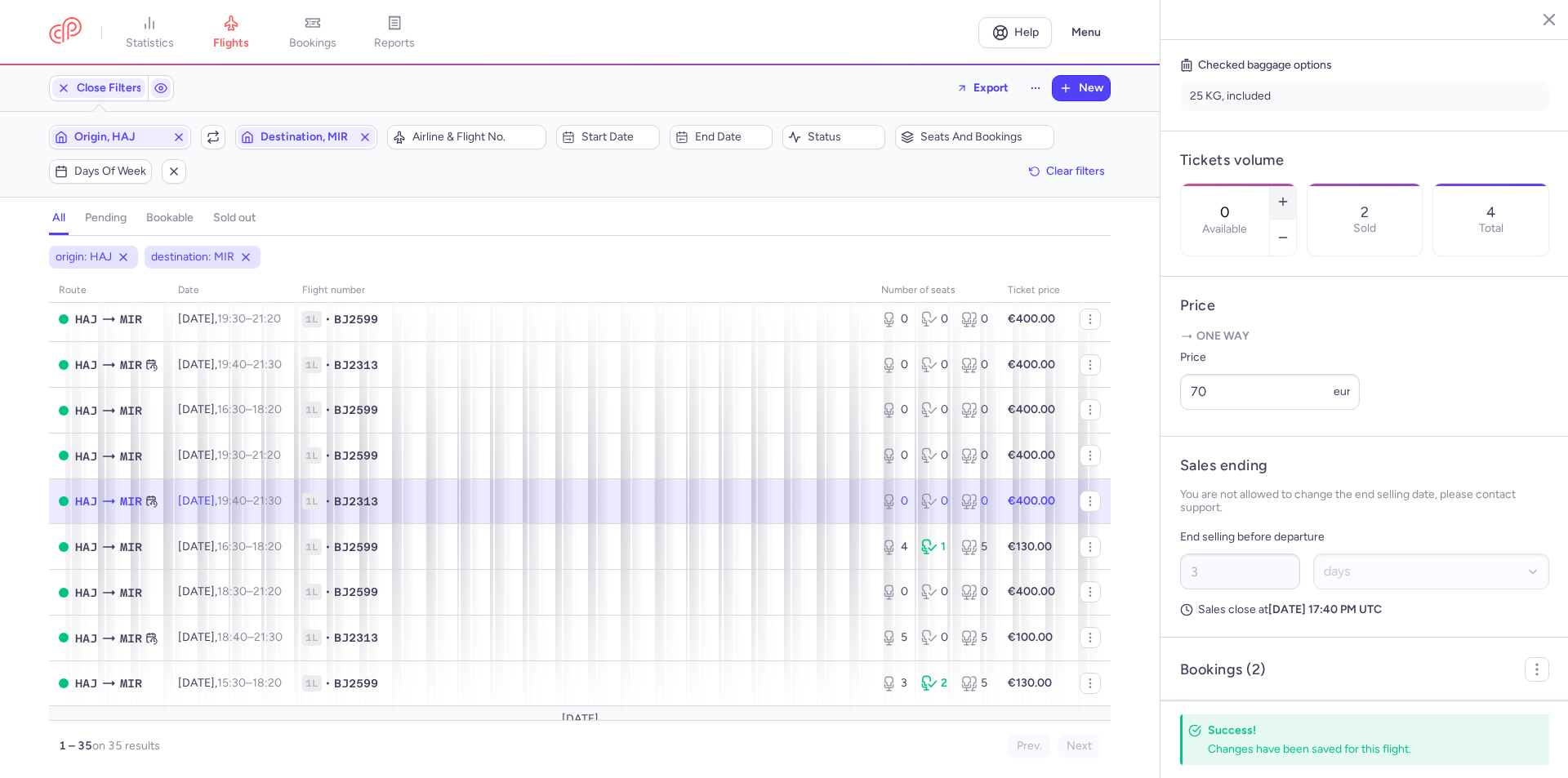
click at [1286, 201] on line "button" at bounding box center [1282, 201] width 7 height 0
type input "1"
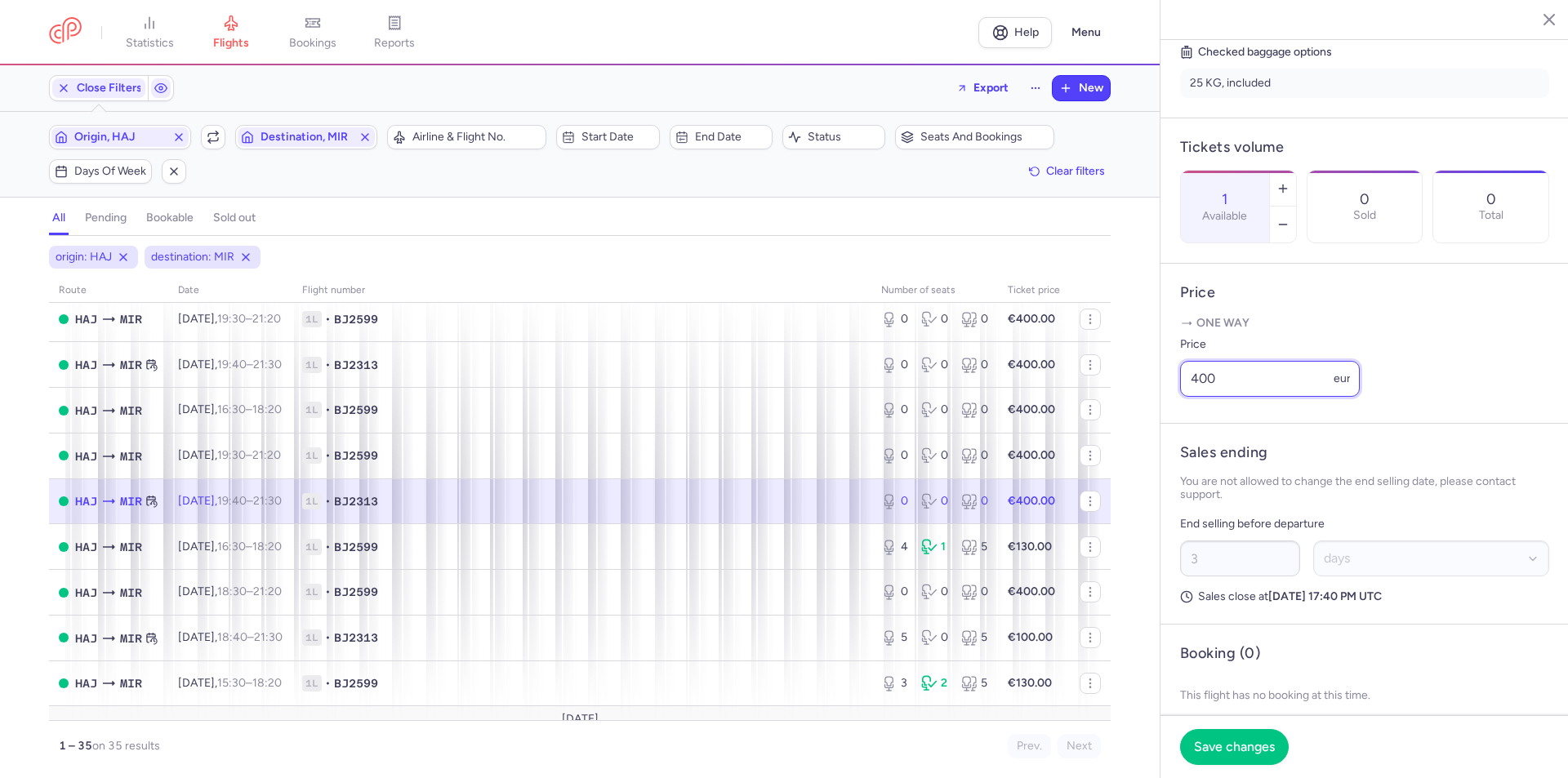
drag, startPoint x: 1248, startPoint y: 427, endPoint x: 1117, endPoint y: 427, distance: 131.0
click at [1117, 427] on div "statistics flights bookings reports Help Menu Close Filters Export New Filters …" at bounding box center [784, 389] width 1568 height 778
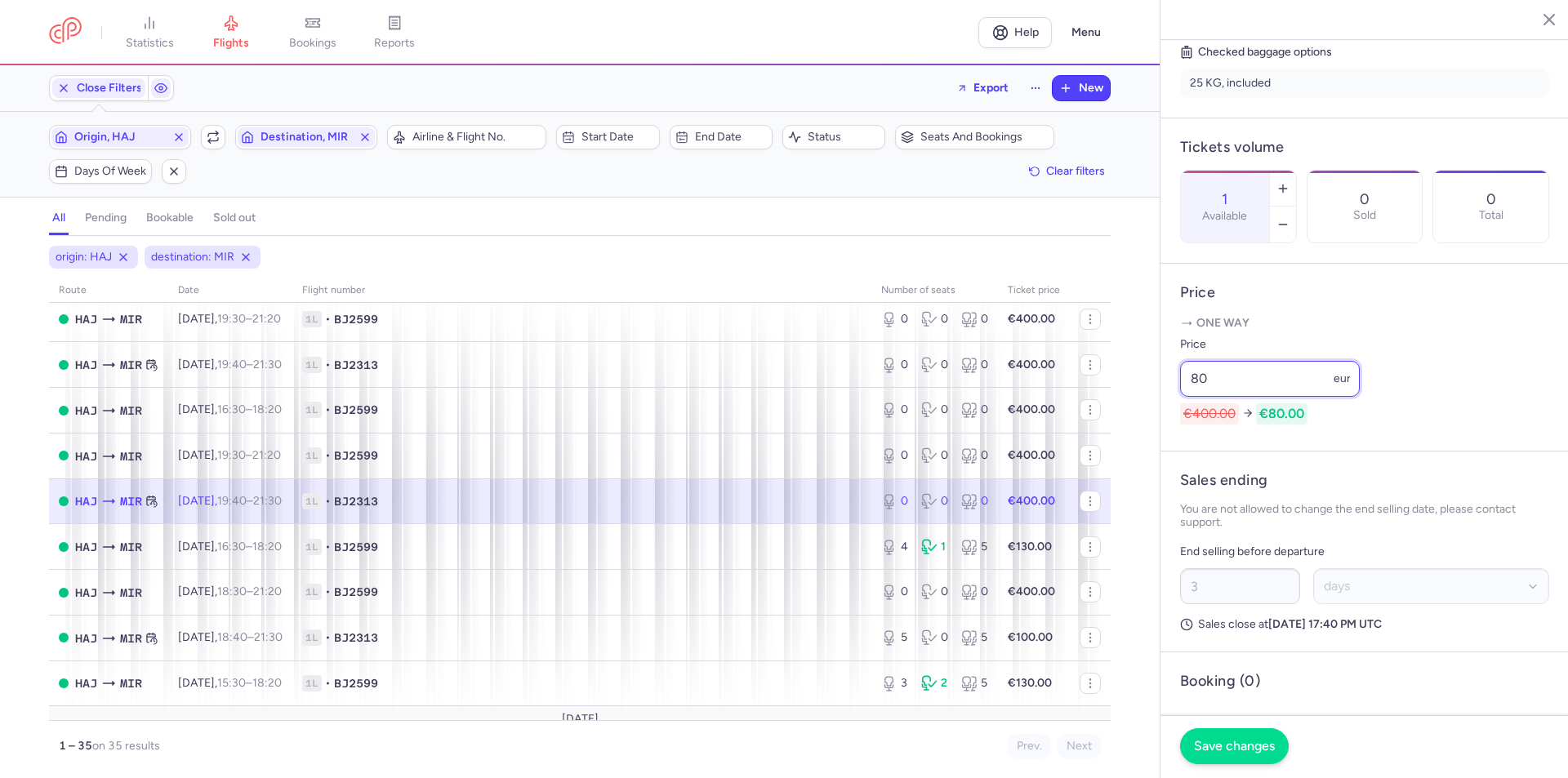
type input "80"
click at [1243, 753] on span "Save changes" at bounding box center [1234, 746] width 81 height 15
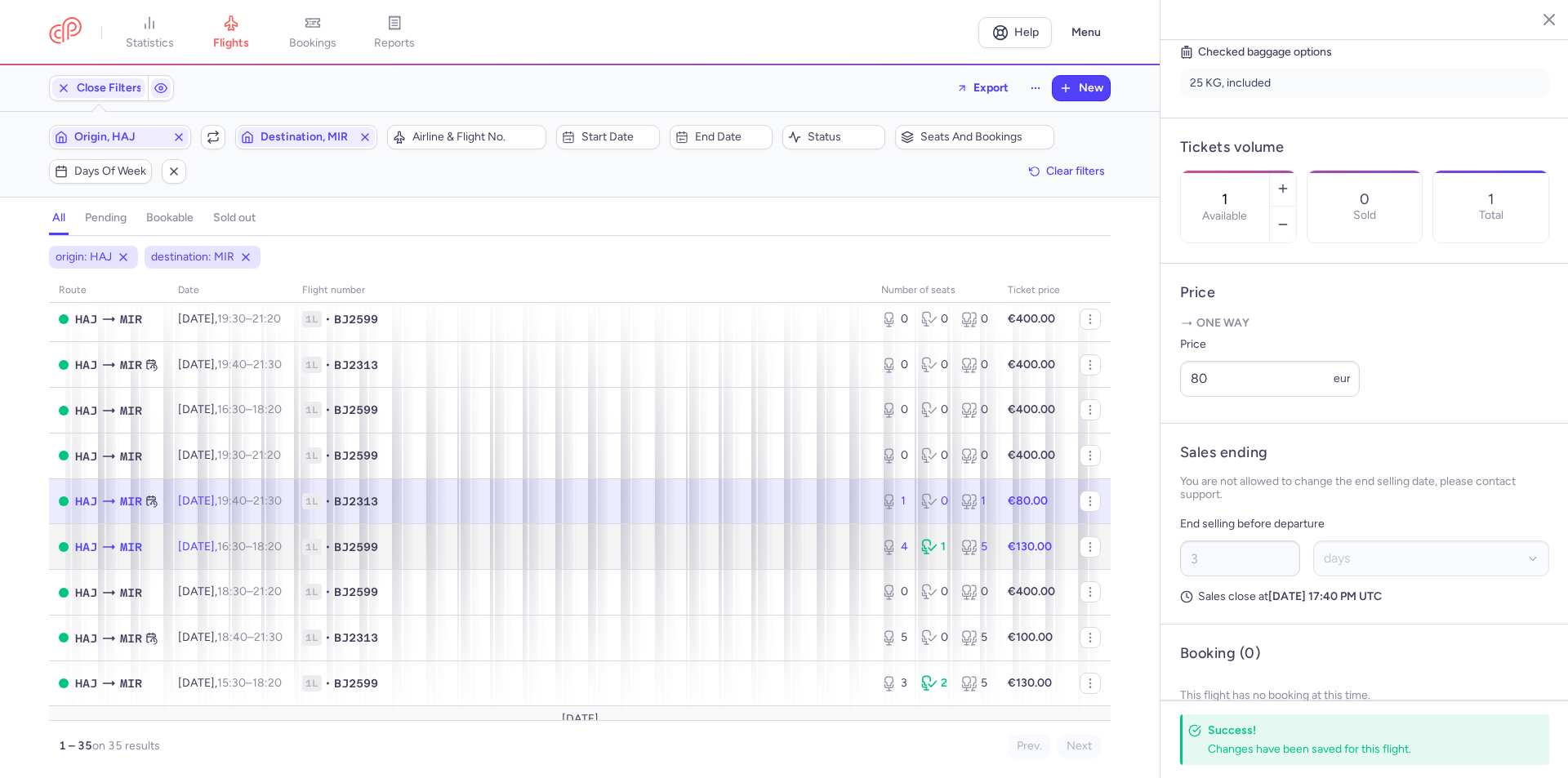
click at [198, 563] on td "[DATE] 16:30 – 18:20 +0" at bounding box center [231, 547] width 124 height 46
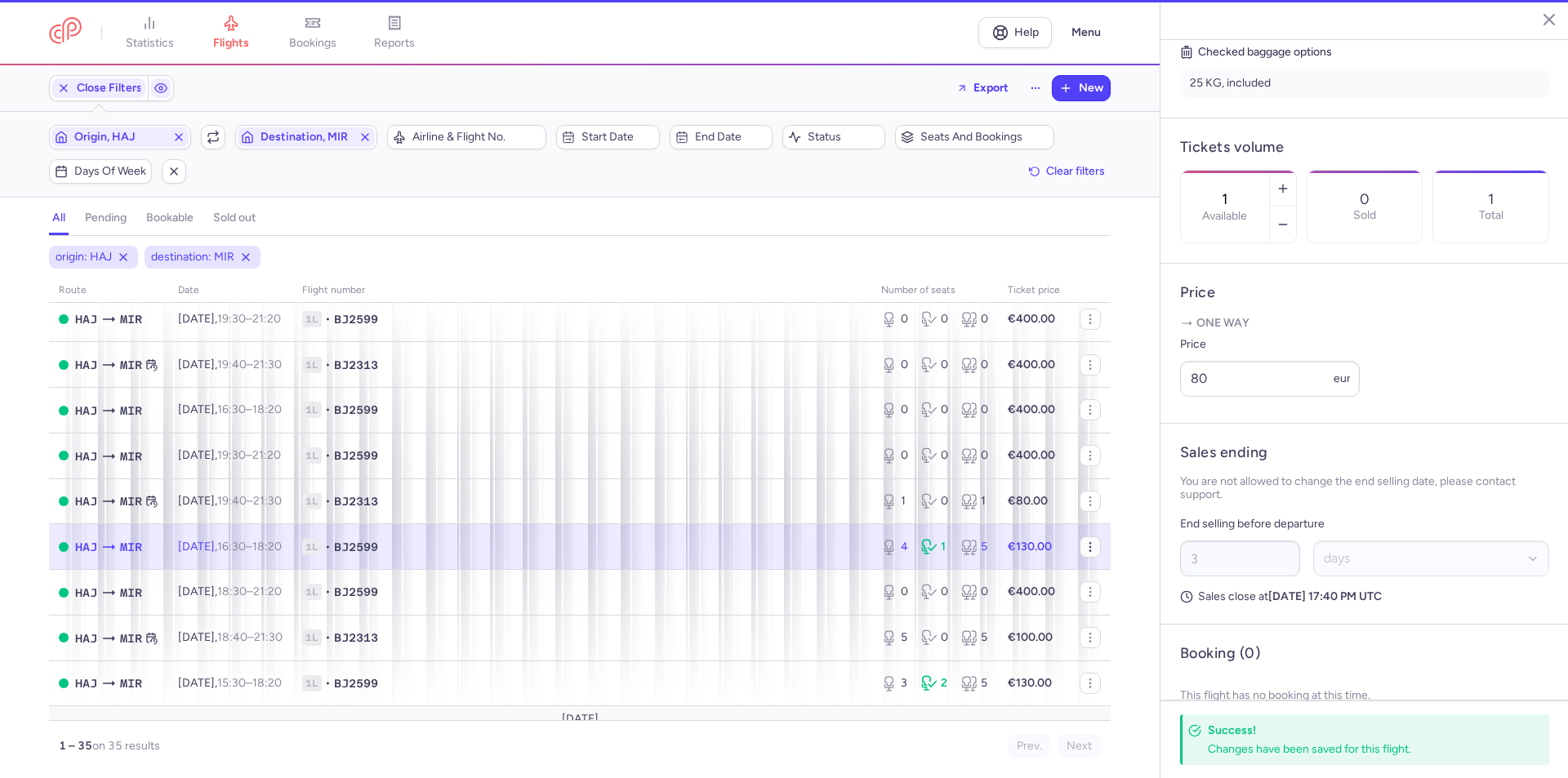
type input "4"
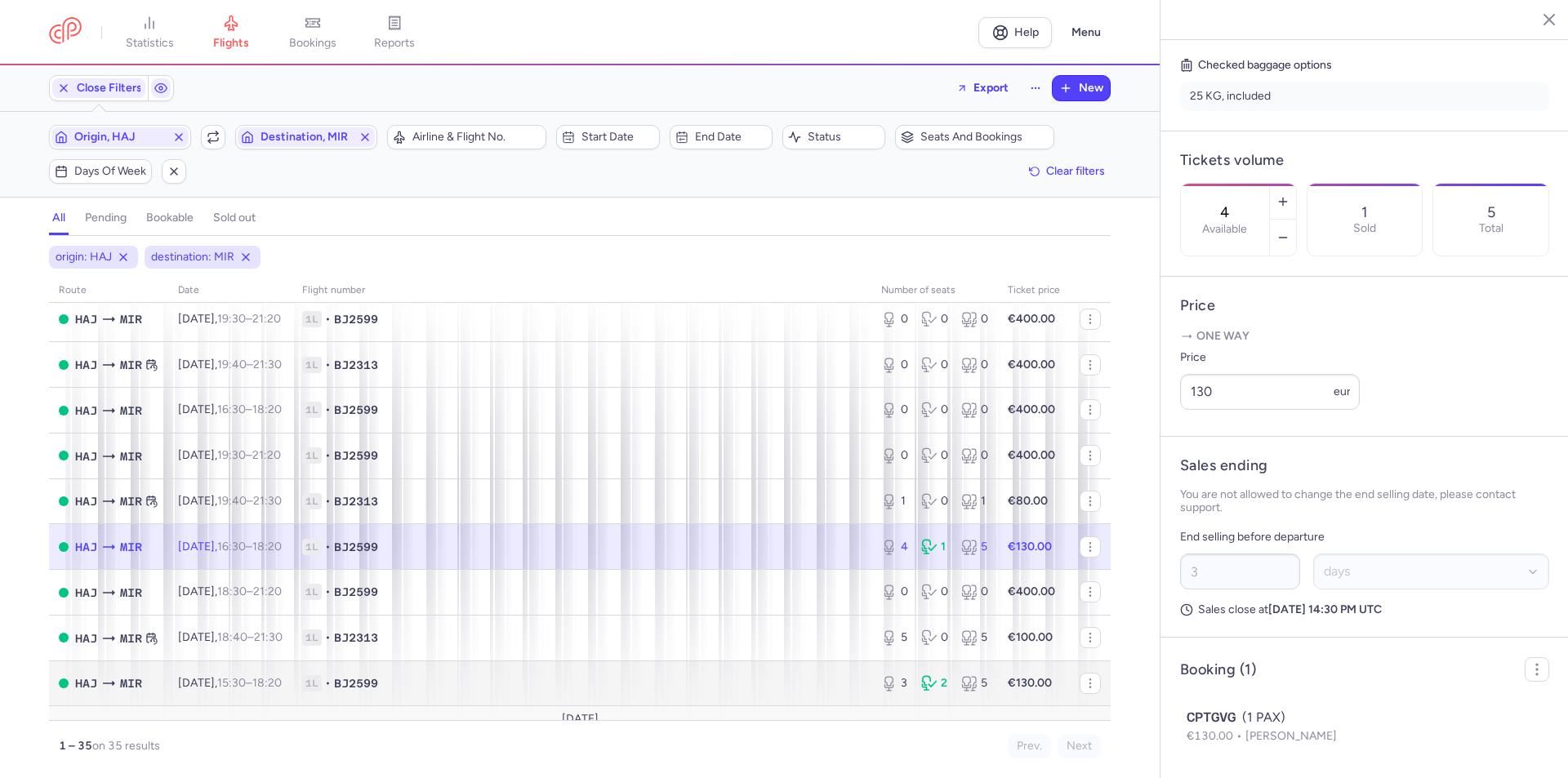
scroll to position [399, 0]
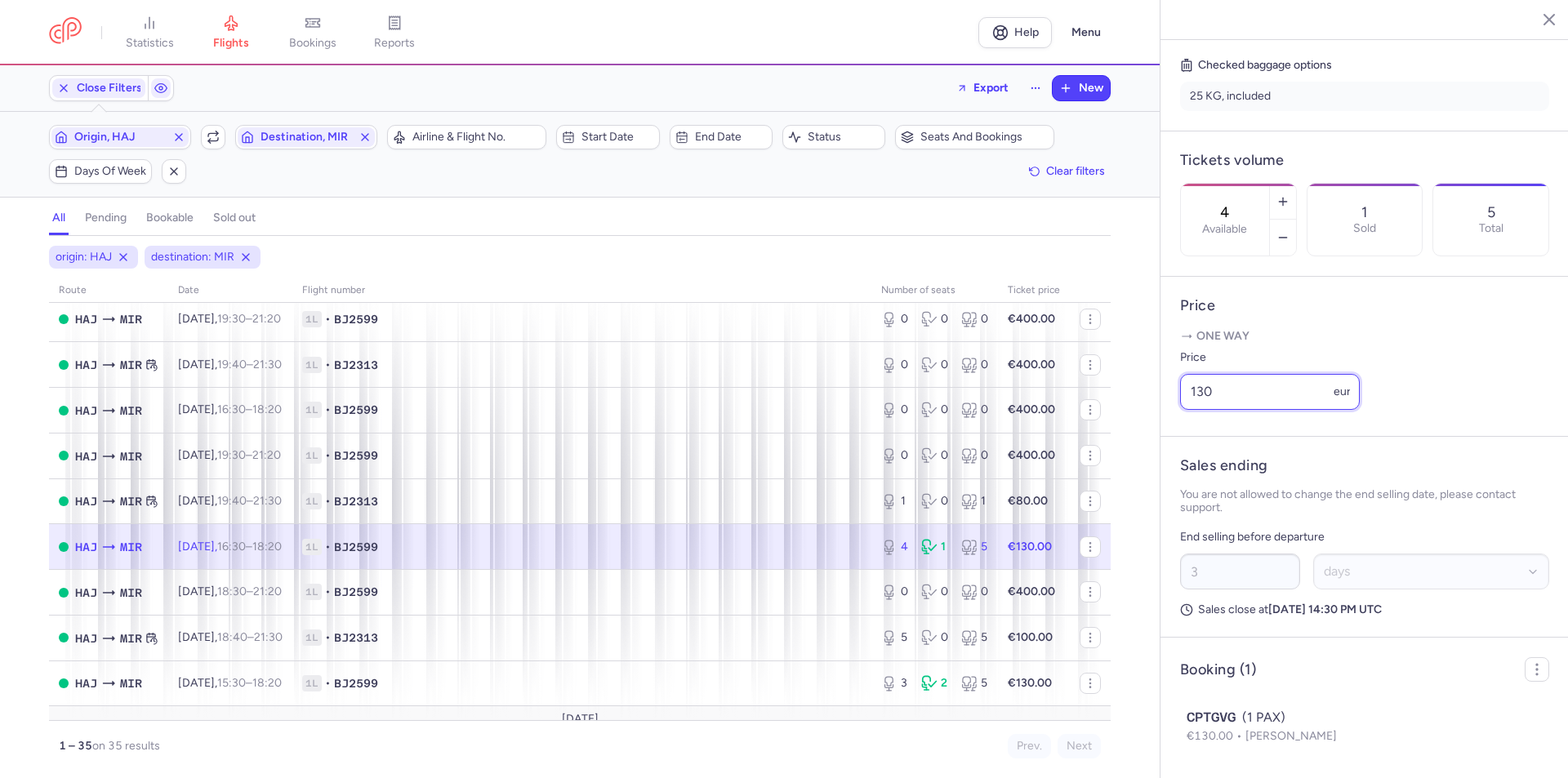
drag, startPoint x: 1237, startPoint y: 411, endPoint x: 1160, endPoint y: 420, distance: 77.5
click at [1160, 420] on div "[GEOGRAPHIC_DATA] [DATE] Open HAJ [GEOGRAPHIC_DATA], [GEOGRAPHIC_DATA] 16:30 (U…" at bounding box center [1363, 389] width 408 height 778
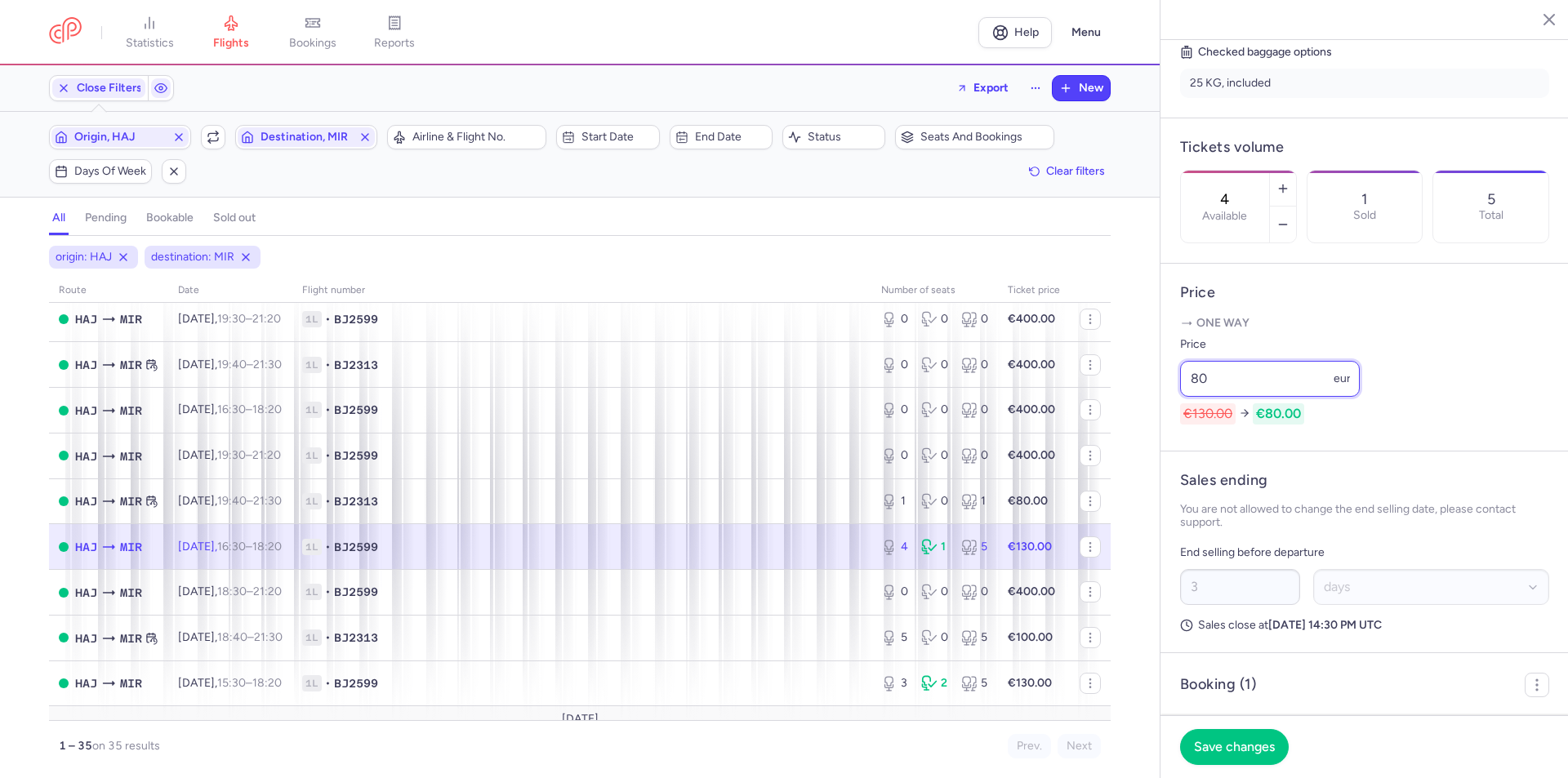
type input "80"
click at [1260, 739] on span "Save changes" at bounding box center [1234, 746] width 81 height 15
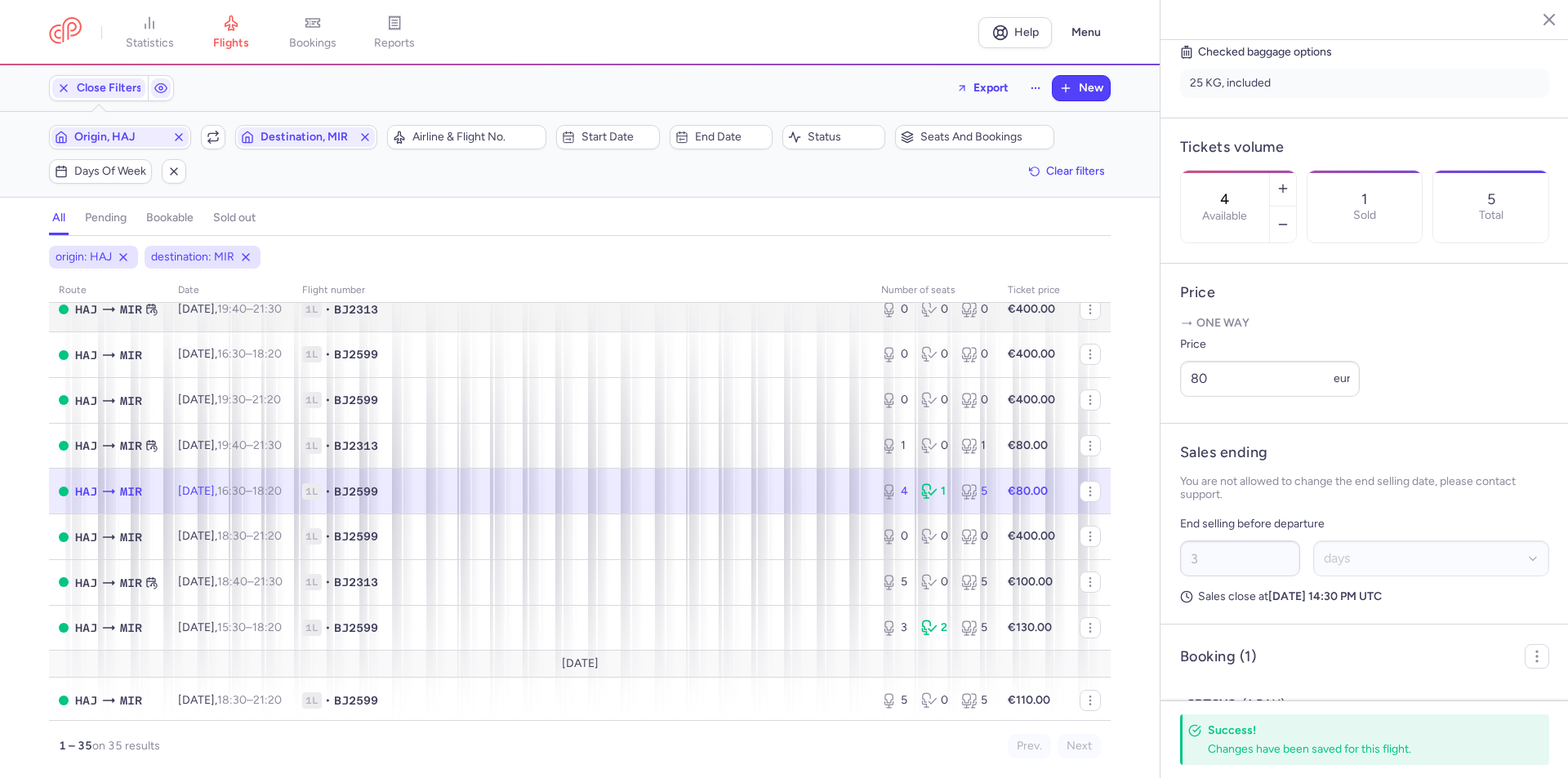
scroll to position [1282, 0]
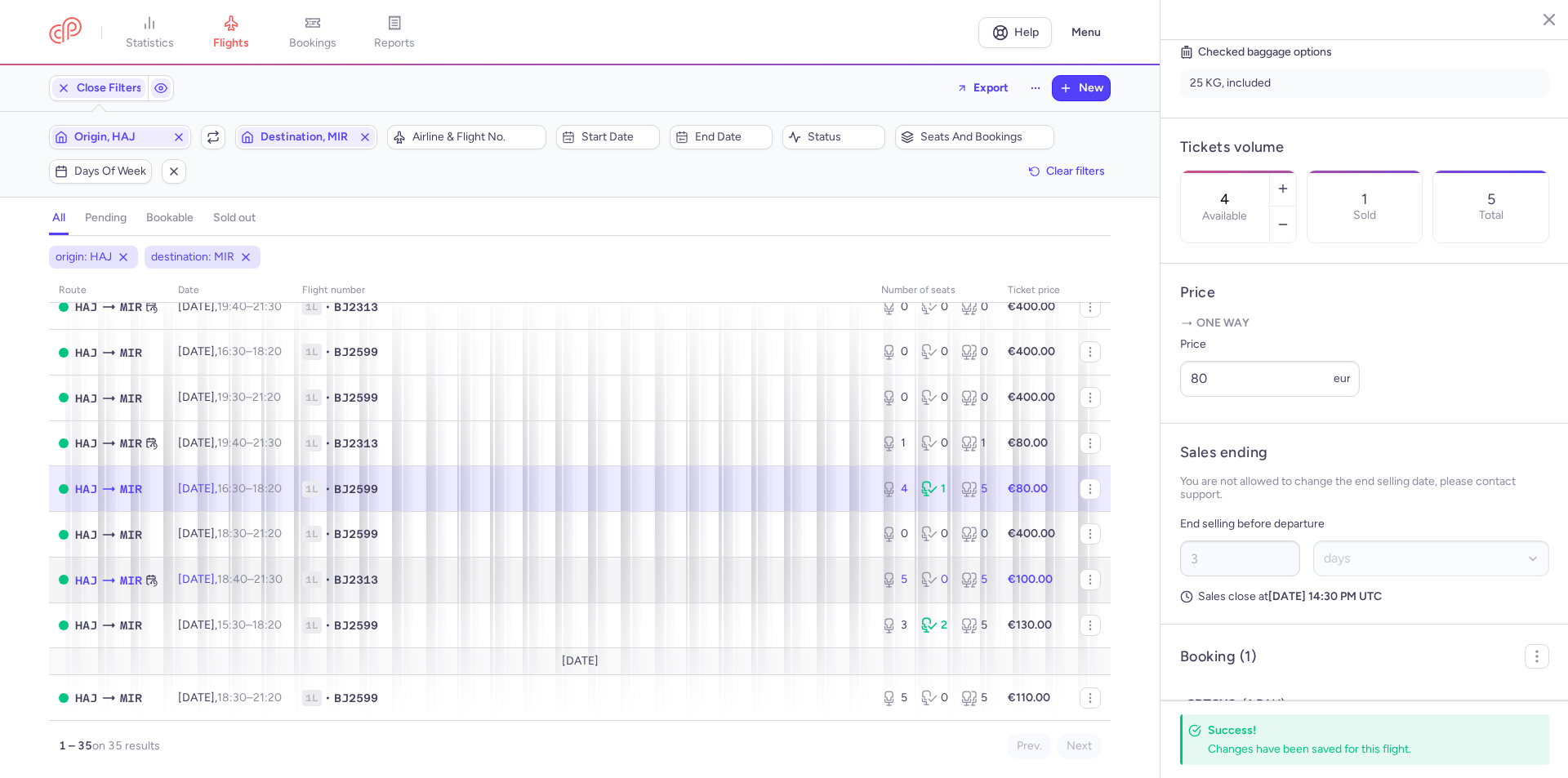
click at [265, 589] on td "[DATE] 18:40 – 21:30 +0" at bounding box center [231, 579] width 124 height 46
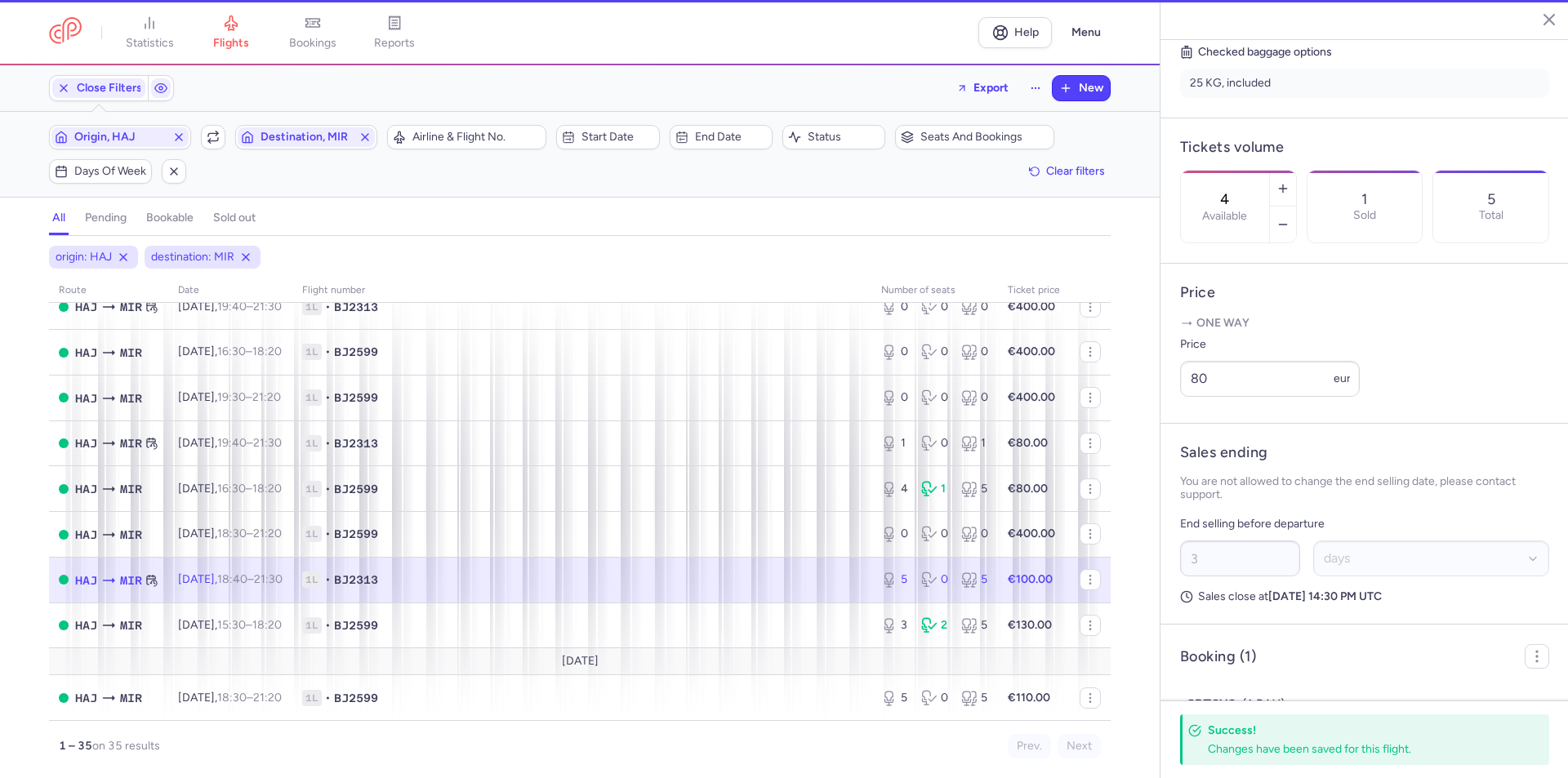
type input "5"
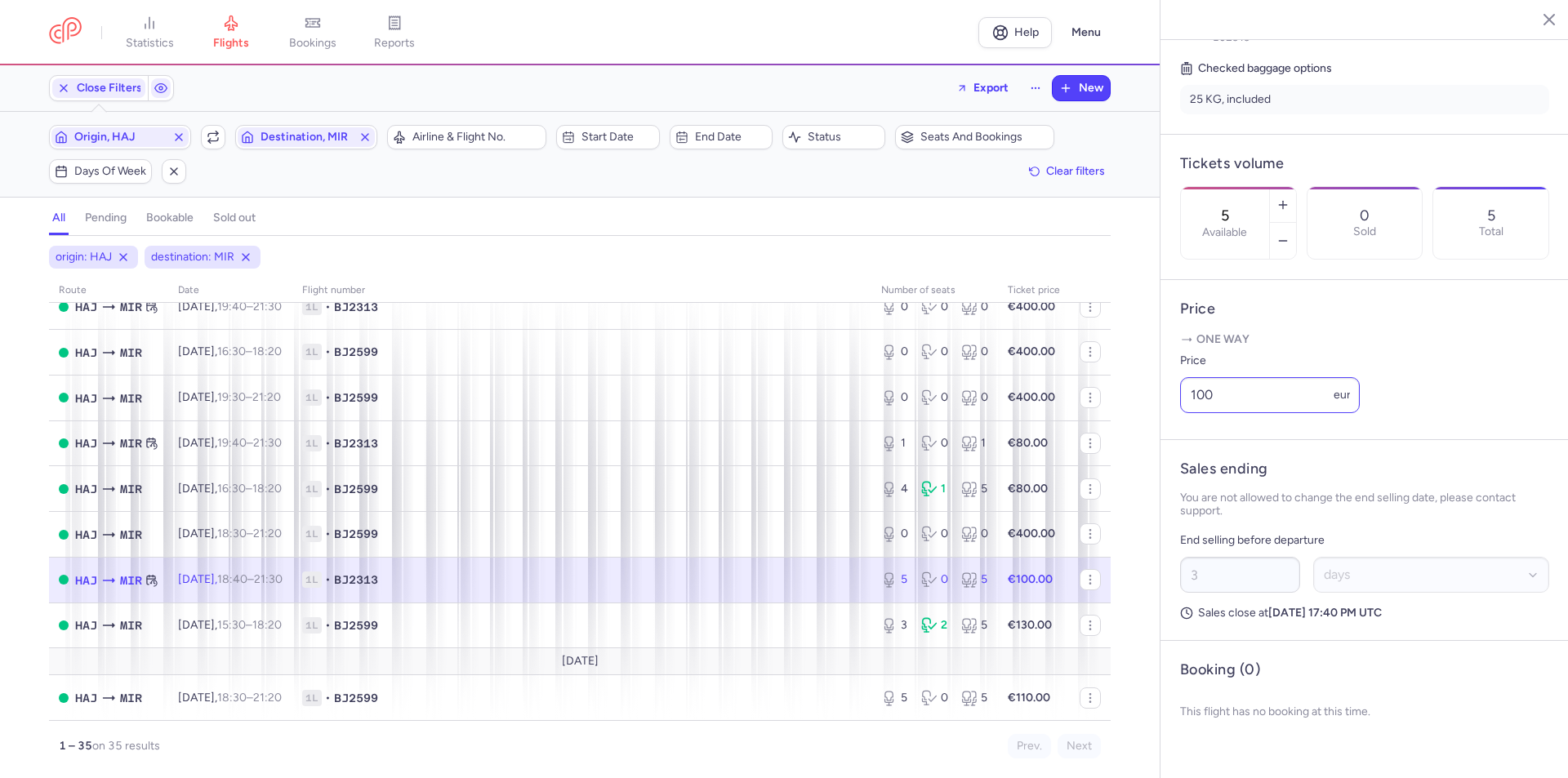
scroll to position [386, 0]
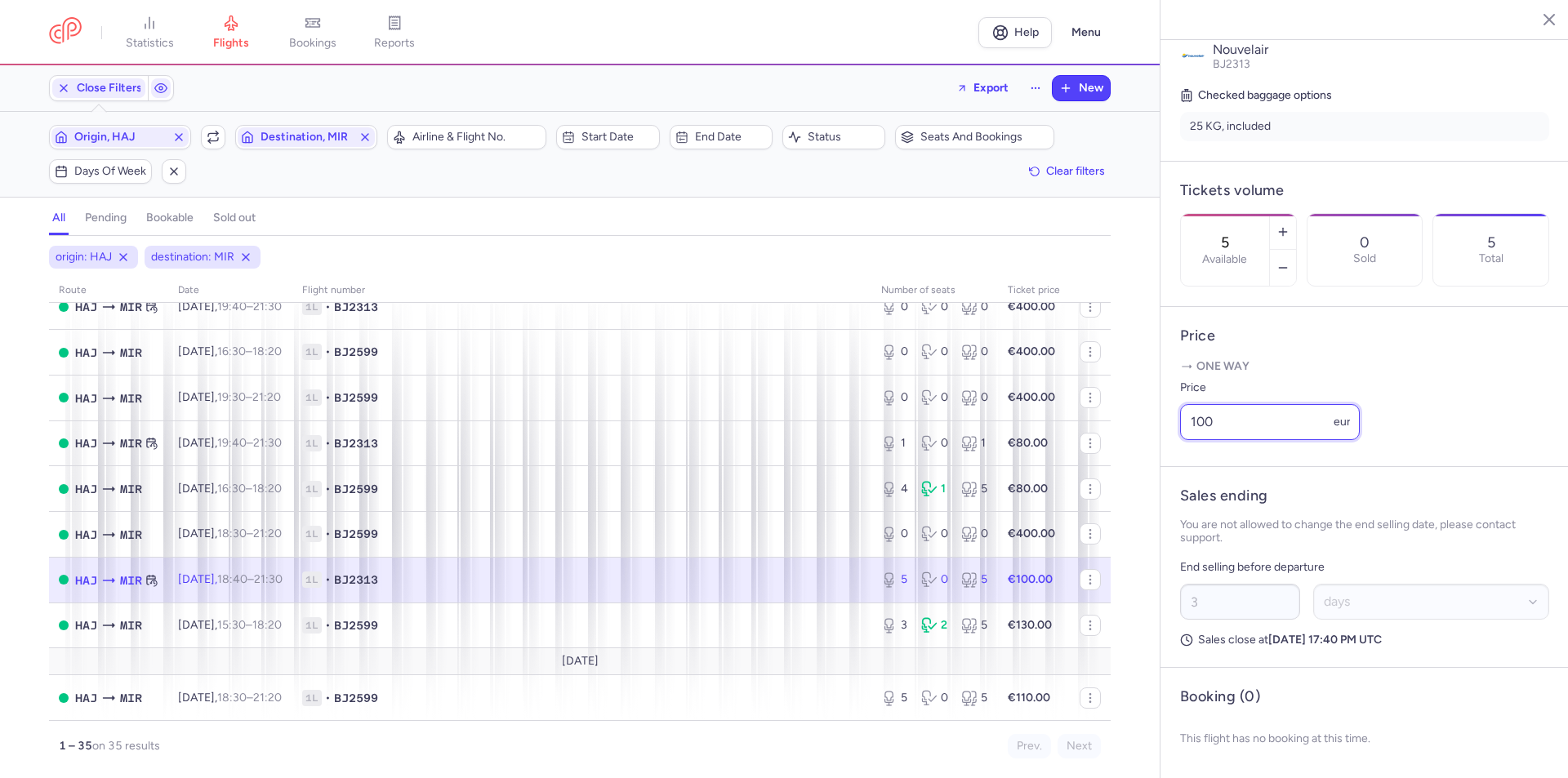
drag, startPoint x: 1174, startPoint y: 420, endPoint x: 1163, endPoint y: 423, distance: 11.4
click at [1163, 423] on article "Price One way Price 100 eur" at bounding box center [1364, 387] width 408 height 160
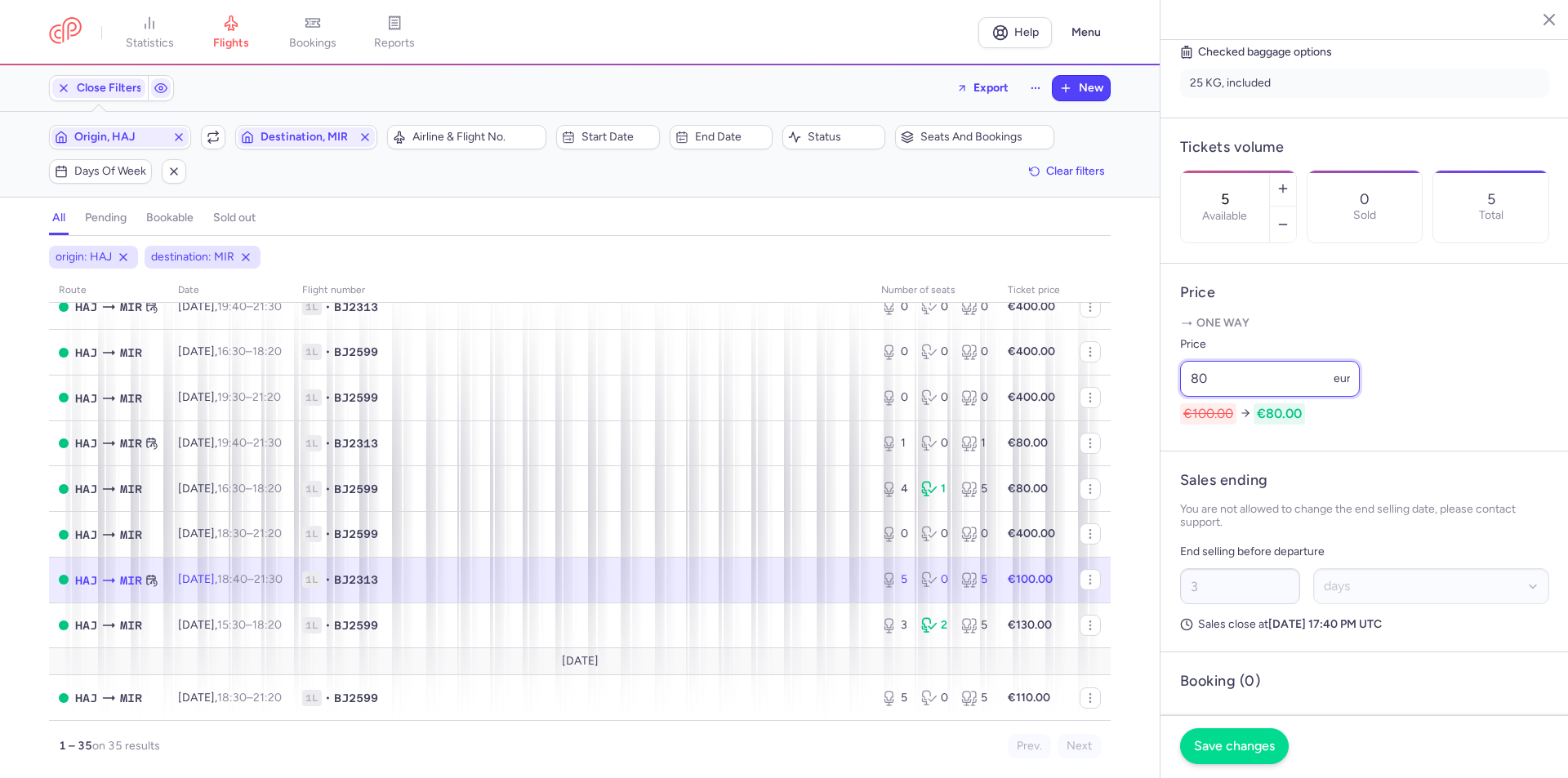
type input "80"
click at [1239, 753] on button "Save changes" at bounding box center [1234, 746] width 109 height 36
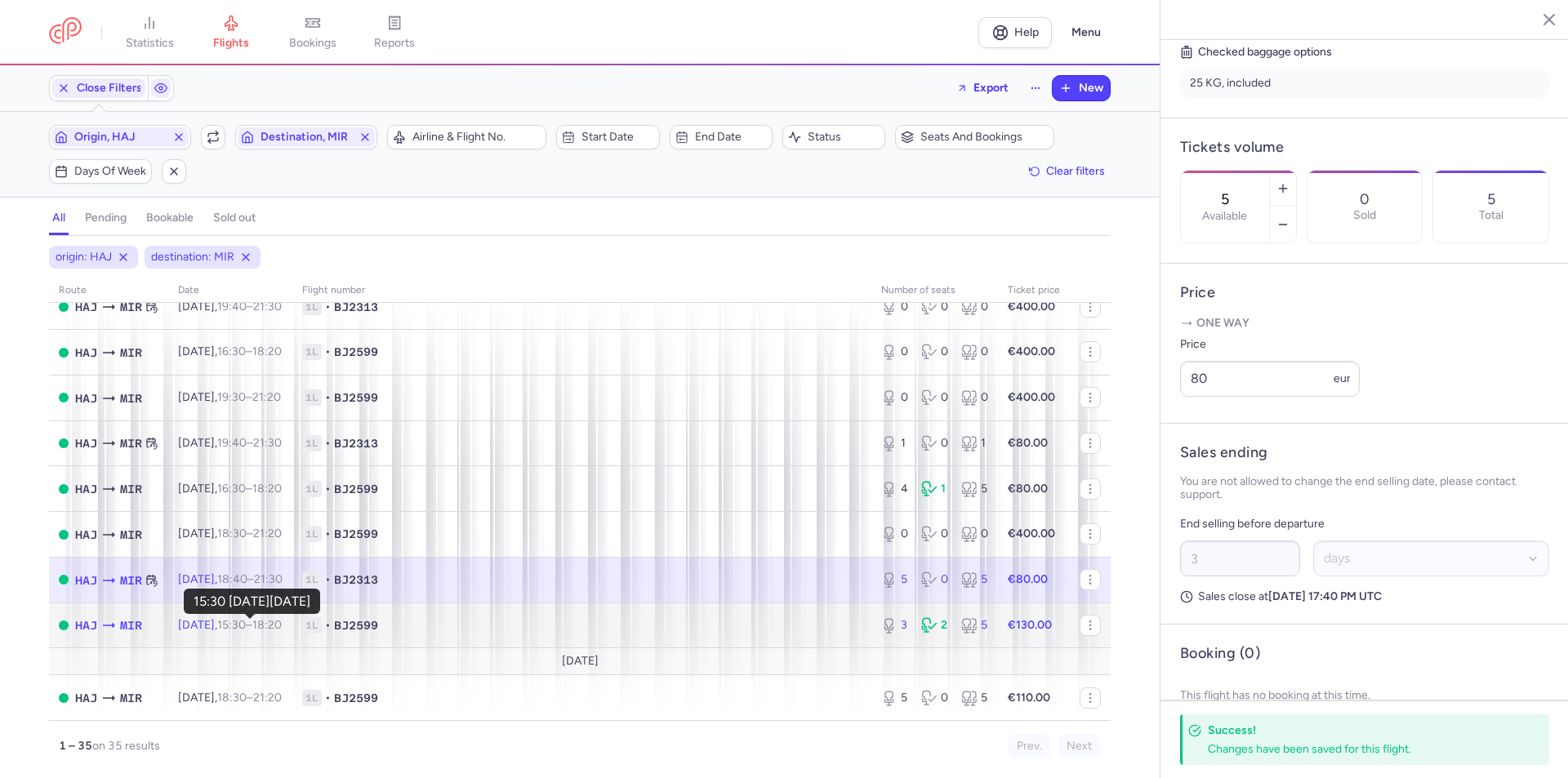
click at [236, 619] on time "15:30" at bounding box center [231, 624] width 29 height 14
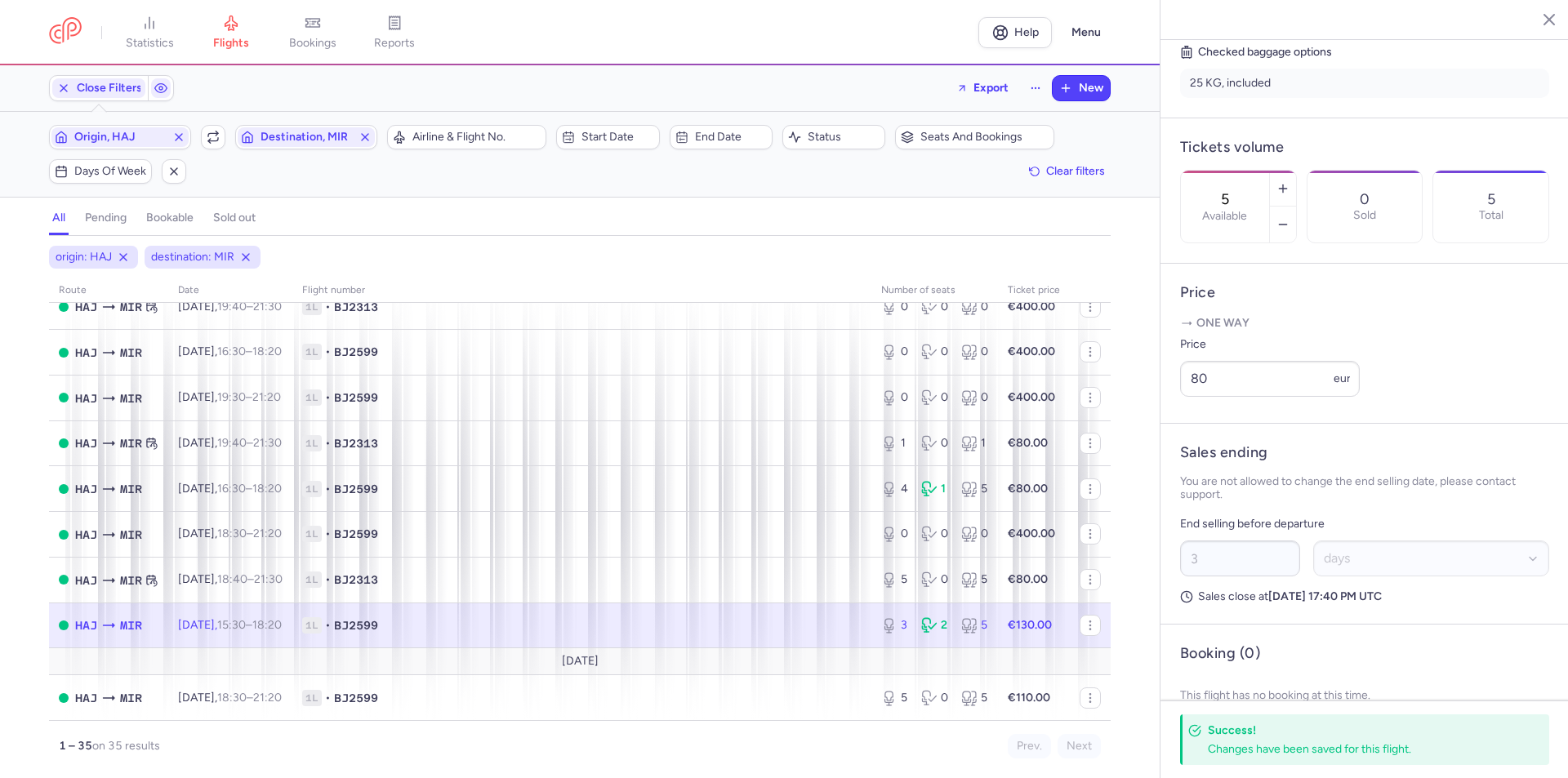
type input "3"
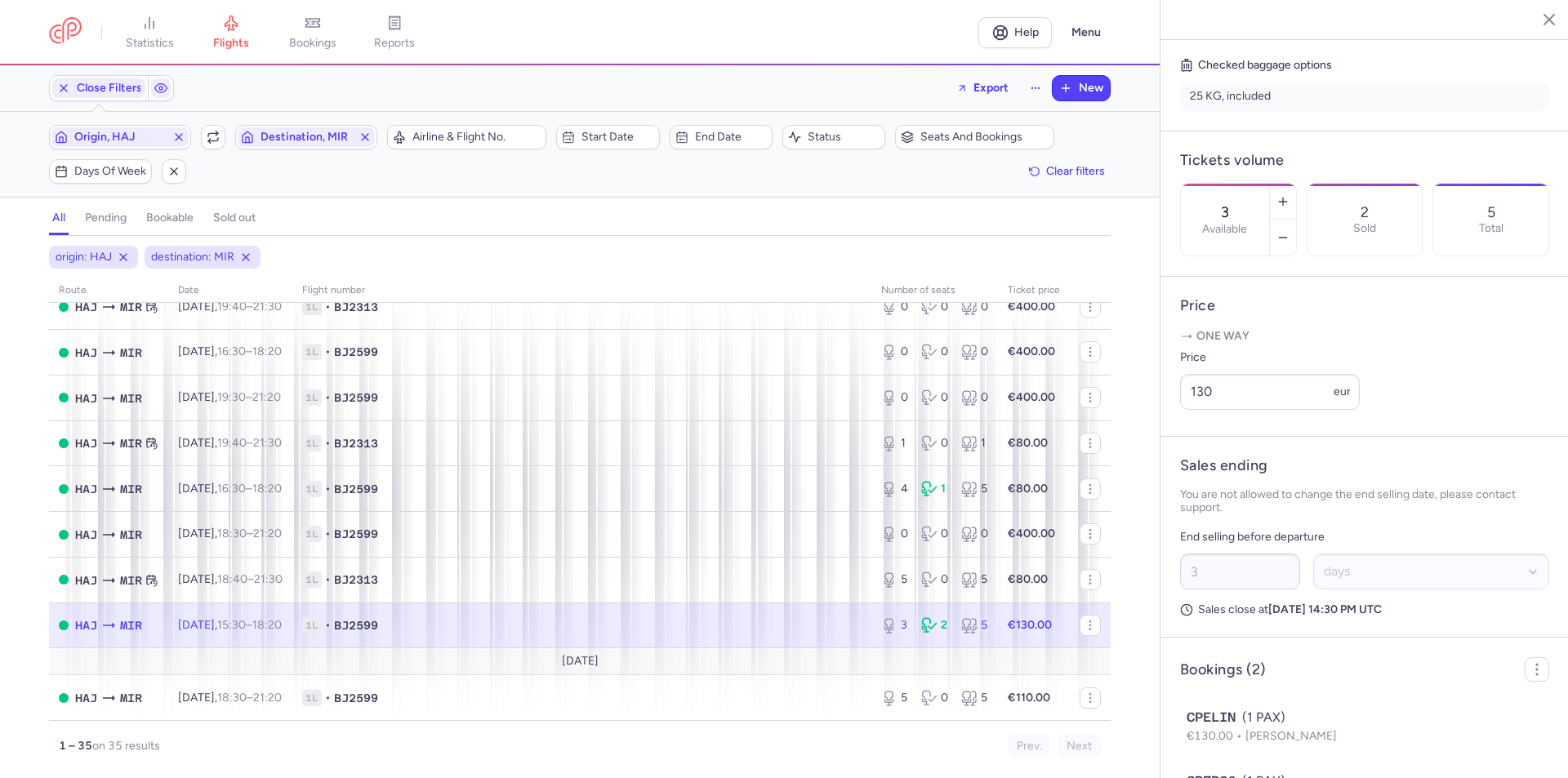
scroll to position [399, 0]
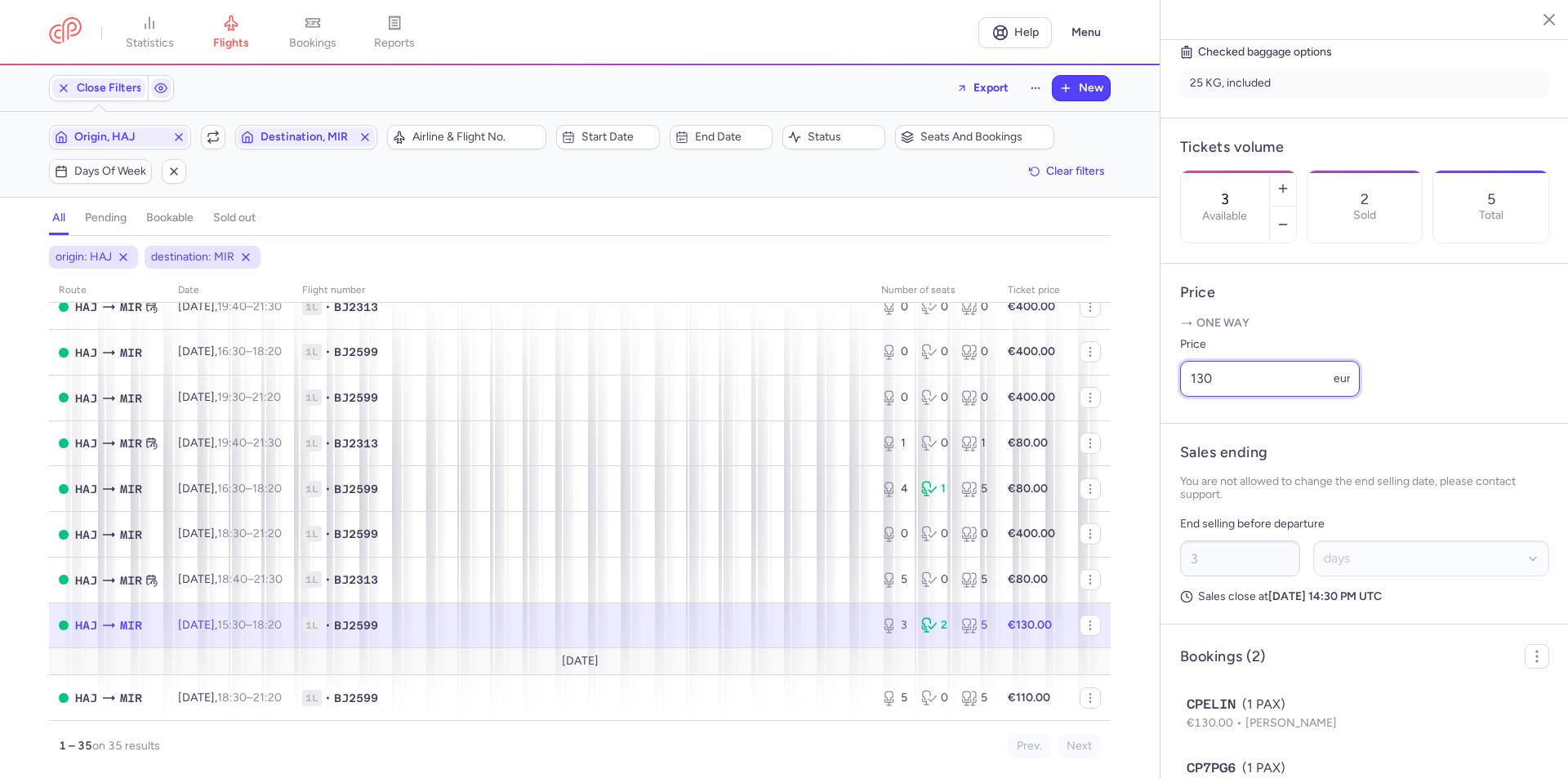
drag, startPoint x: 1279, startPoint y: 425, endPoint x: 1184, endPoint y: 437, distance: 95.8
click at [1184, 397] on input "130" at bounding box center [1269, 379] width 179 height 36
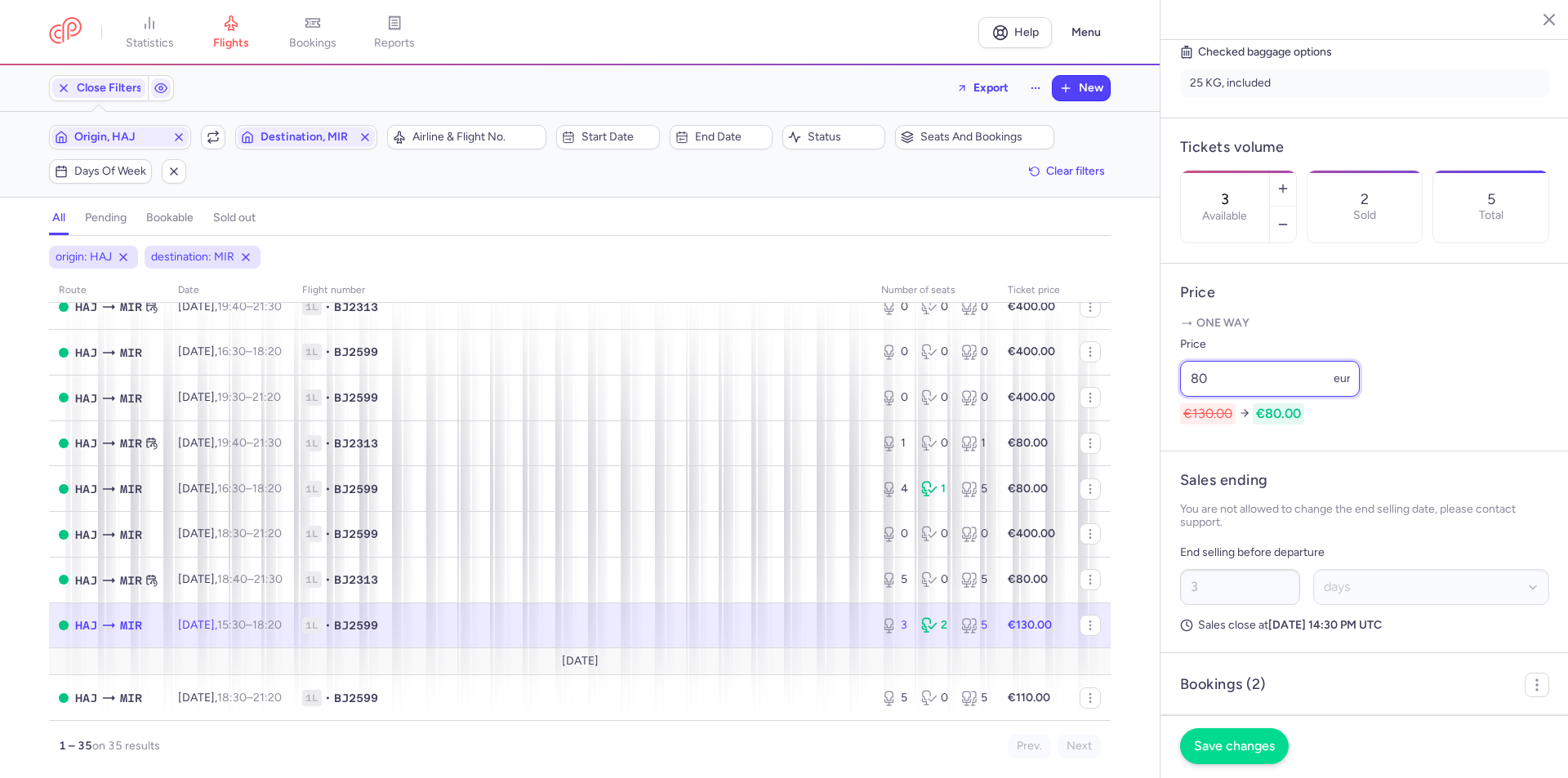
type input "80"
click at [1234, 742] on span "Save changes" at bounding box center [1234, 746] width 81 height 15
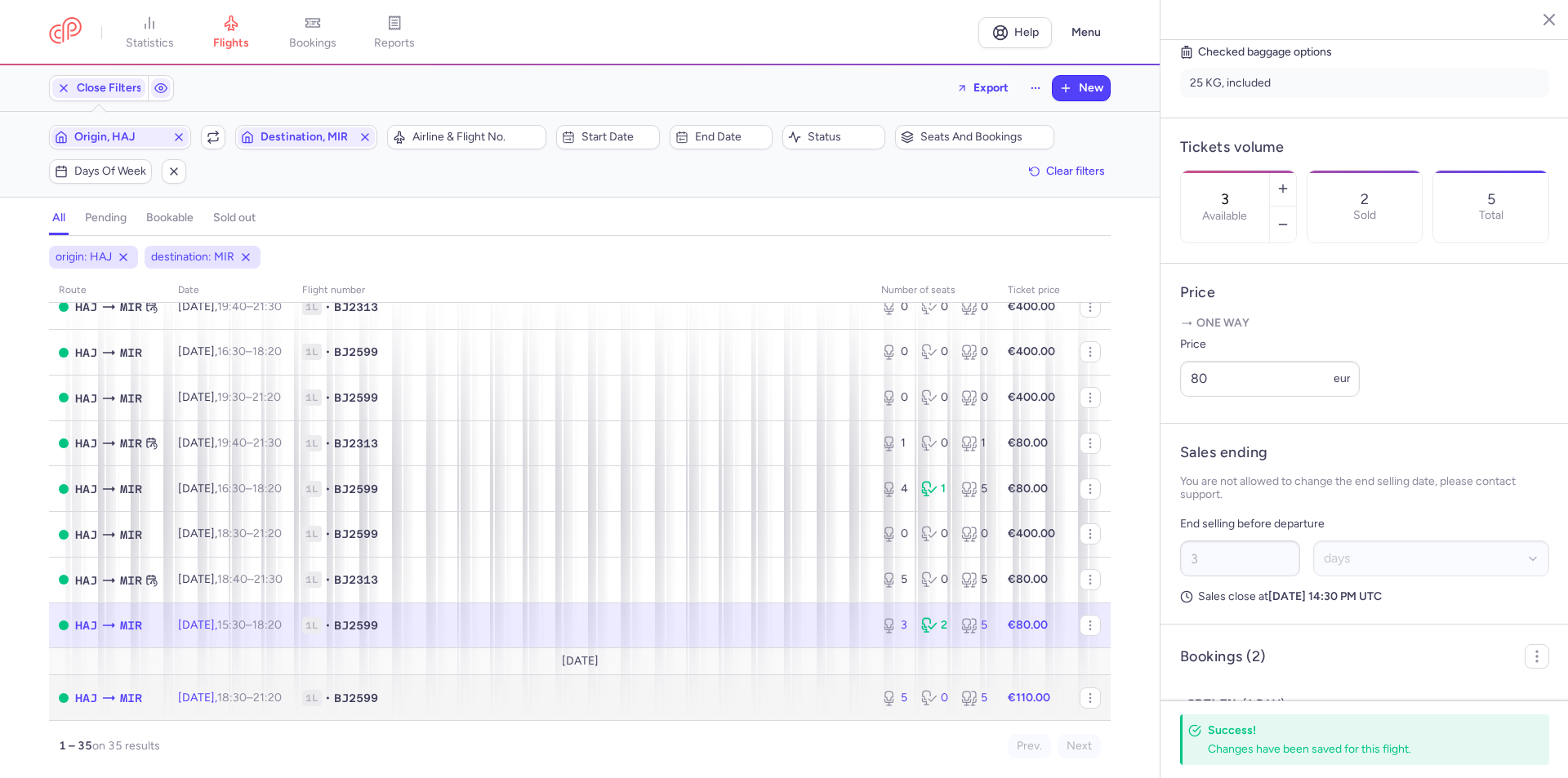
drag, startPoint x: 270, startPoint y: 700, endPoint x: 291, endPoint y: 705, distance: 21.6
click at [270, 700] on span "18:30 – 21:20 +0" at bounding box center [249, 697] width 65 height 14
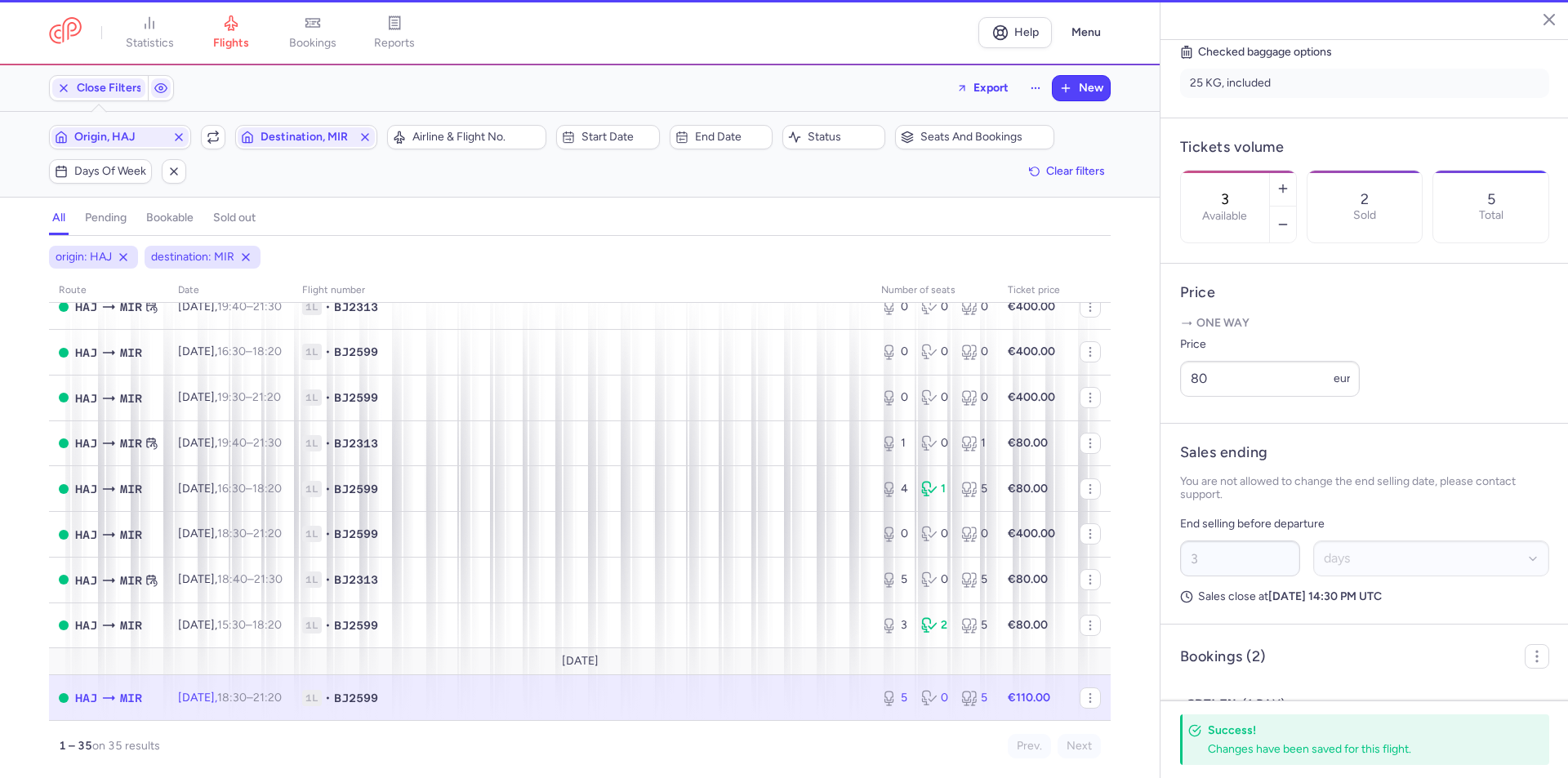
type input "5"
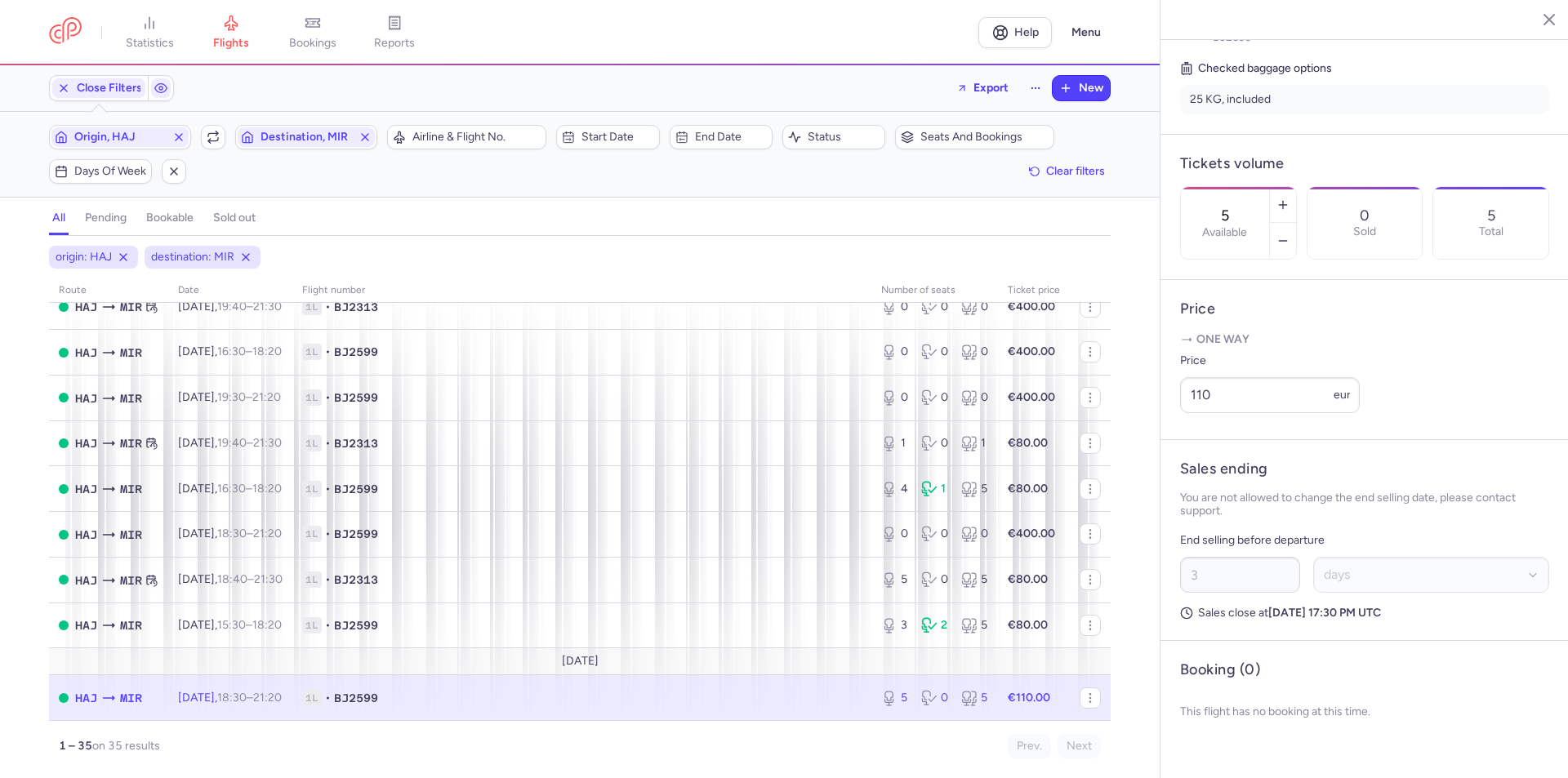
scroll to position [386, 0]
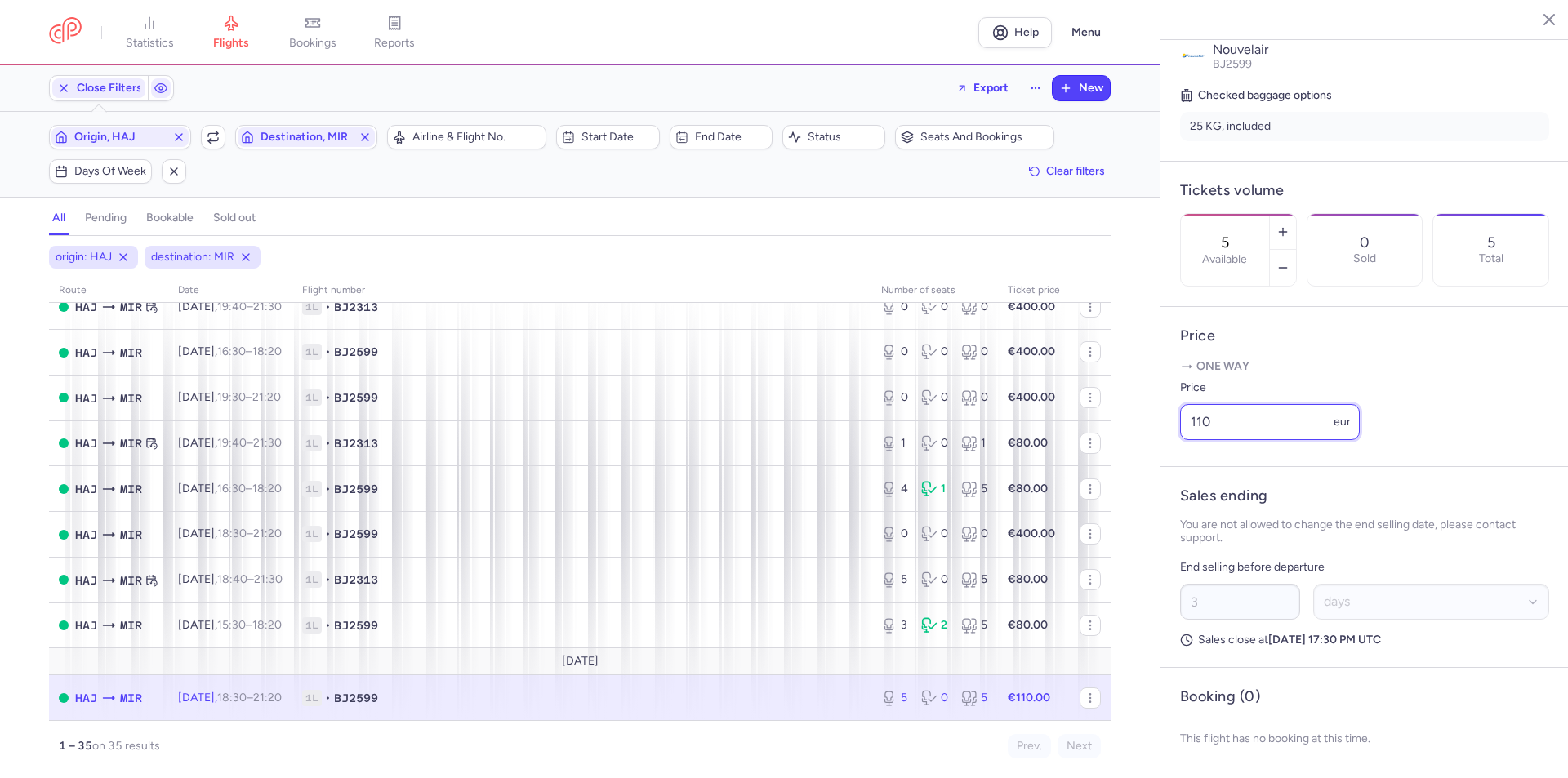
drag, startPoint x: 1239, startPoint y: 411, endPoint x: 1167, endPoint y: 425, distance: 73.3
click at [1167, 425] on article "Price One way Price 110 eur" at bounding box center [1364, 387] width 408 height 160
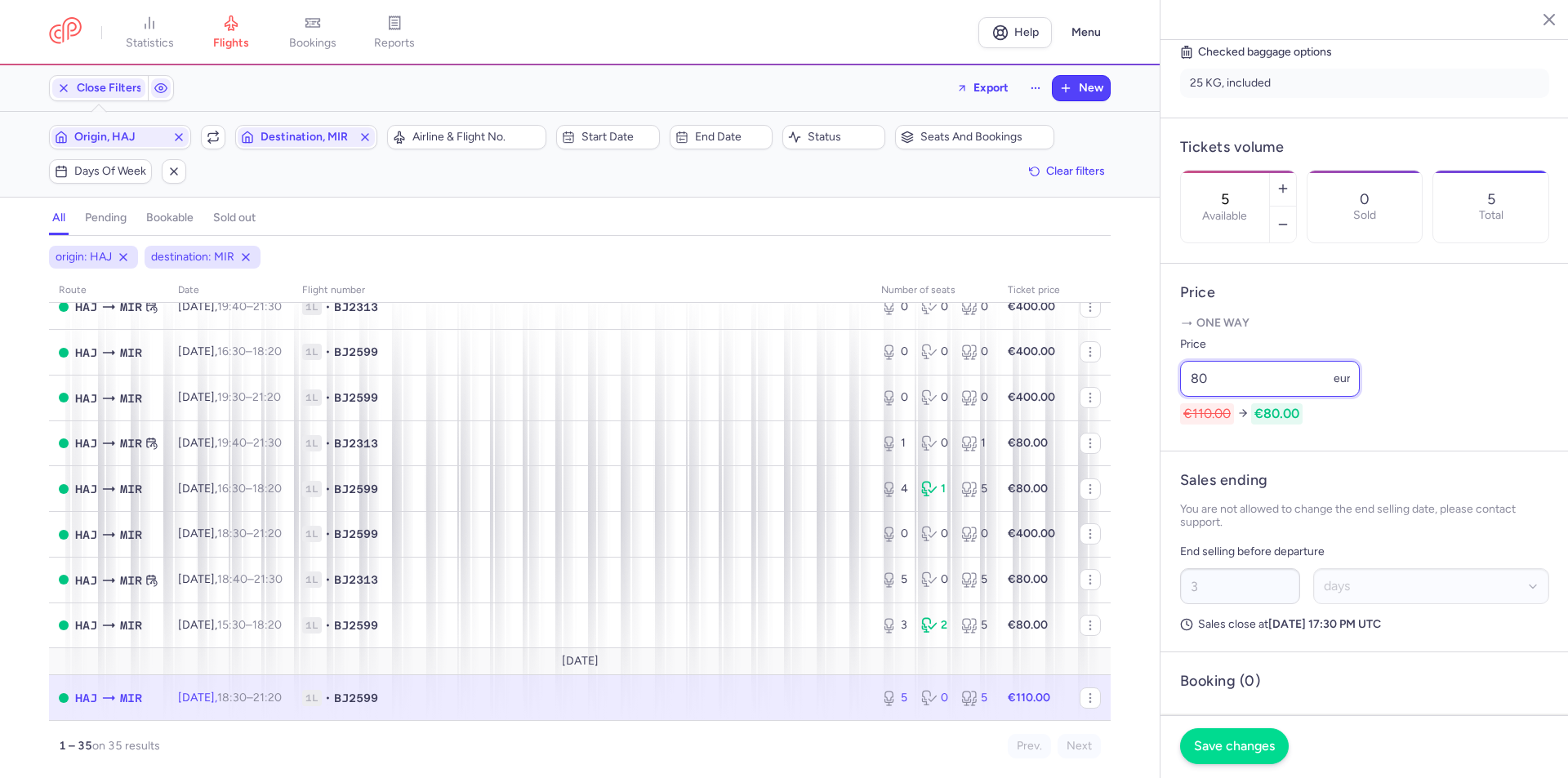
type input "80"
click at [1227, 739] on span "Save changes" at bounding box center [1234, 746] width 81 height 15
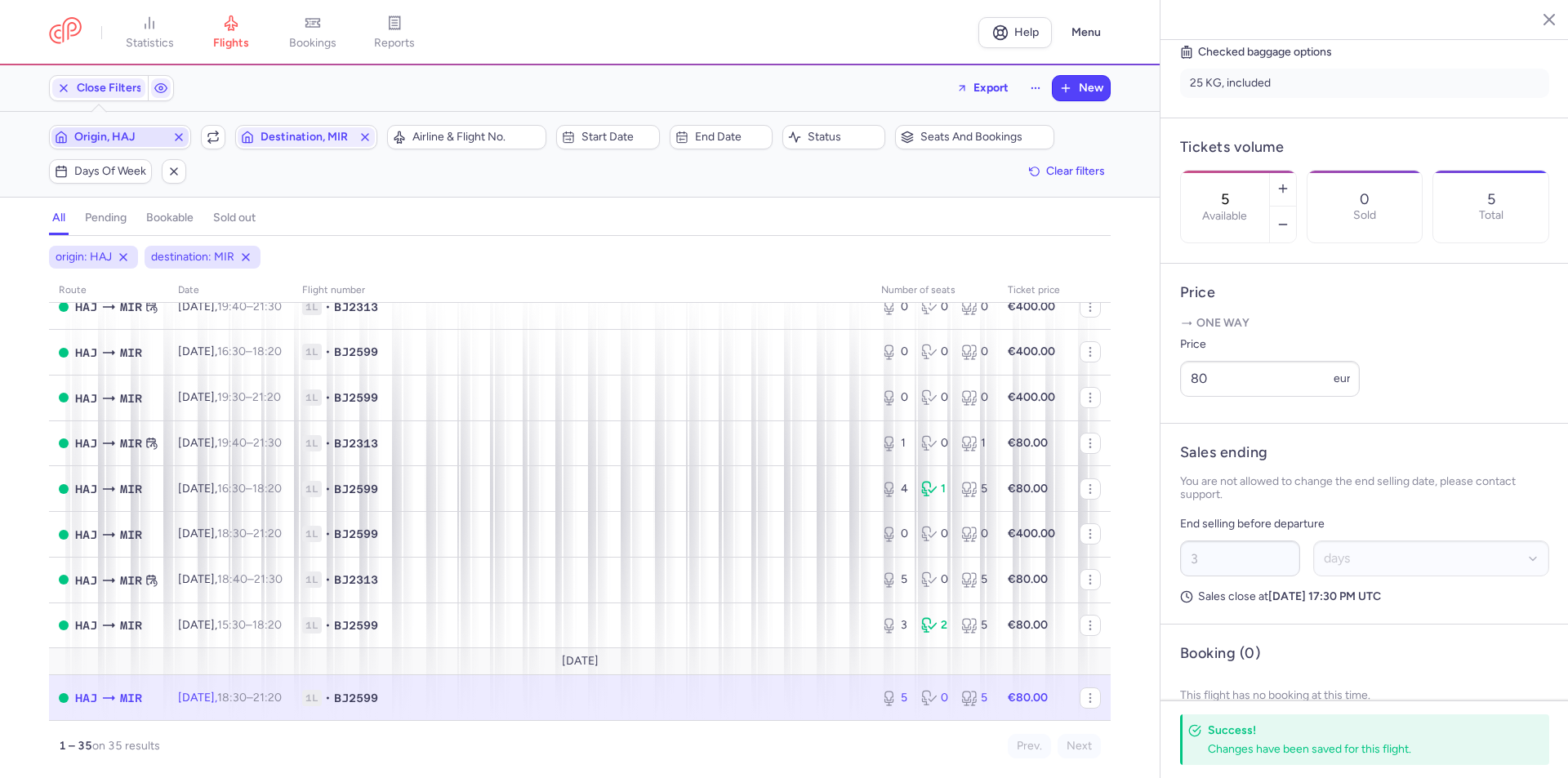
click at [119, 136] on span "Origin, HAJ" at bounding box center [120, 137] width 92 height 13
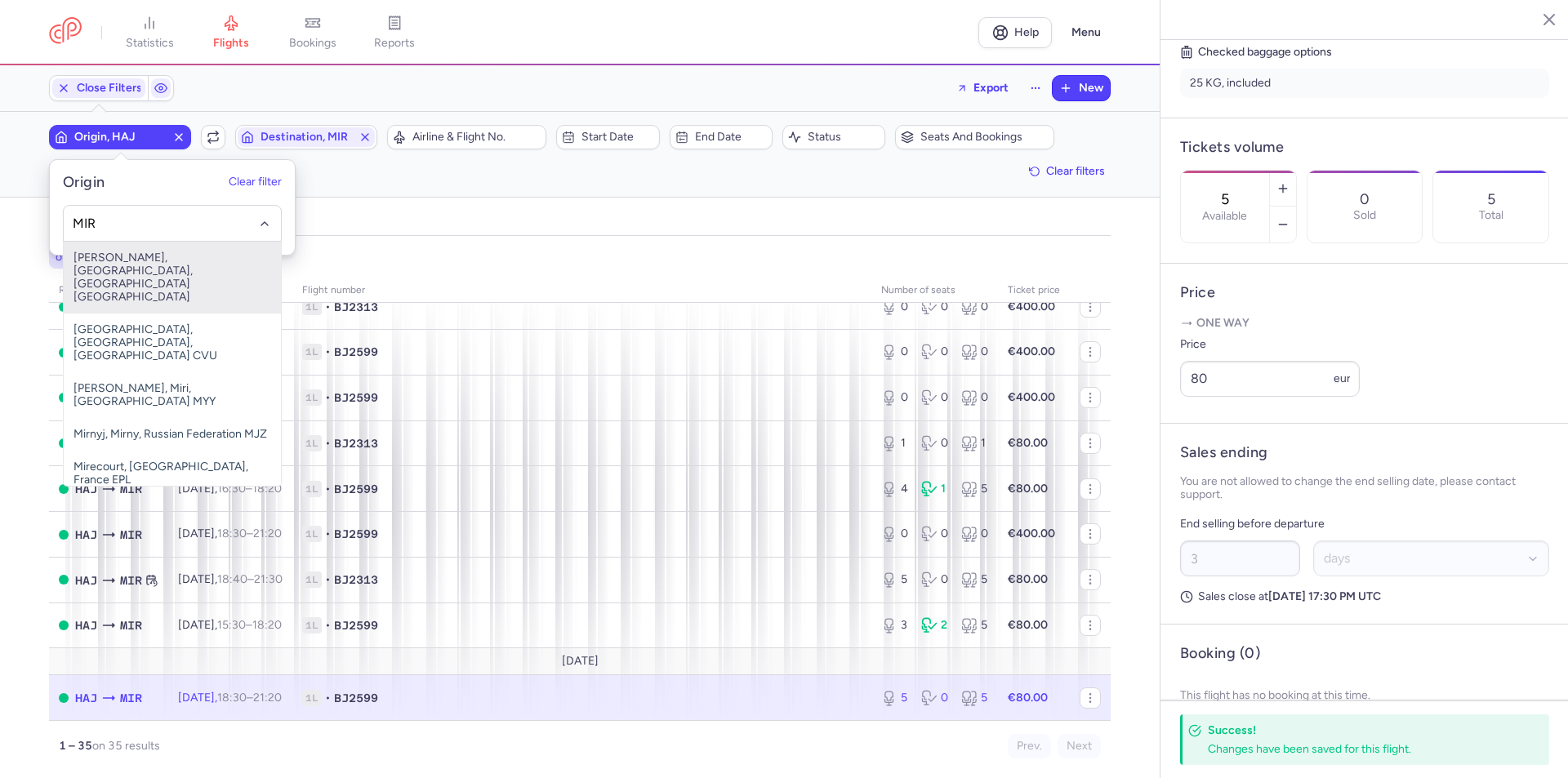
click at [119, 263] on span "[PERSON_NAME], [GEOGRAPHIC_DATA], [GEOGRAPHIC_DATA] [GEOGRAPHIC_DATA]" at bounding box center [172, 277] width 217 height 72
type input "MIR"
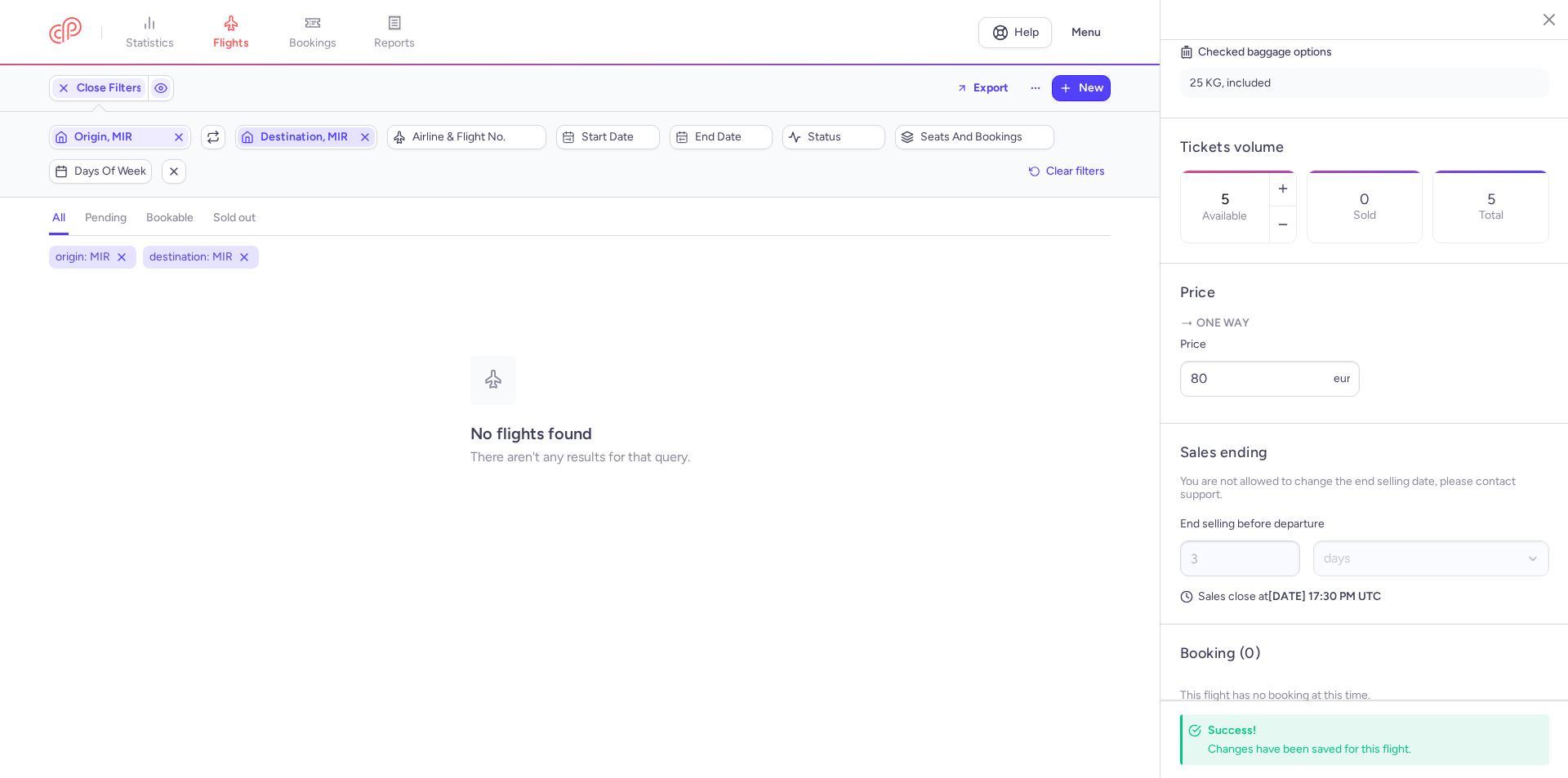
click at [293, 133] on span "Destination, MIR" at bounding box center [306, 137] width 92 height 13
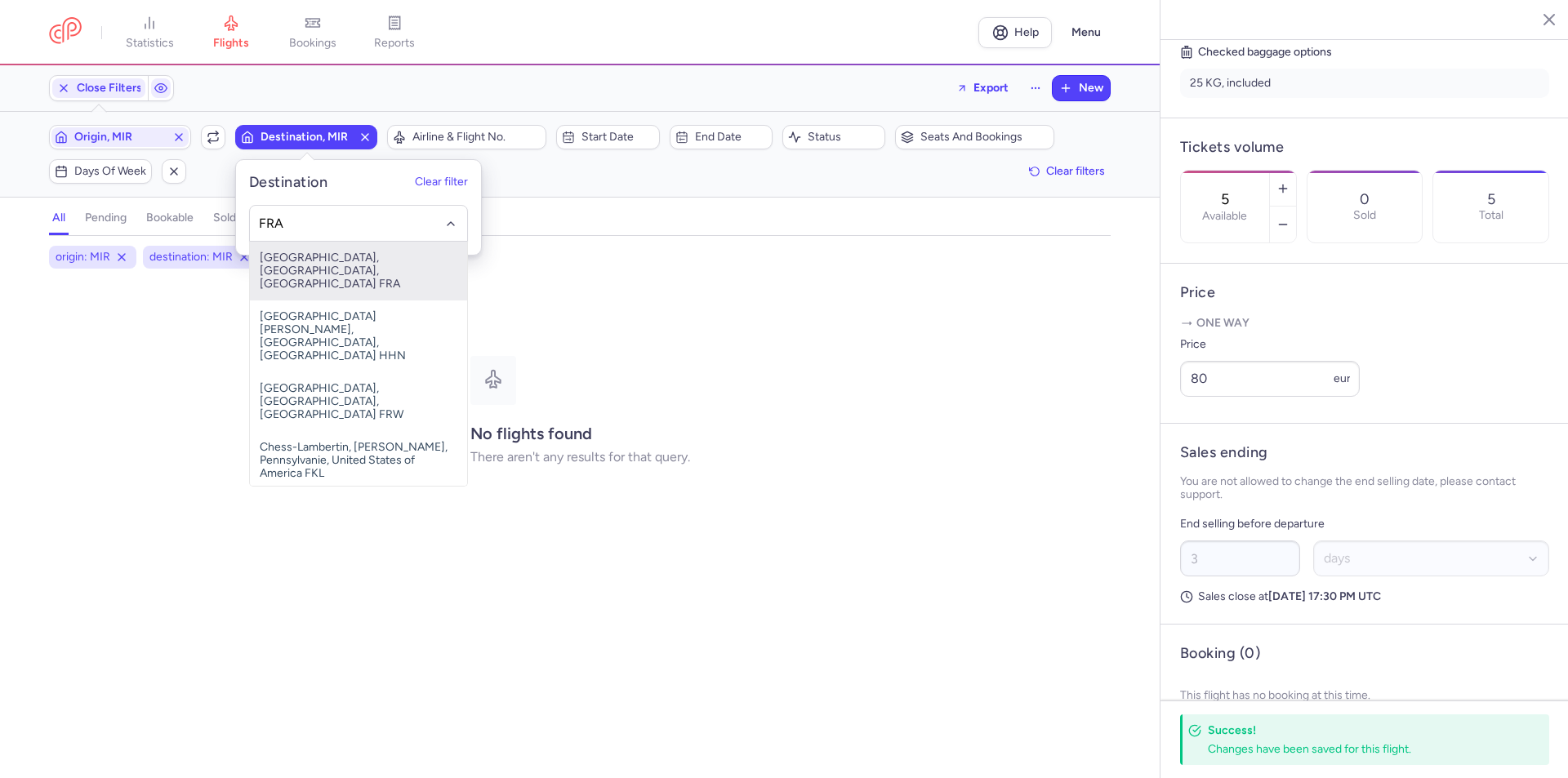
click at [327, 260] on span "[GEOGRAPHIC_DATA], [GEOGRAPHIC_DATA], [GEOGRAPHIC_DATA] FRA" at bounding box center [358, 271] width 217 height 59
type input "FRA"
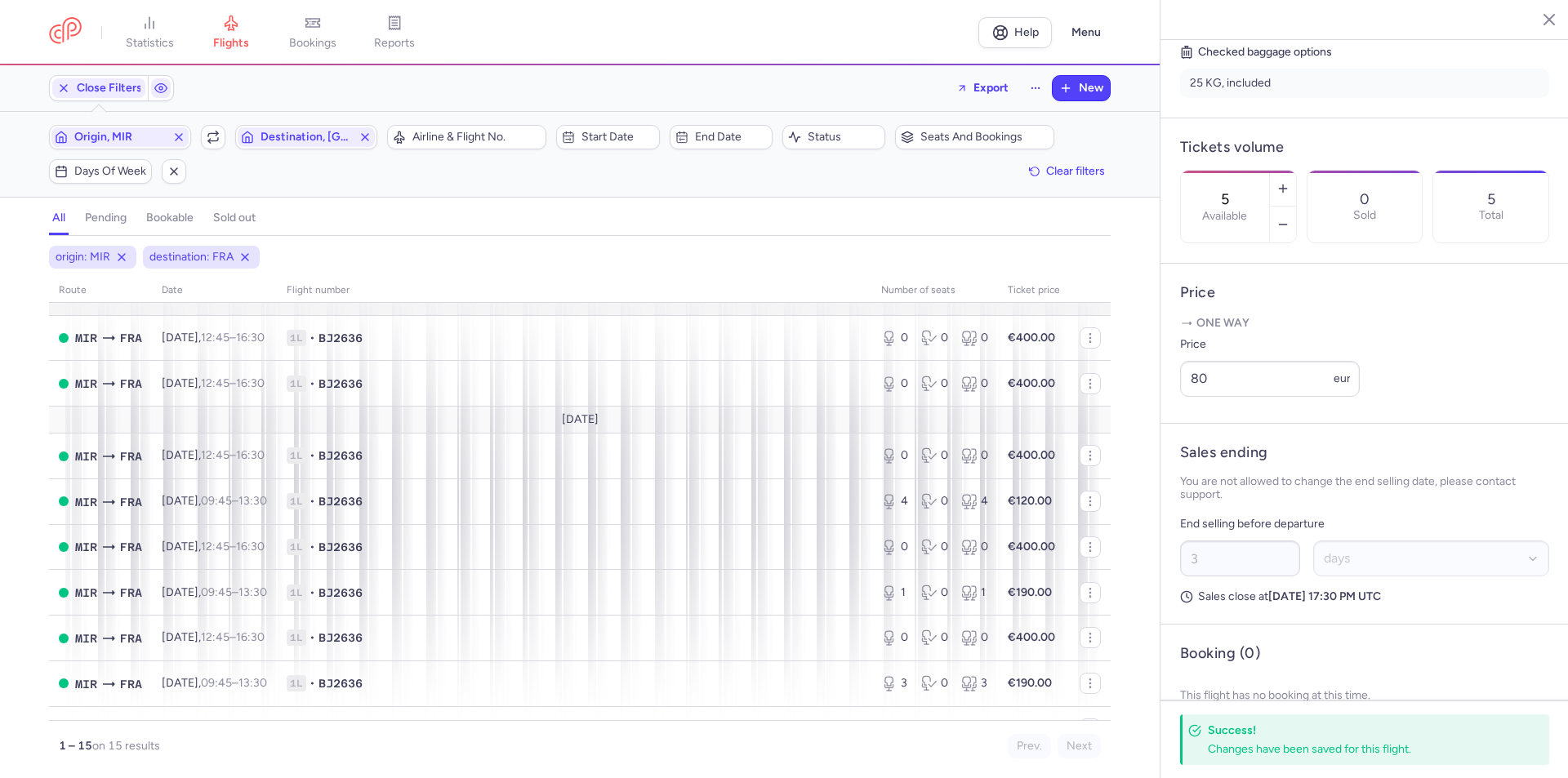
scroll to position [372, 0]
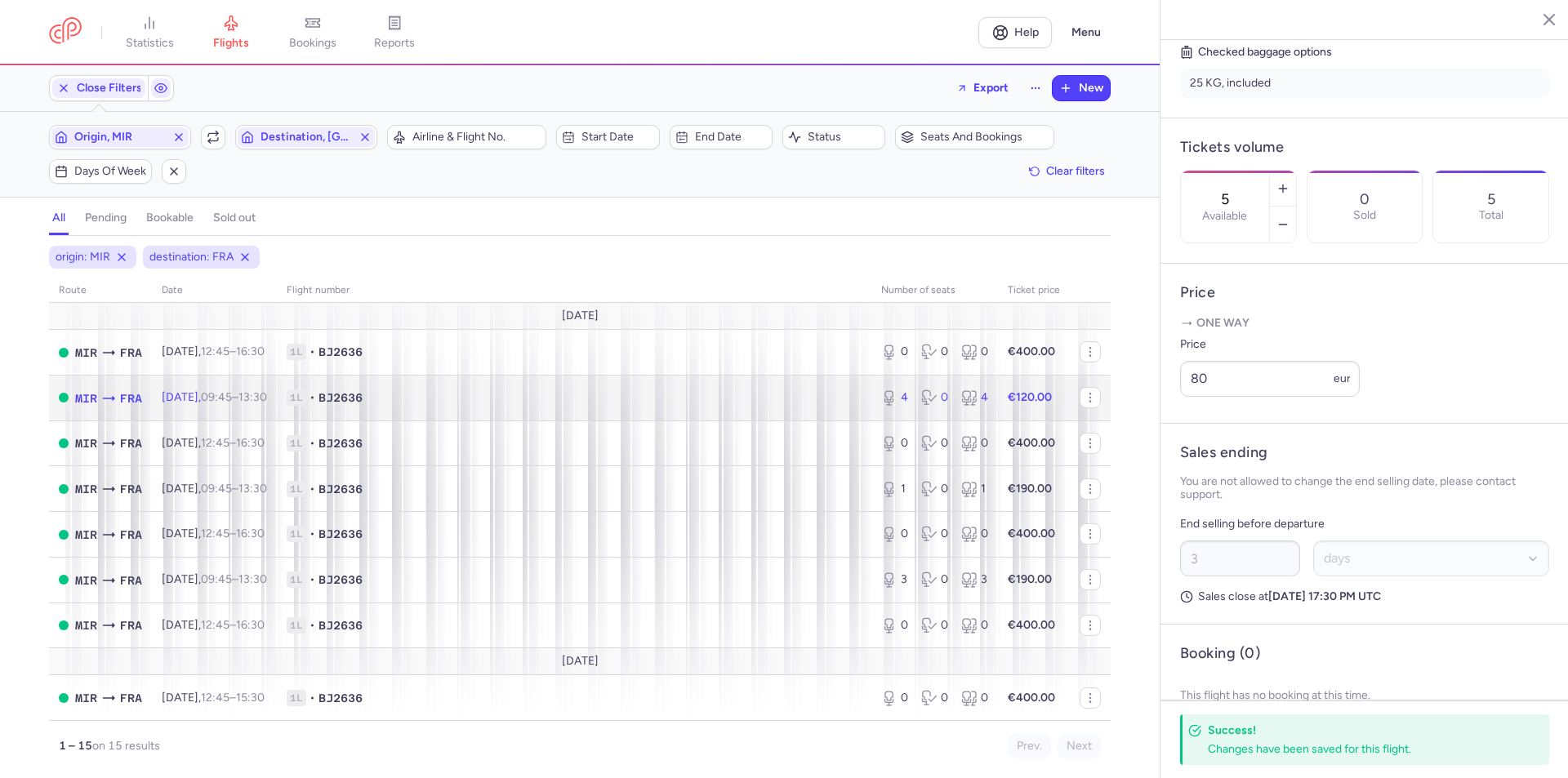
click at [230, 398] on time "09:45" at bounding box center [216, 397] width 31 height 14
type input "4"
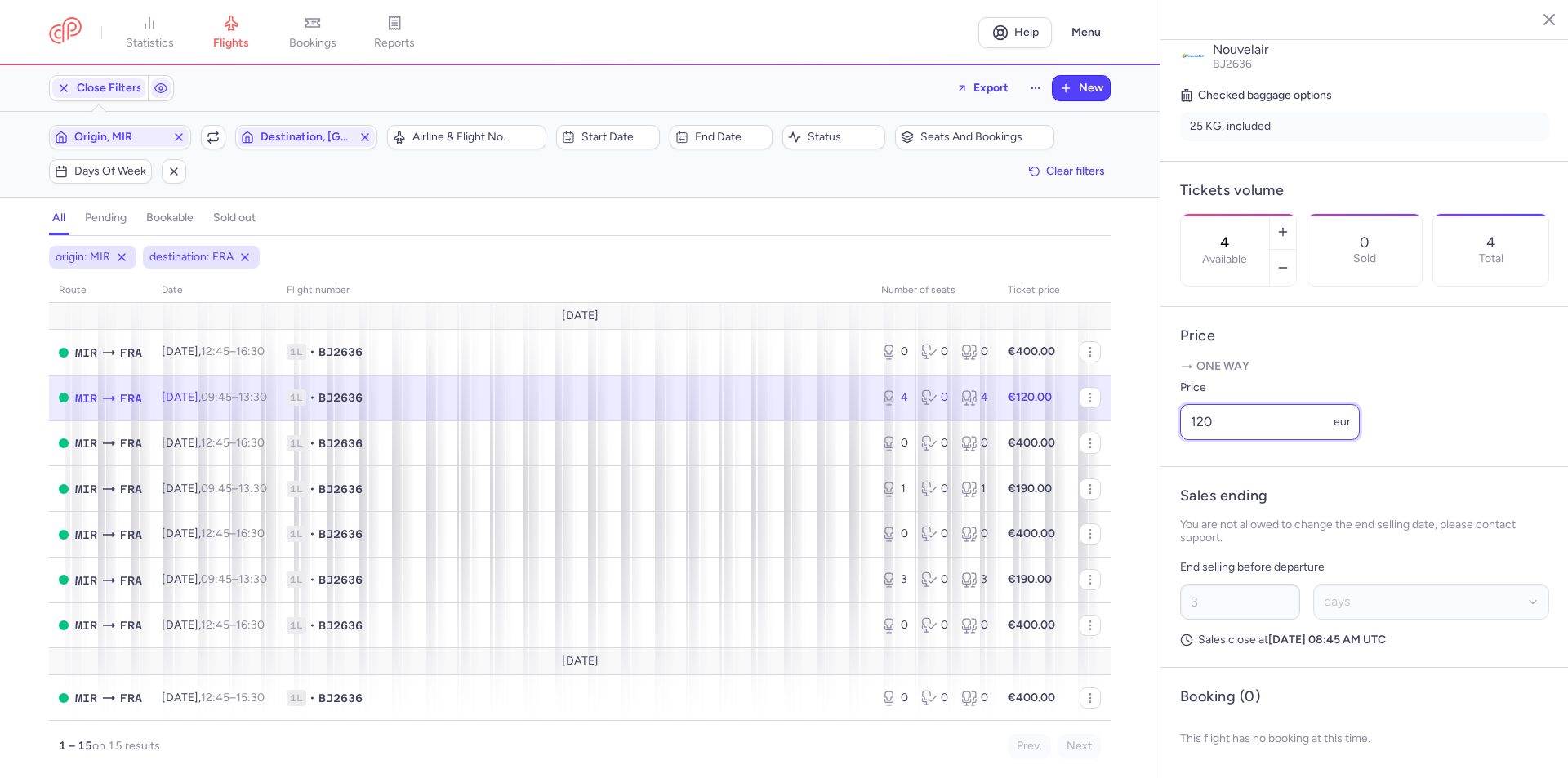
drag, startPoint x: 1230, startPoint y: 434, endPoint x: 1178, endPoint y: 431, distance: 52.1
click at [1178, 431] on article "Price One way Price 120 eur" at bounding box center [1364, 387] width 408 height 160
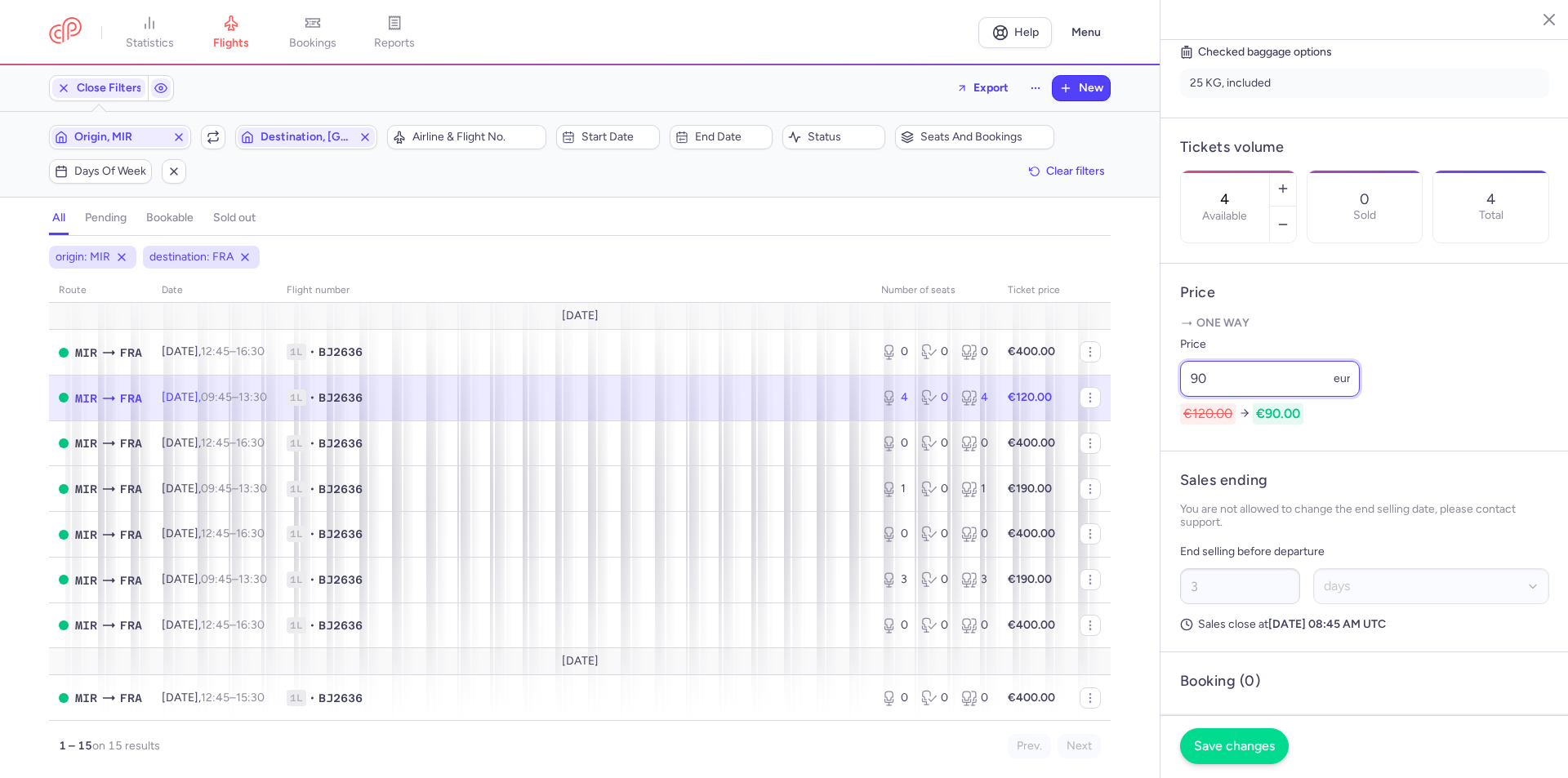
type input "90"
click at [1210, 754] on button "Save changes" at bounding box center [1234, 746] width 109 height 36
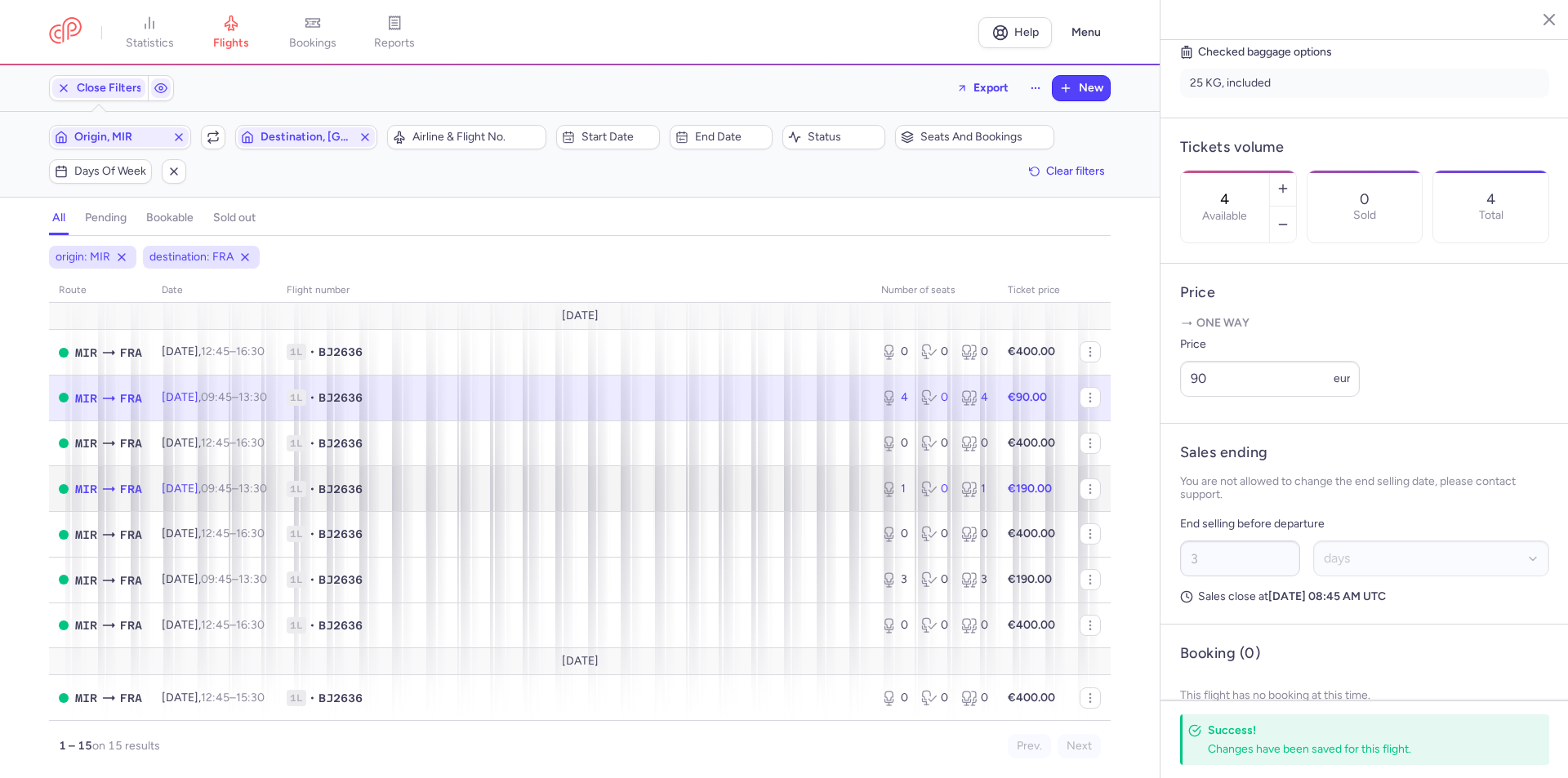
click at [191, 497] on td "[DATE] 09:45 – 13:30 +0" at bounding box center [214, 489] width 125 height 46
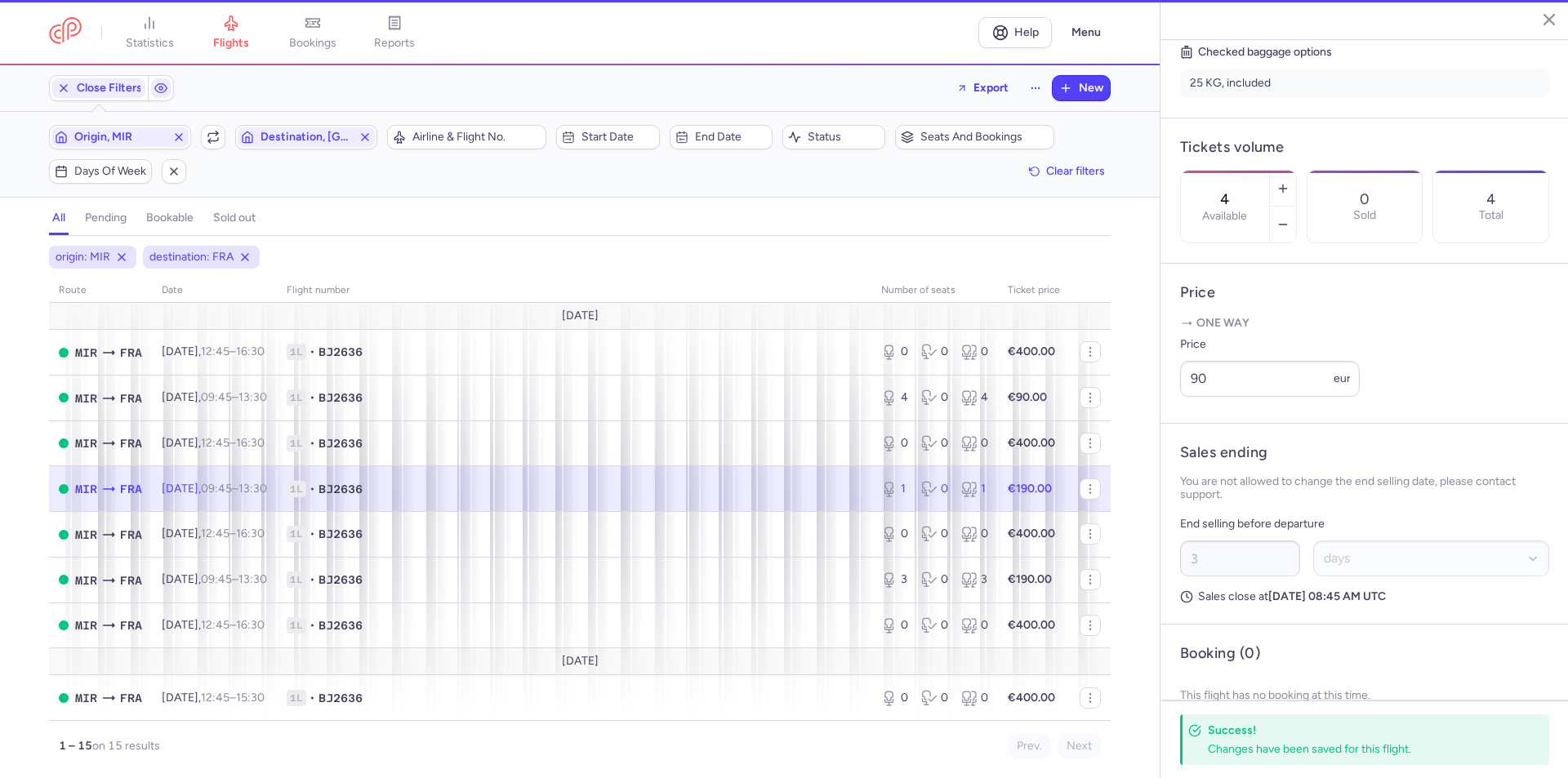
type input "1"
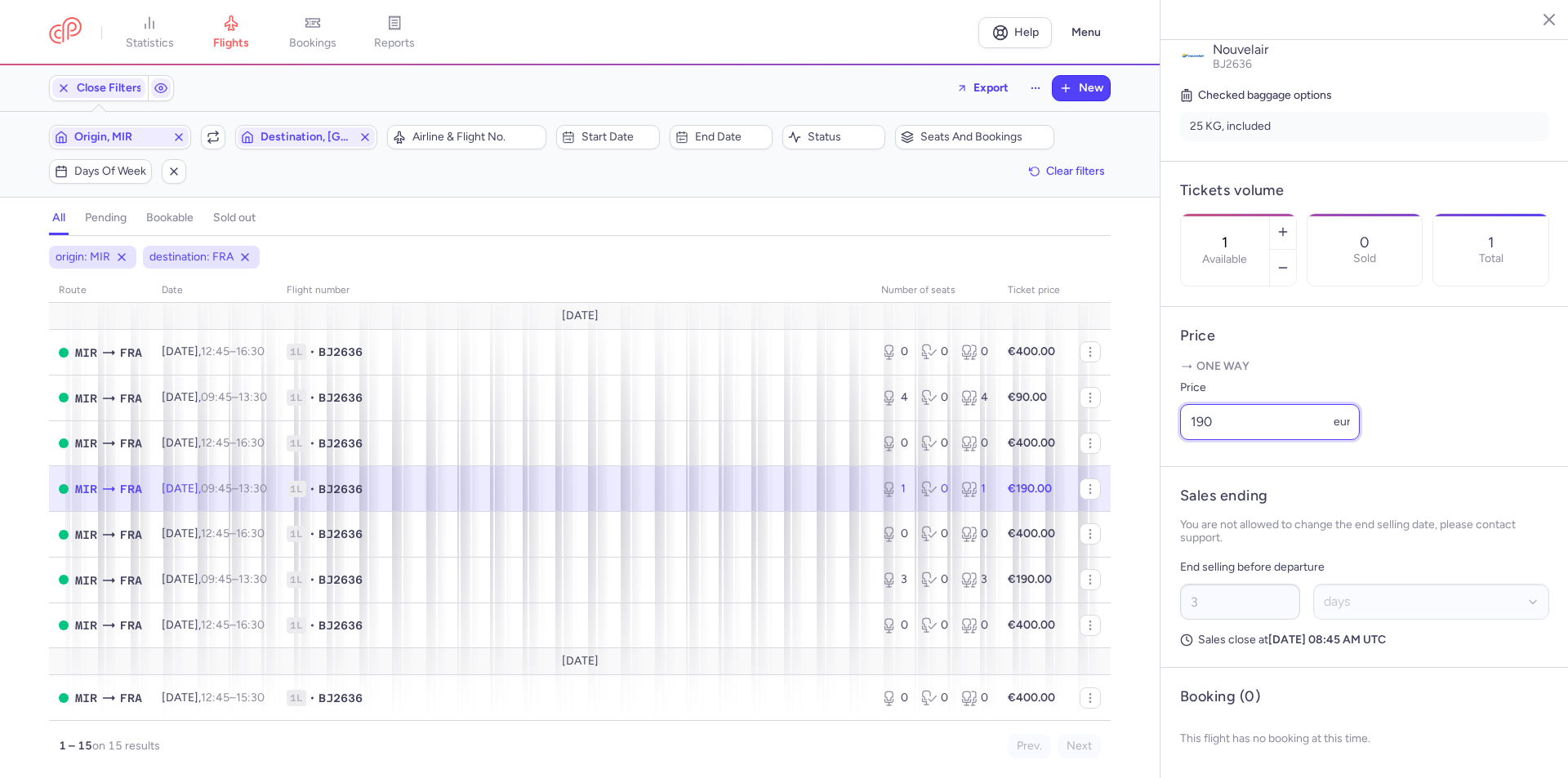
drag, startPoint x: 1178, startPoint y: 420, endPoint x: 1131, endPoint y: 420, distance: 47.0
click at [1131, 420] on div "statistics flights bookings reports Help Menu Close Filters Export New Filters …" at bounding box center [784, 389] width 1568 height 778
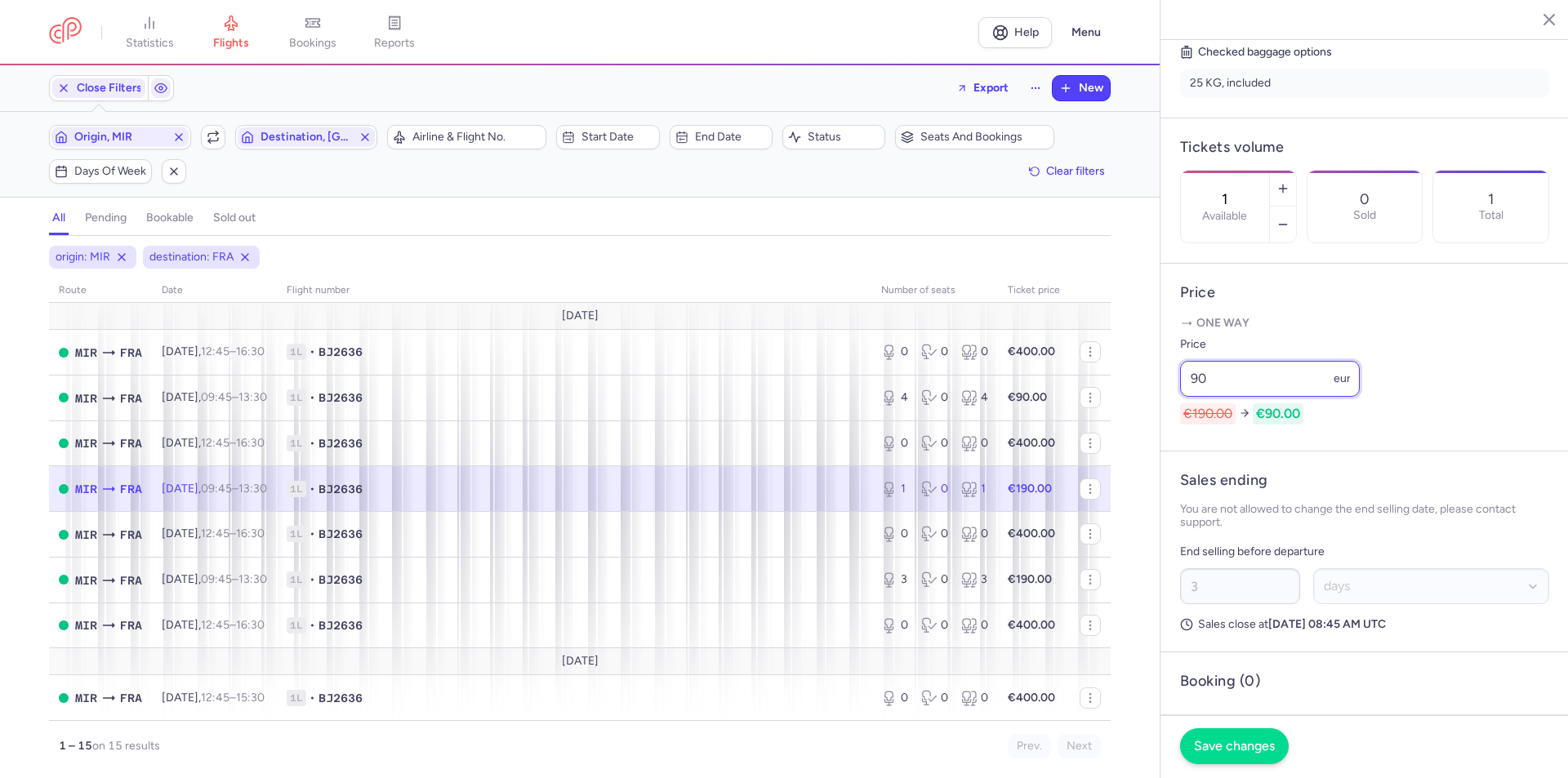
type input "90"
click at [1225, 744] on span "Save changes" at bounding box center [1234, 746] width 81 height 15
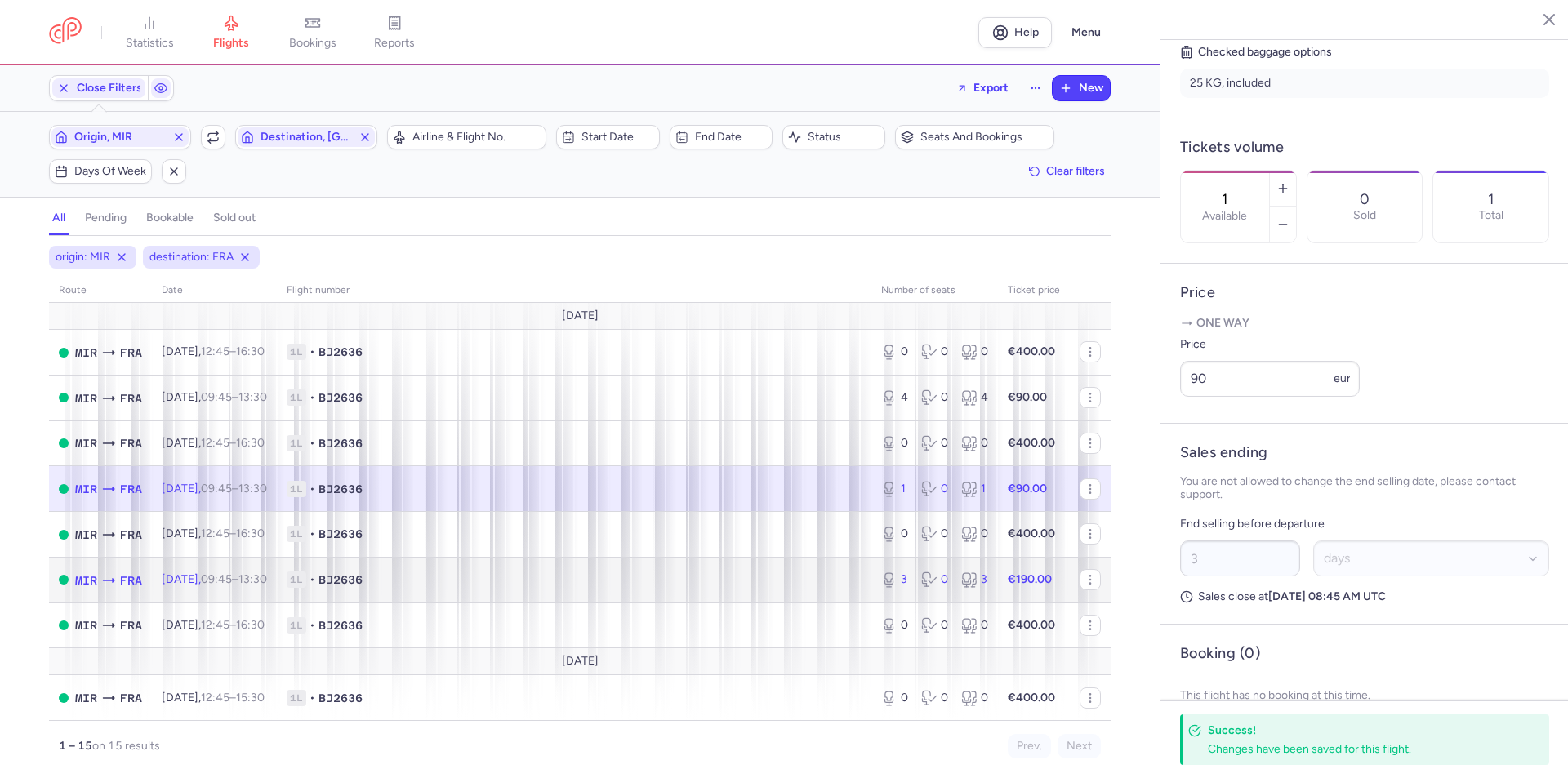
click at [223, 584] on span "[DATE] 09:45 – 13:30 +0" at bounding box center [214, 578] width 106 height 14
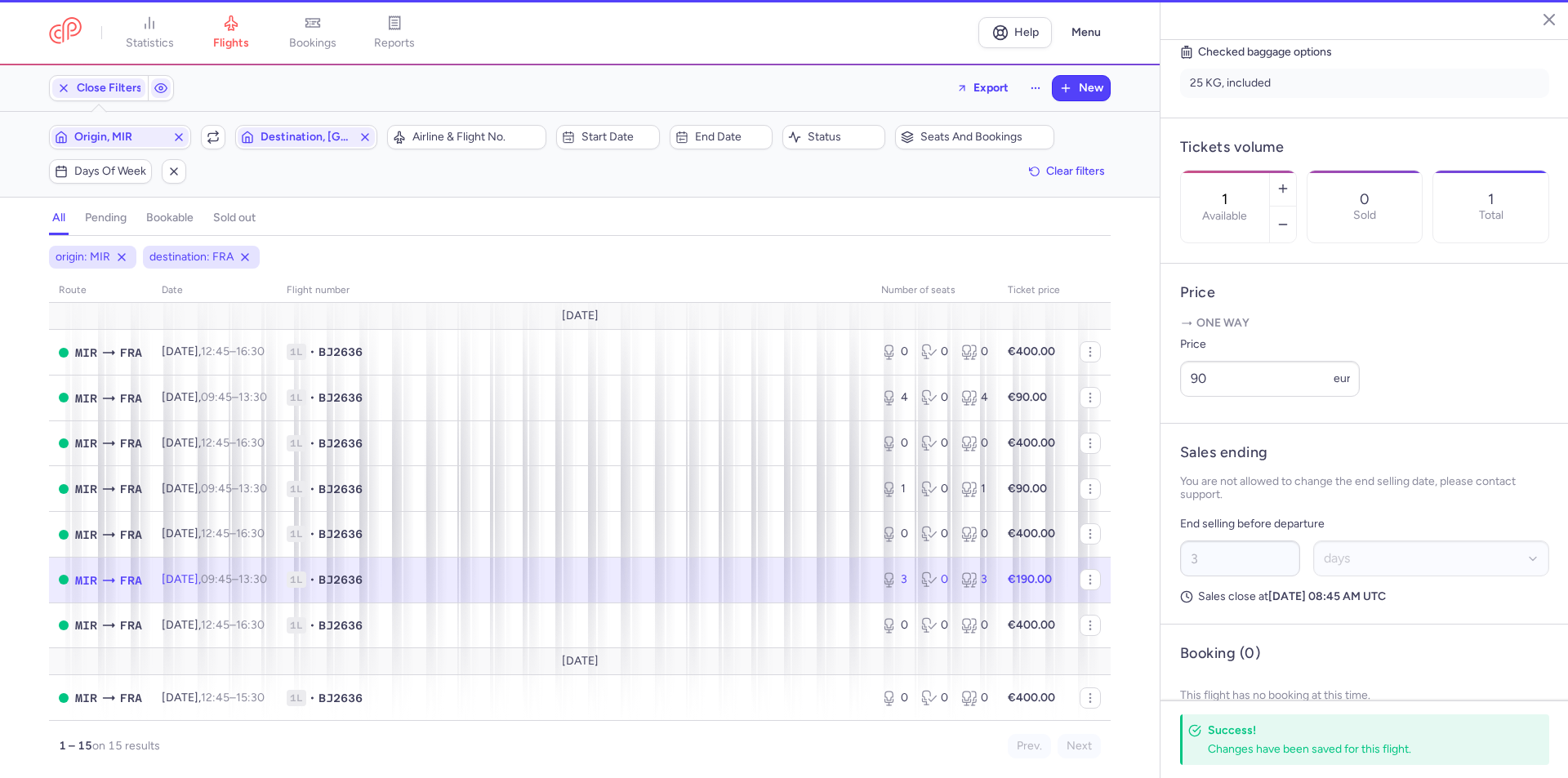
type input "3"
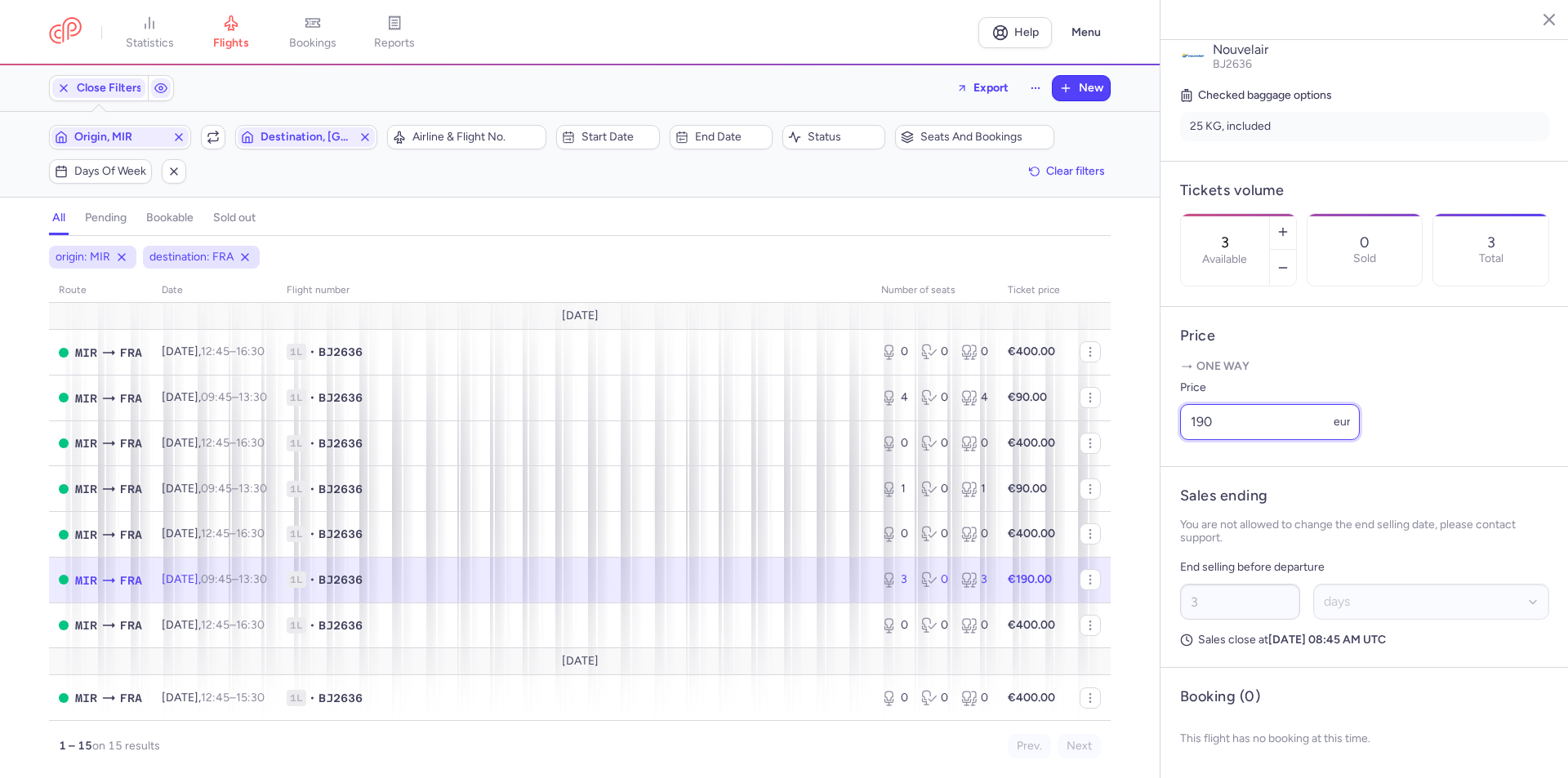
click at [1223, 426] on input "190" at bounding box center [1269, 422] width 179 height 36
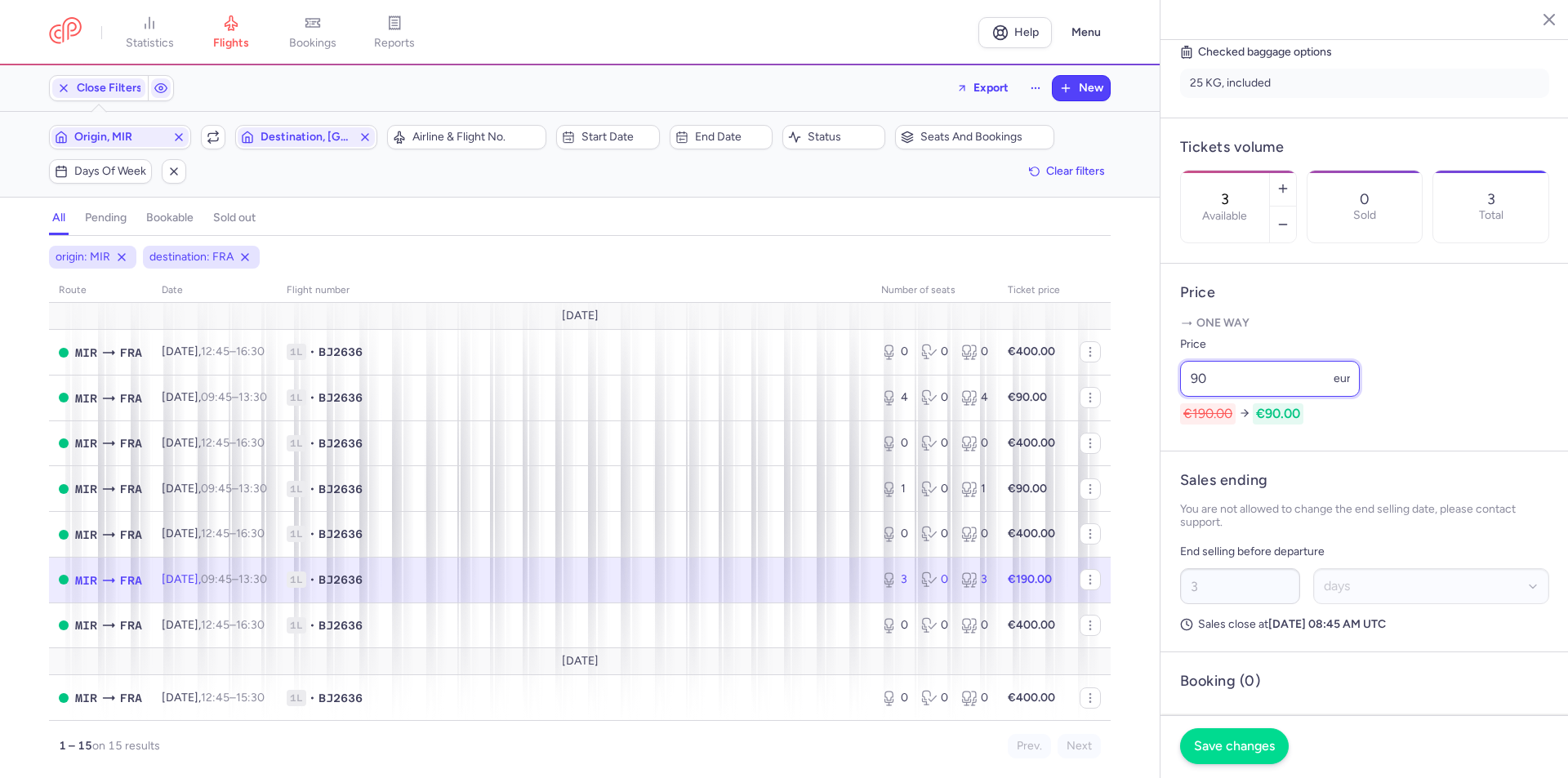
type input "90"
click at [1203, 742] on span "Save changes" at bounding box center [1234, 746] width 81 height 15
